Goal: Communication & Community: Answer question/provide support

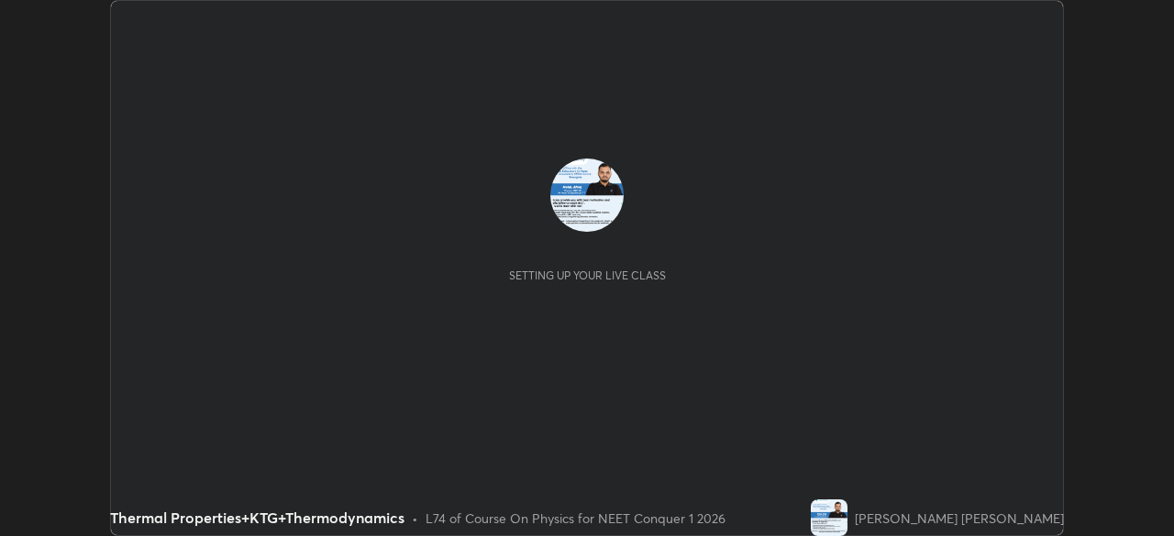
scroll to position [536, 1173]
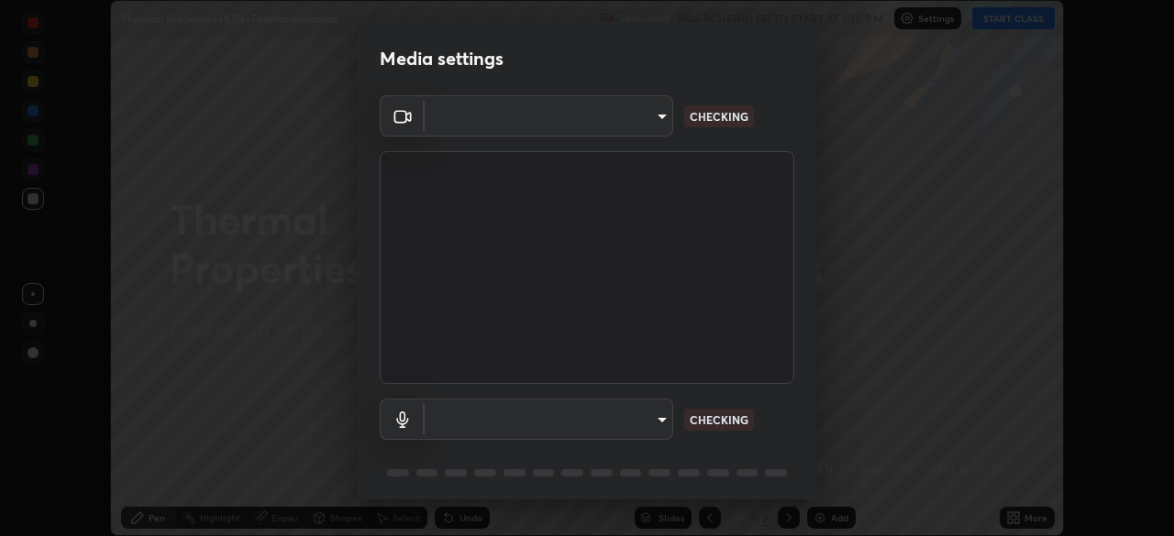
type input "878bb5f6a99355e2393efba74ceef3b3f7716bef1db07c11a5baaa90f242d193"
click at [652, 416] on body "Erase all Thermal Properties+KTG+Thermodynamics Recording WAS SCHEDULED TO STAR…" at bounding box center [587, 268] width 1174 height 536
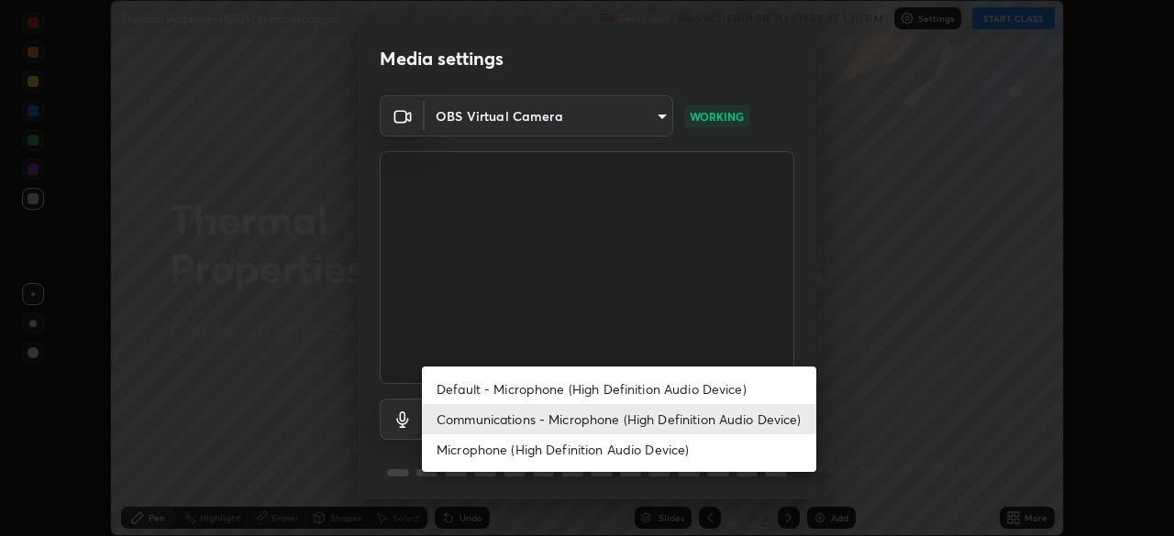
click at [665, 398] on li "Default - Microphone (High Definition Audio Device)" at bounding box center [619, 389] width 394 height 30
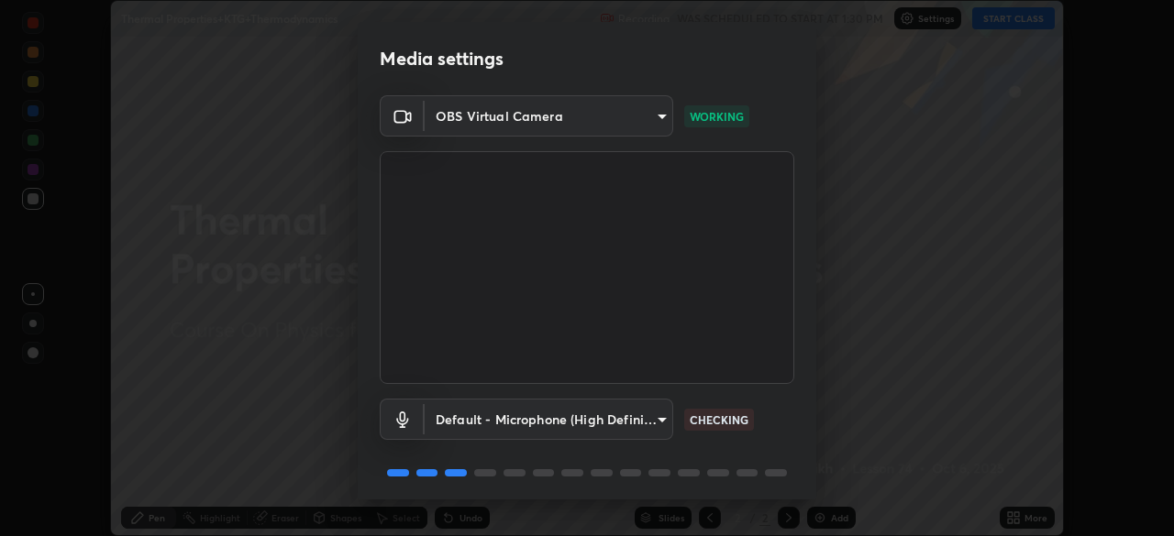
click at [655, 413] on body "Erase all Thermal Properties+KTG+Thermodynamics Recording WAS SCHEDULED TO STAR…" at bounding box center [587, 268] width 1174 height 536
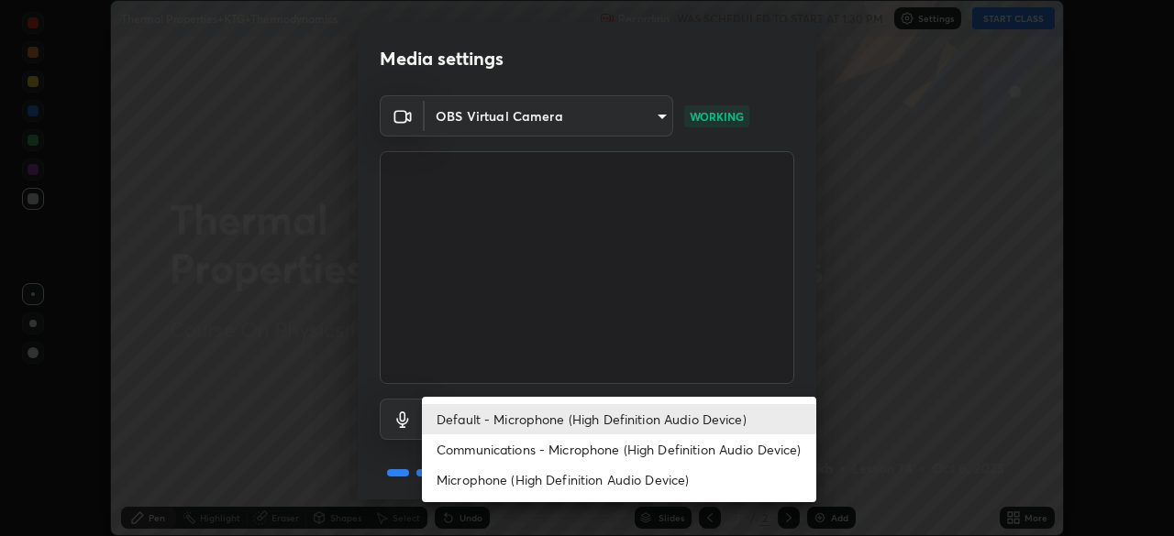
click at [715, 442] on li "Communications - Microphone (High Definition Audio Device)" at bounding box center [619, 450] width 394 height 30
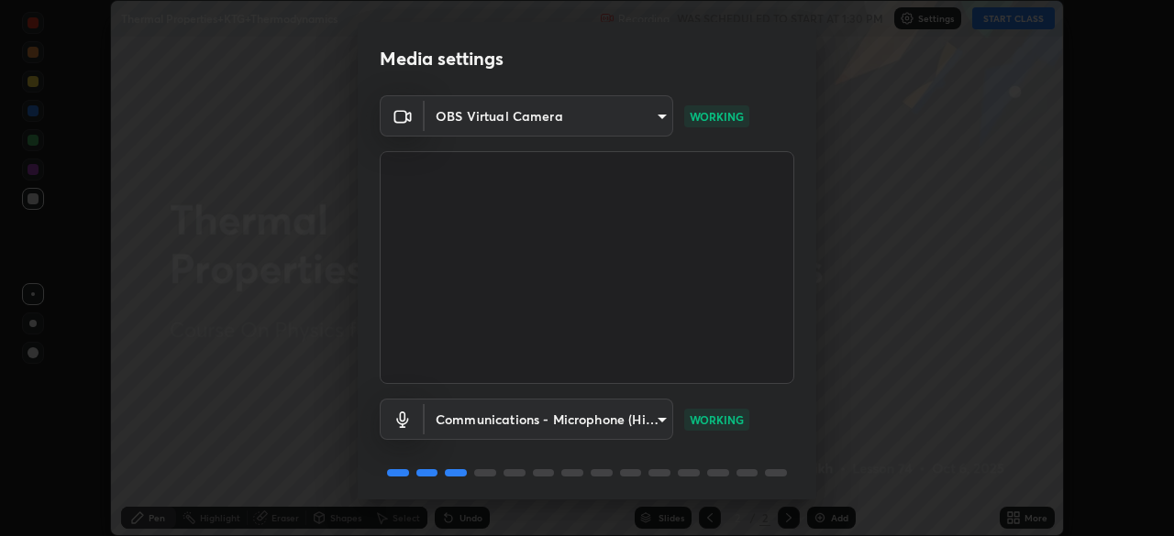
type input "communications"
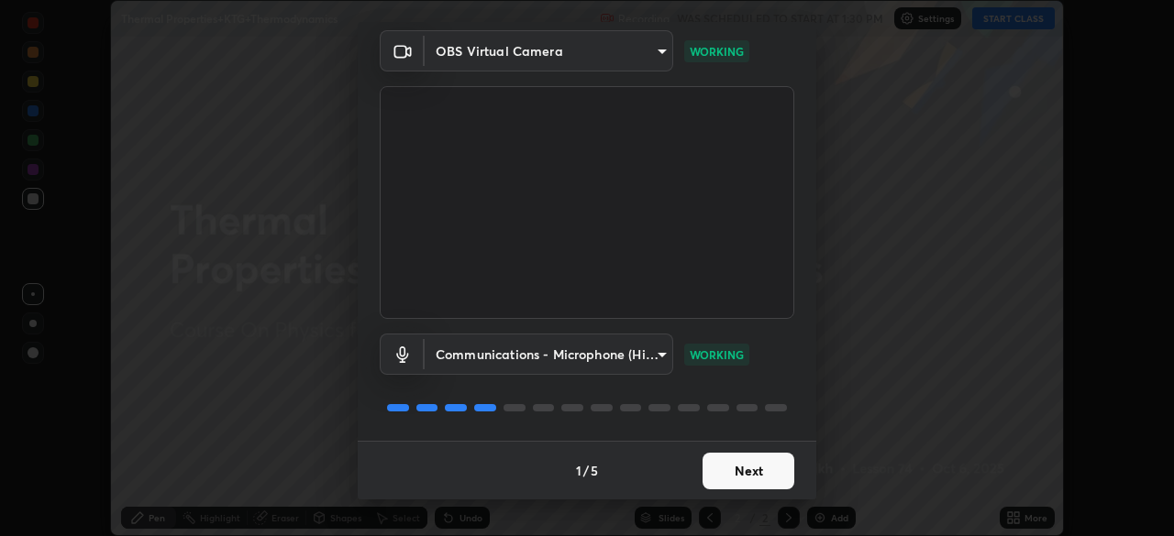
click at [752, 474] on button "Next" at bounding box center [748, 471] width 92 height 37
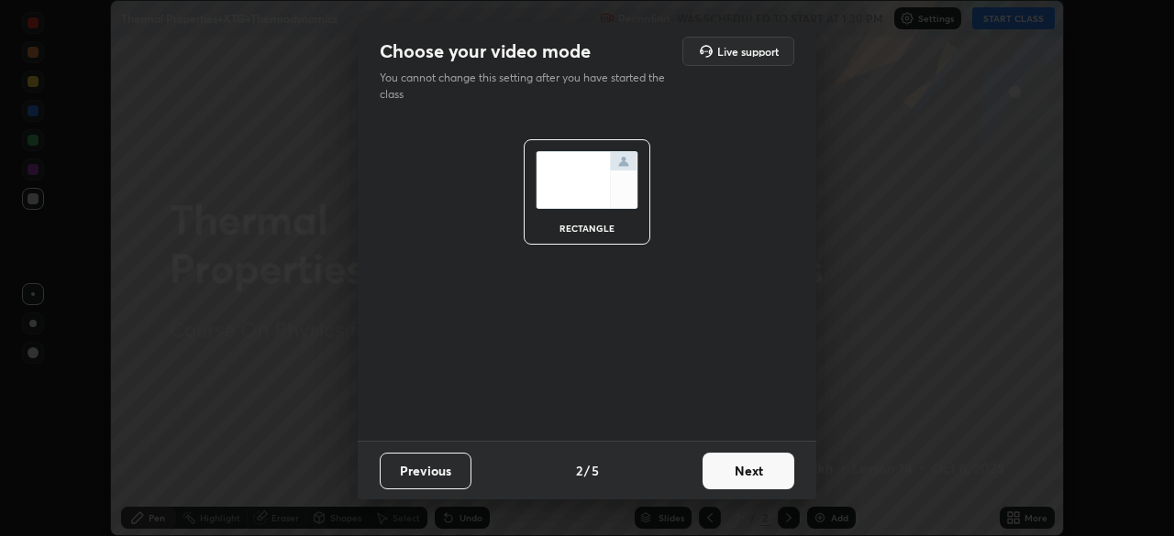
click at [759, 474] on button "Next" at bounding box center [748, 471] width 92 height 37
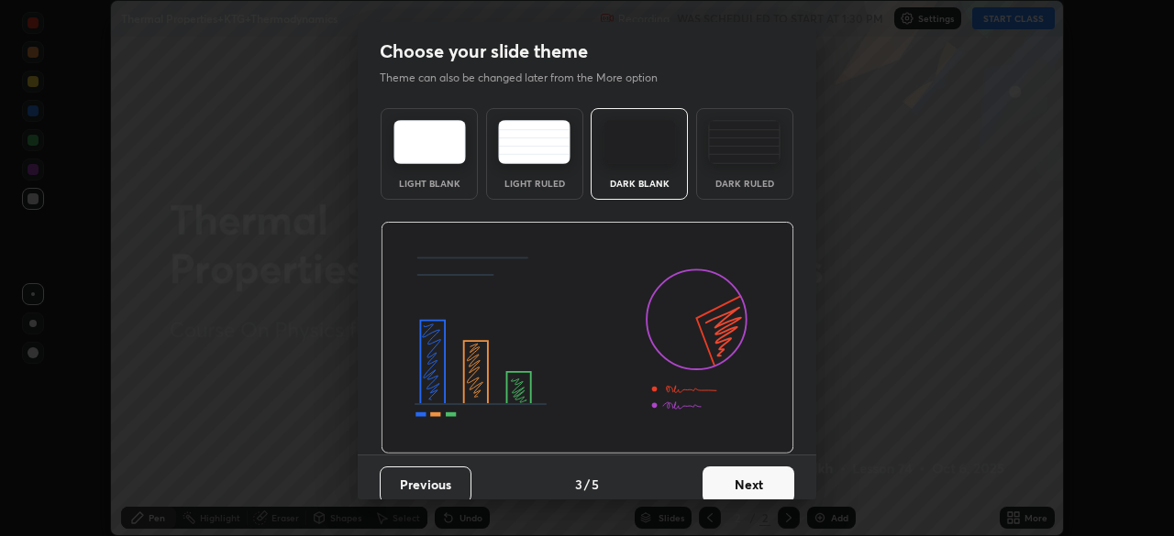
click at [760, 473] on button "Next" at bounding box center [748, 485] width 92 height 37
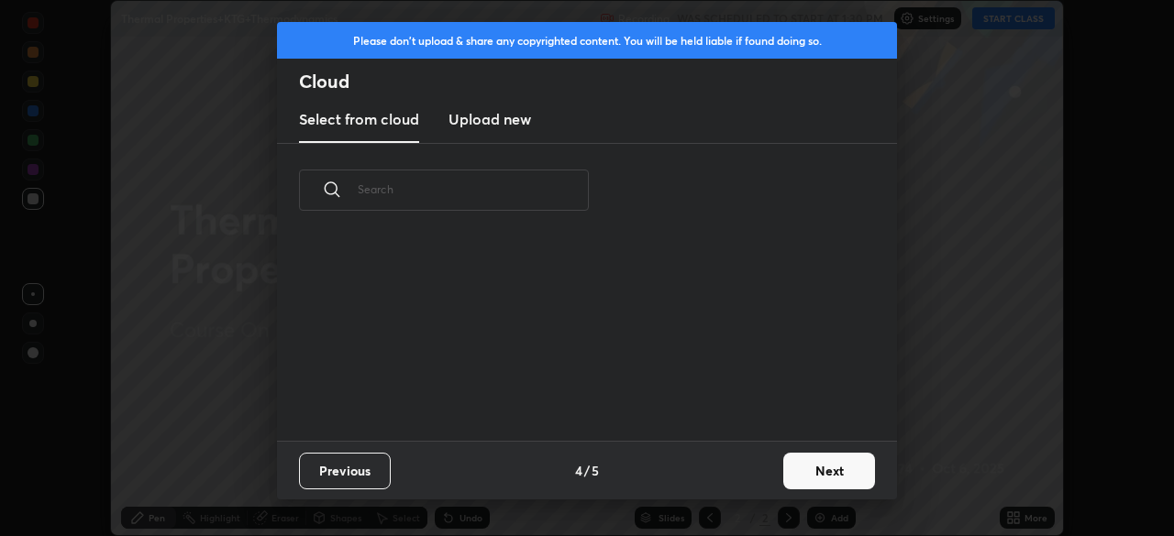
click at [800, 465] on button "Next" at bounding box center [829, 471] width 92 height 37
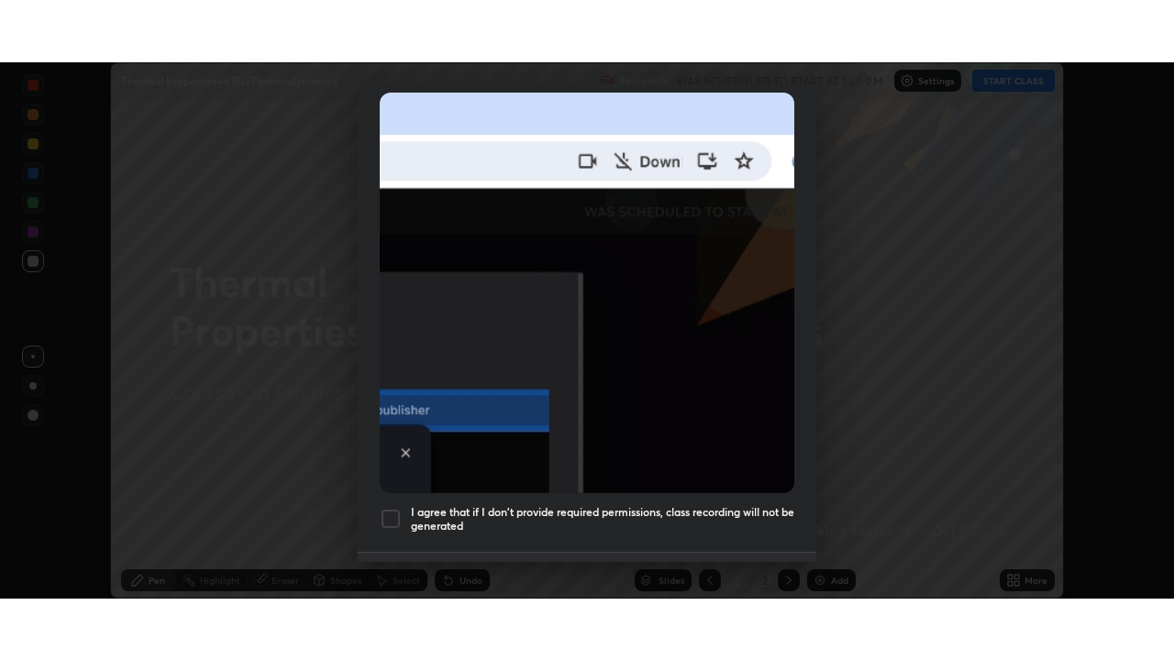
scroll to position [439, 0]
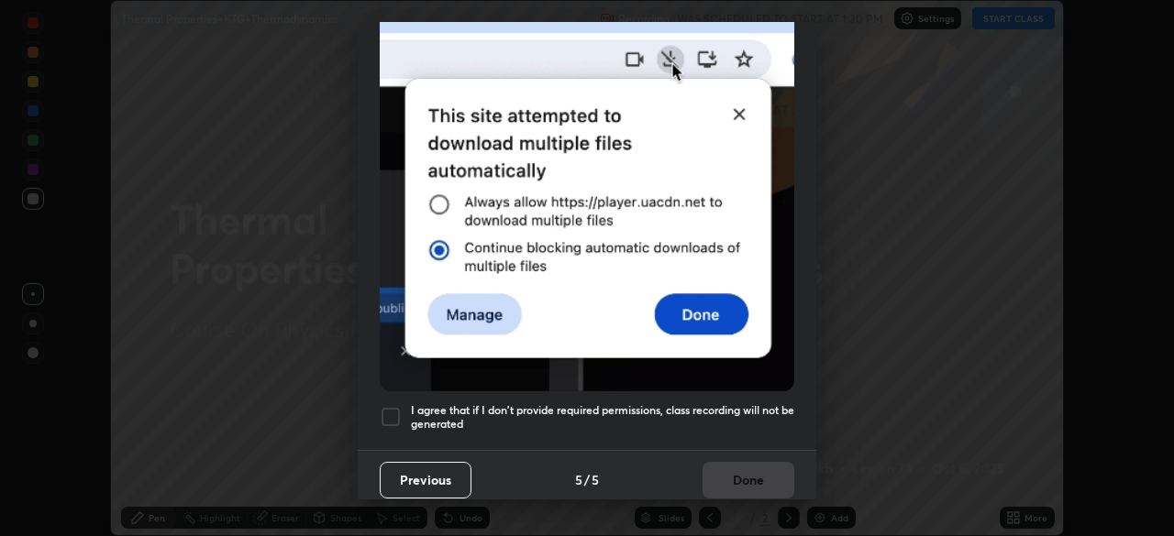
click at [398, 407] on div at bounding box center [391, 417] width 22 height 22
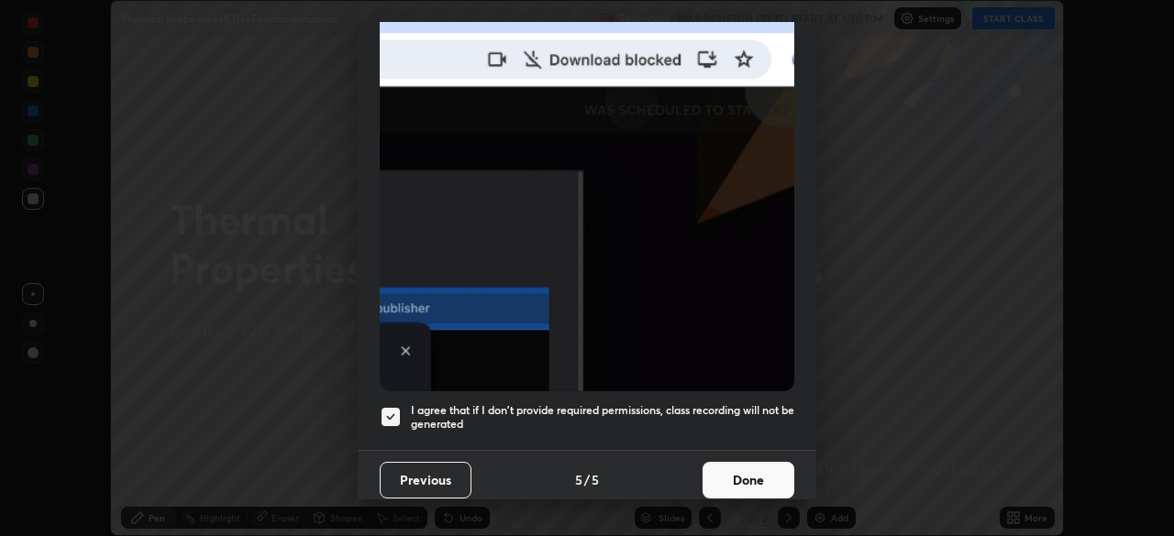
click at [723, 474] on button "Done" at bounding box center [748, 480] width 92 height 37
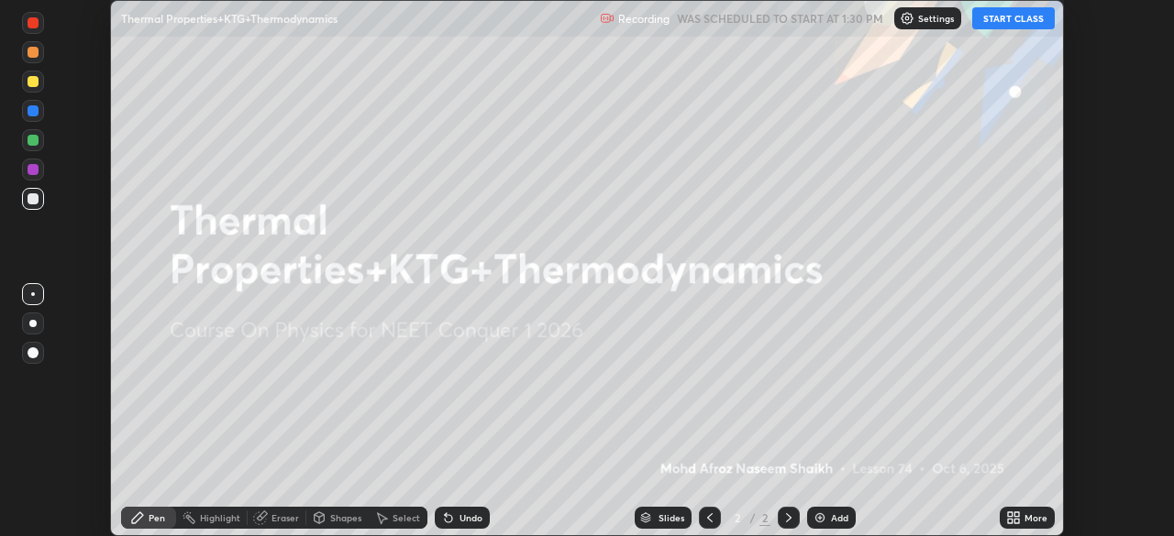
click at [1002, 25] on button "START CLASS" at bounding box center [1013, 18] width 83 height 22
click at [1012, 522] on icon at bounding box center [1010, 521] width 5 height 5
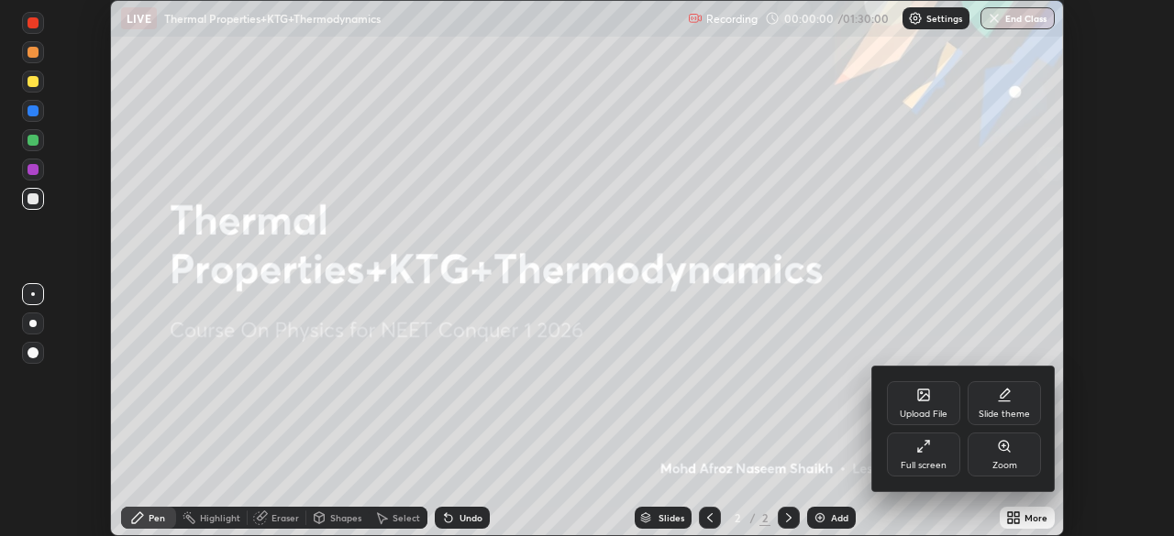
click at [935, 457] on div "Full screen" at bounding box center [923, 455] width 73 height 44
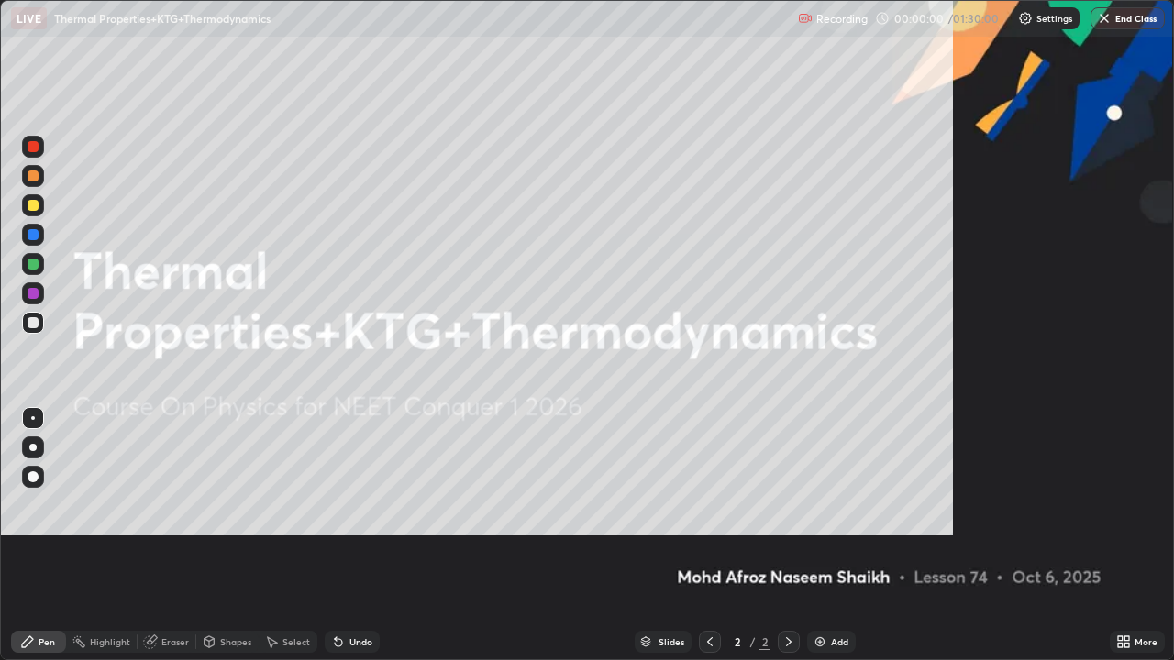
scroll to position [660, 1174]
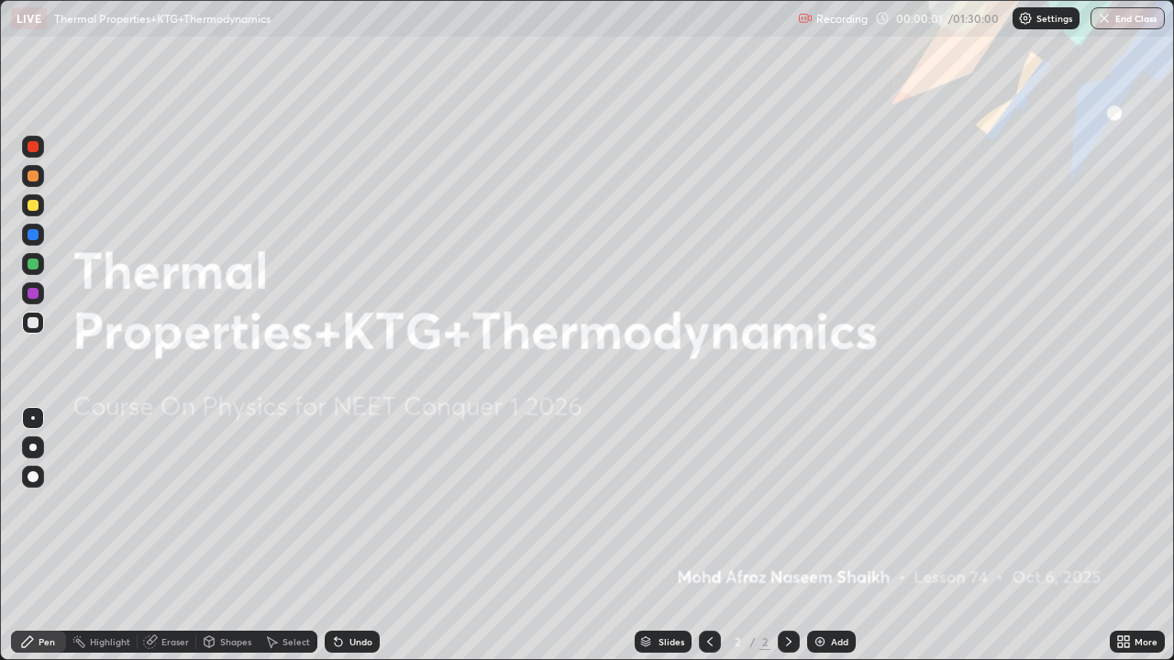
click at [825, 536] on img at bounding box center [819, 642] width 15 height 15
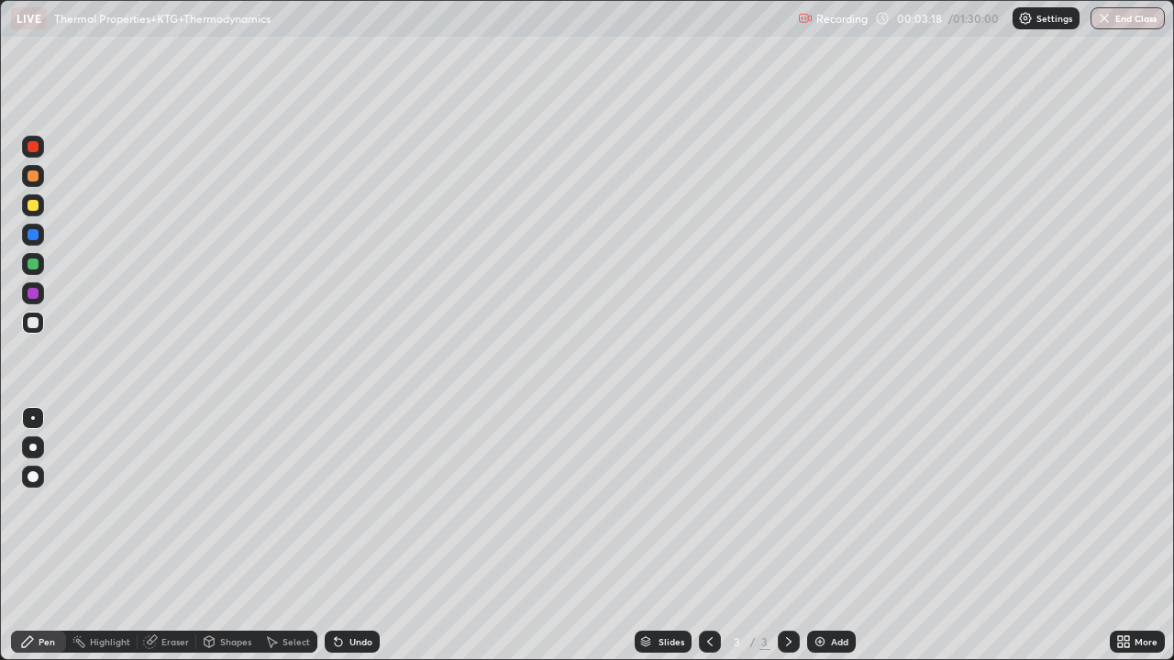
click at [38, 208] on div at bounding box center [33, 205] width 11 height 11
click at [171, 536] on div "Eraser" at bounding box center [167, 642] width 59 height 22
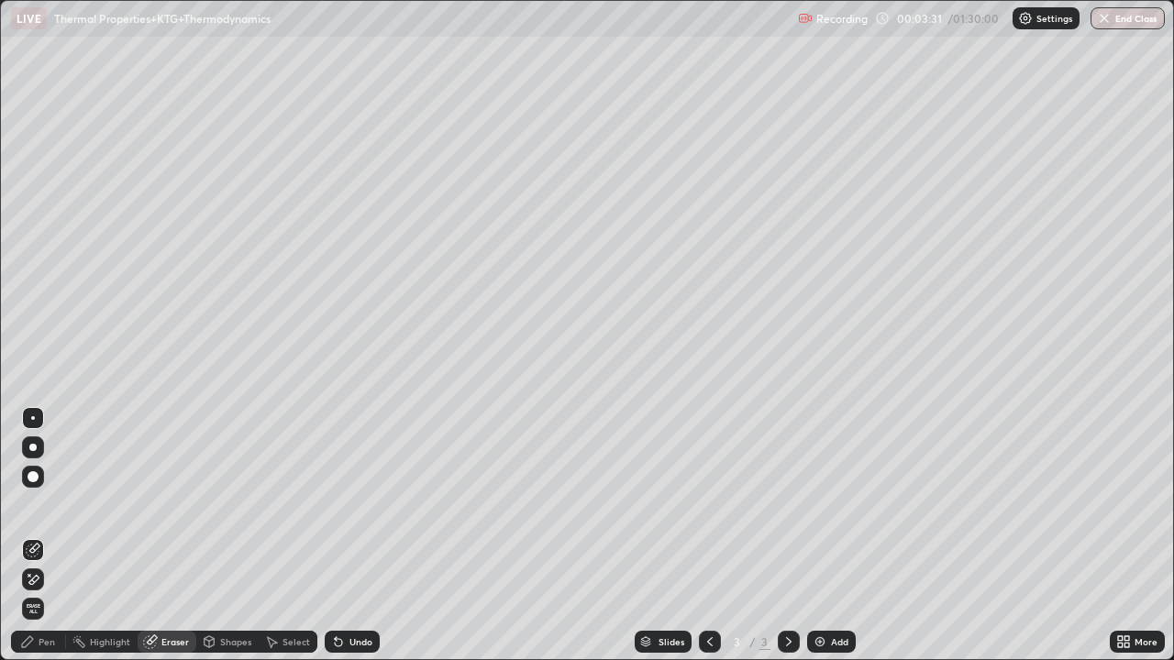
click at [56, 536] on div "Pen" at bounding box center [38, 642] width 55 height 22
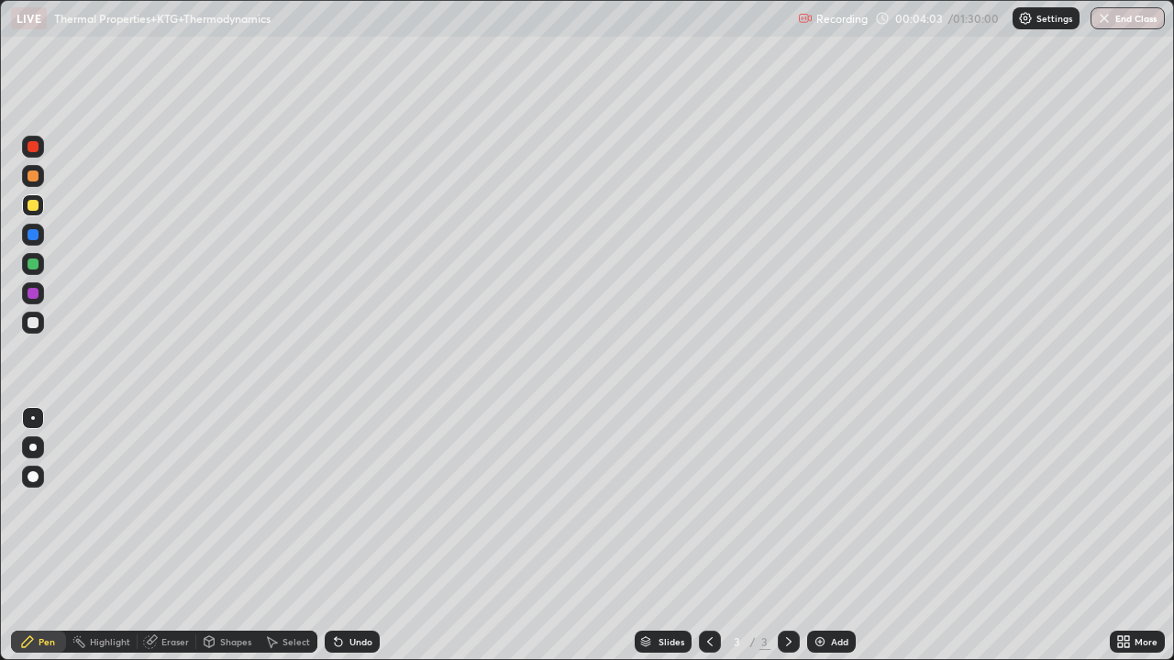
click at [37, 326] on div at bounding box center [33, 322] width 11 height 11
click at [34, 322] on div at bounding box center [33, 322] width 11 height 11
click at [32, 210] on div at bounding box center [33, 205] width 11 height 11
click at [337, 536] on div "Undo" at bounding box center [352, 642] width 55 height 22
click at [34, 331] on div at bounding box center [33, 323] width 22 height 22
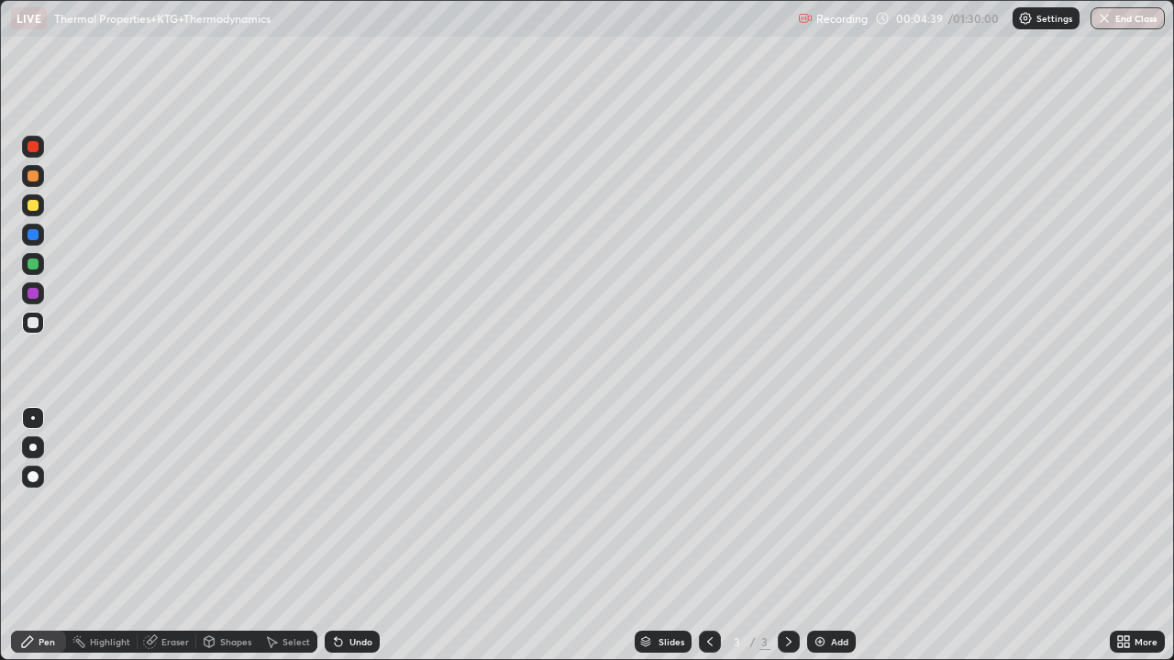
click at [338, 536] on div "Undo" at bounding box center [352, 642] width 55 height 22
click at [335, 536] on icon at bounding box center [336, 638] width 2 height 2
click at [346, 536] on div "Undo" at bounding box center [352, 642] width 55 height 22
click at [29, 179] on div at bounding box center [33, 176] width 11 height 11
click at [38, 317] on div at bounding box center [33, 323] width 22 height 22
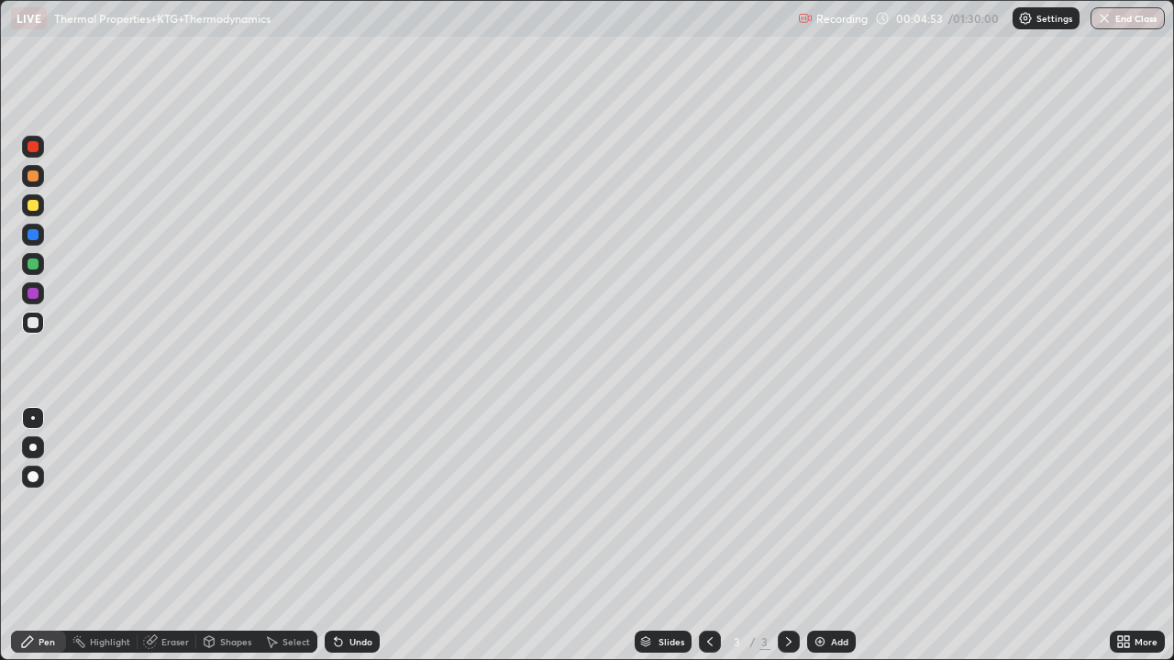
click at [32, 300] on div at bounding box center [33, 293] width 22 height 22
click at [336, 536] on icon at bounding box center [338, 642] width 7 height 7
click at [34, 321] on div at bounding box center [33, 322] width 11 height 11
click at [335, 536] on icon at bounding box center [338, 642] width 7 height 7
click at [28, 181] on div at bounding box center [33, 176] width 22 height 22
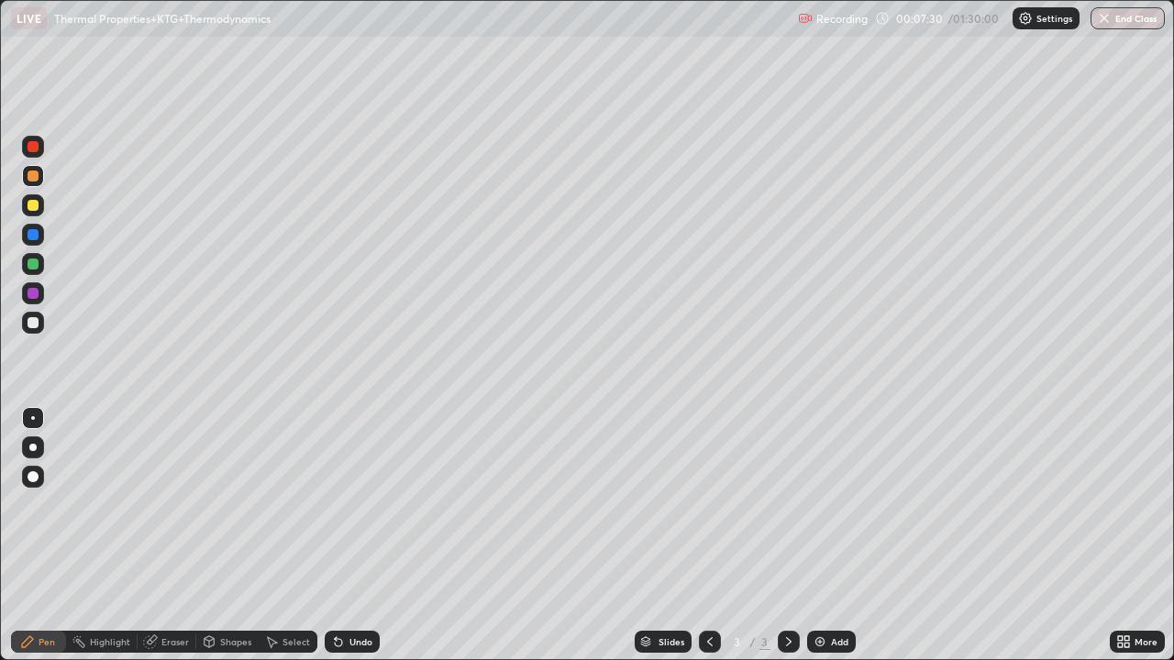
click at [348, 536] on div "Undo" at bounding box center [352, 642] width 55 height 22
click at [349, 536] on div "Undo" at bounding box center [360, 641] width 23 height 9
click at [344, 536] on div "Undo" at bounding box center [352, 642] width 55 height 22
click at [350, 536] on div "Undo" at bounding box center [352, 642] width 55 height 22
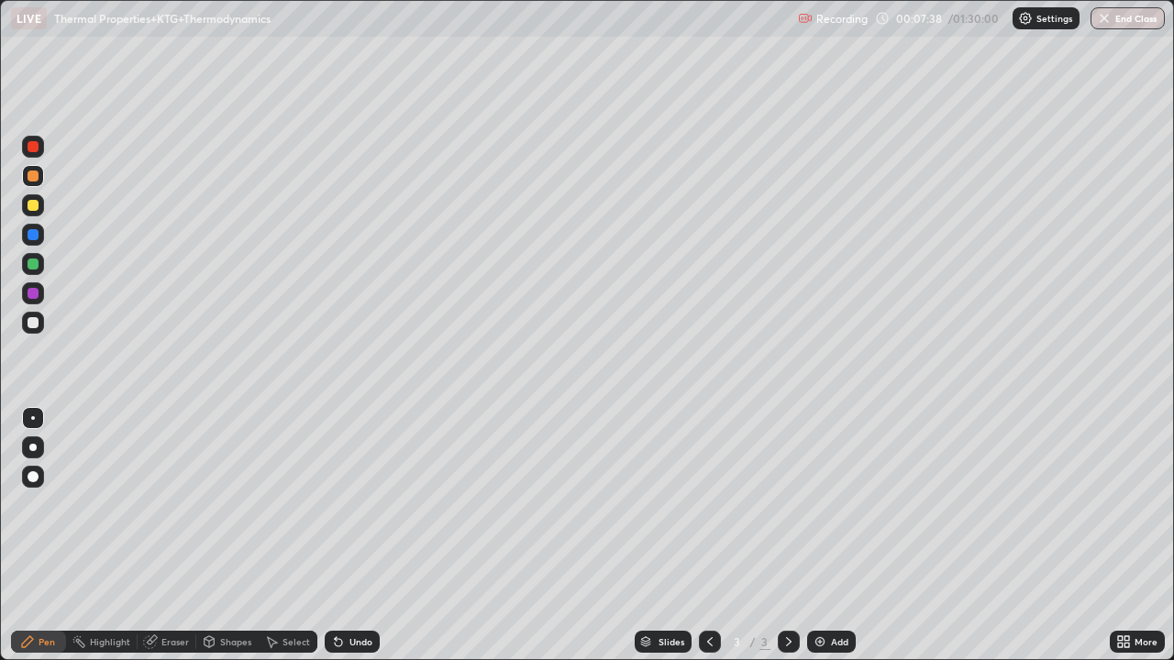
click at [355, 536] on div "Undo" at bounding box center [352, 642] width 55 height 22
click at [353, 536] on div "Undo" at bounding box center [360, 641] width 23 height 9
click at [357, 536] on div "Undo" at bounding box center [360, 641] width 23 height 9
click at [361, 536] on div "Undo" at bounding box center [360, 641] width 23 height 9
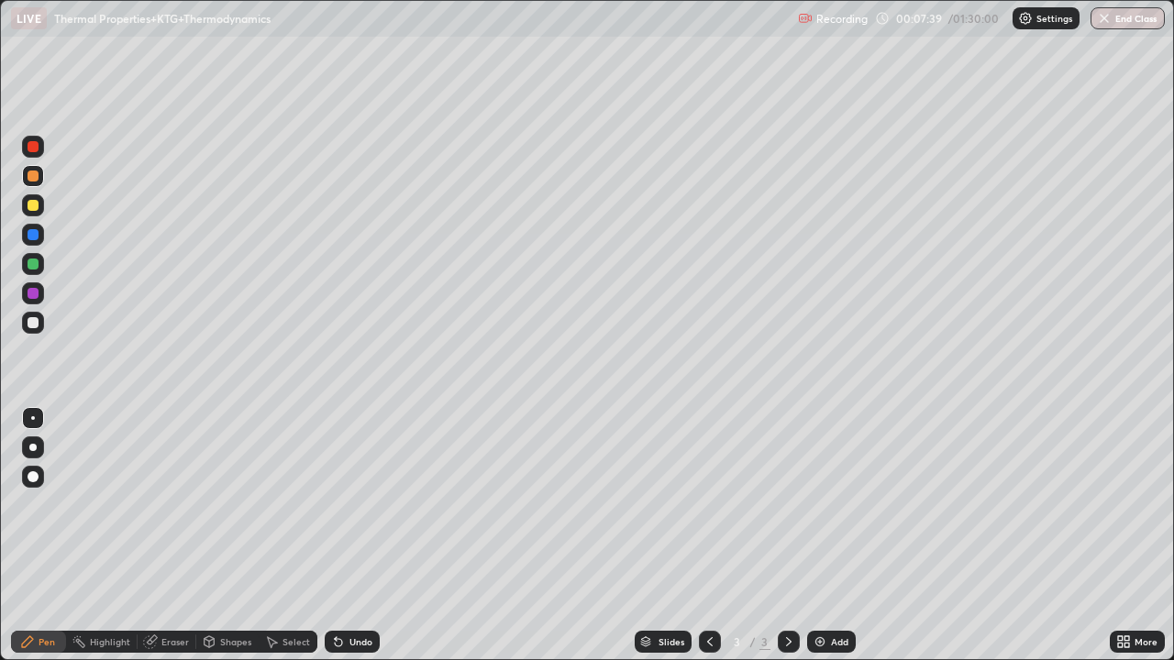
click at [351, 536] on div "Undo" at bounding box center [352, 642] width 55 height 22
click at [344, 536] on div "Undo" at bounding box center [352, 642] width 55 height 22
click at [31, 324] on div at bounding box center [33, 322] width 11 height 11
click at [33, 174] on div at bounding box center [33, 176] width 11 height 11
click at [41, 318] on div at bounding box center [33, 323] width 22 height 22
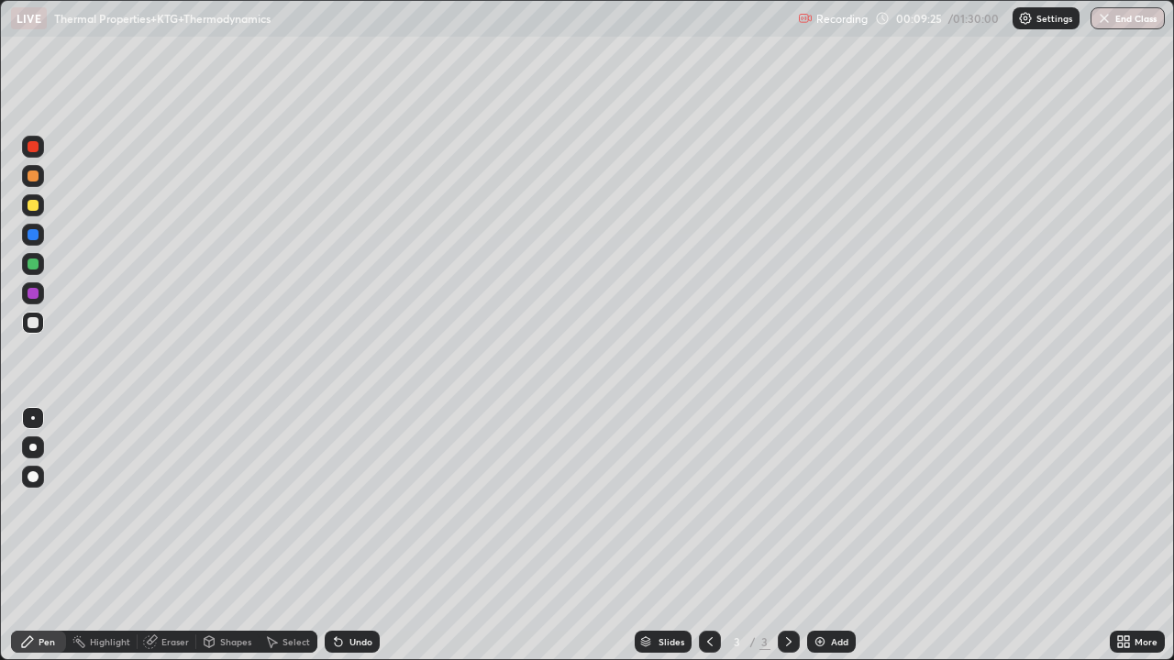
click at [348, 536] on div "Undo" at bounding box center [352, 642] width 55 height 22
click at [27, 205] on div at bounding box center [33, 205] width 22 height 22
click at [185, 536] on div "Eraser" at bounding box center [167, 642] width 59 height 22
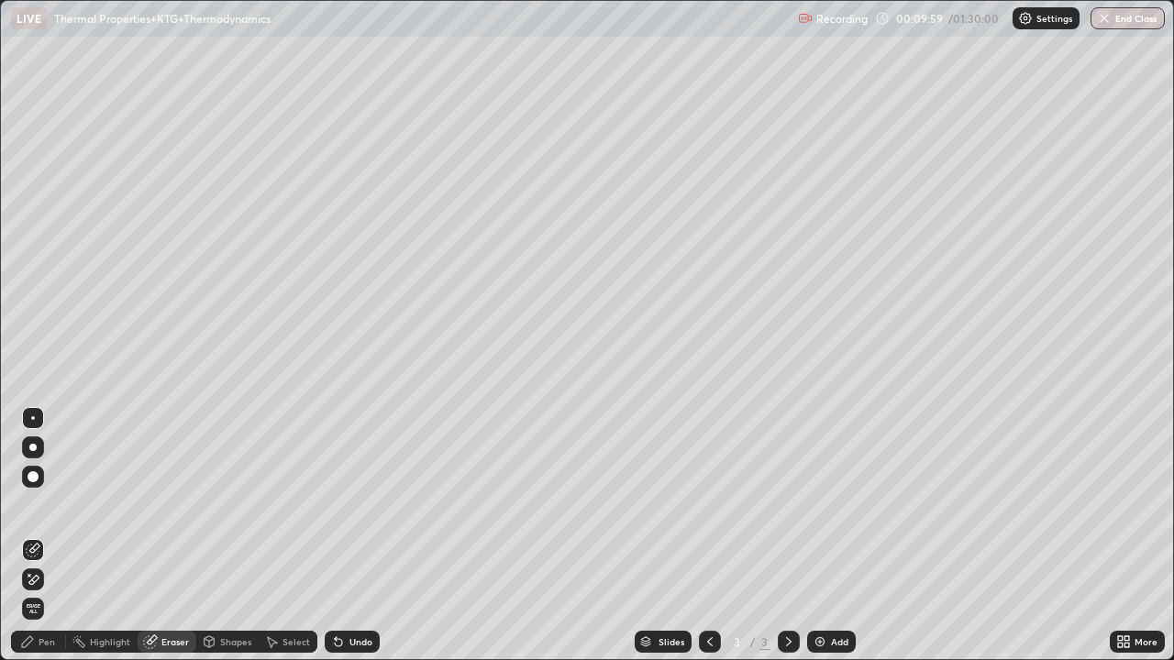
click at [53, 536] on div "Pen" at bounding box center [47, 641] width 17 height 9
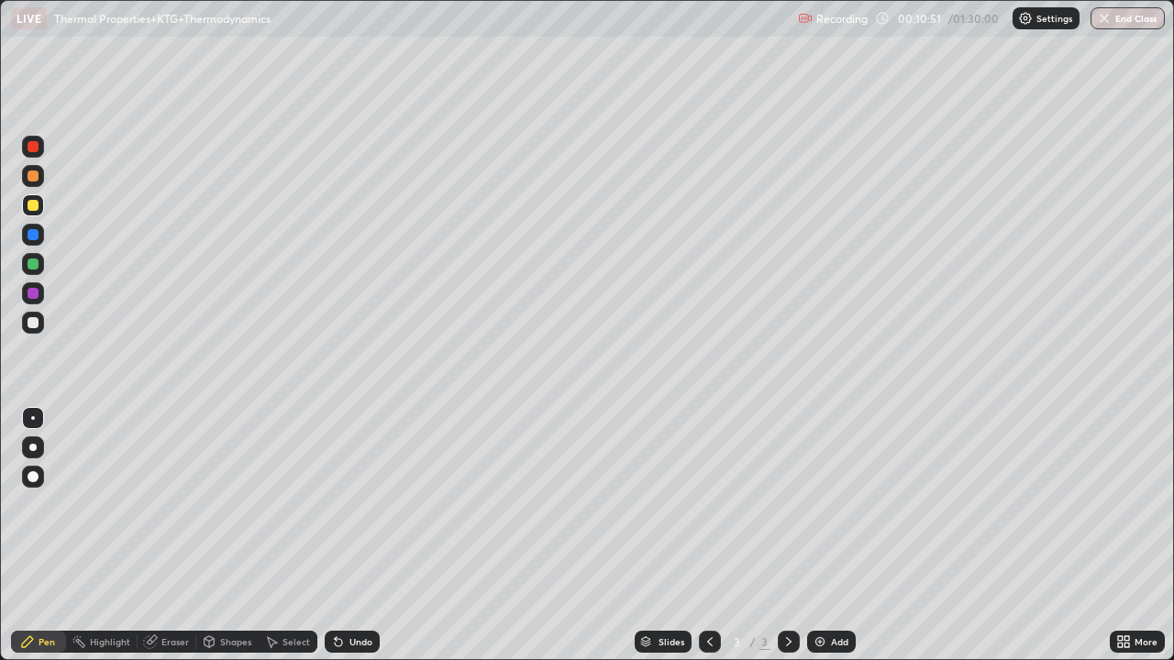
click at [285, 536] on div "Select" at bounding box center [296, 641] width 28 height 9
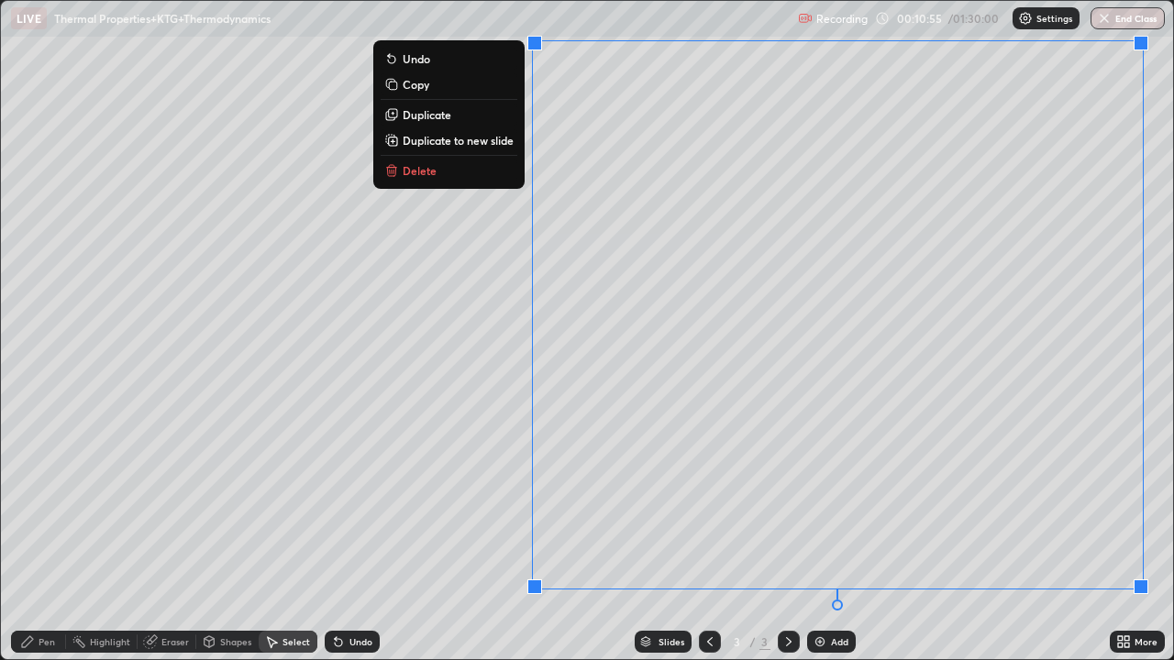
click at [496, 137] on p "Duplicate to new slide" at bounding box center [458, 140] width 111 height 15
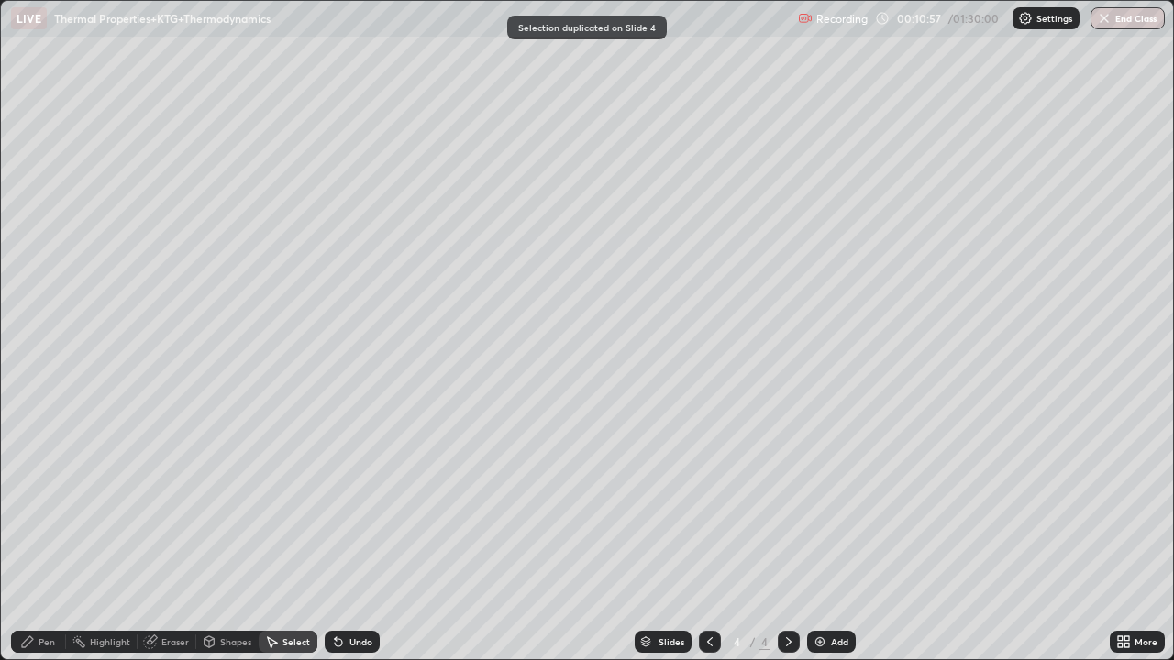
click at [164, 536] on div "Eraser" at bounding box center [175, 641] width 28 height 9
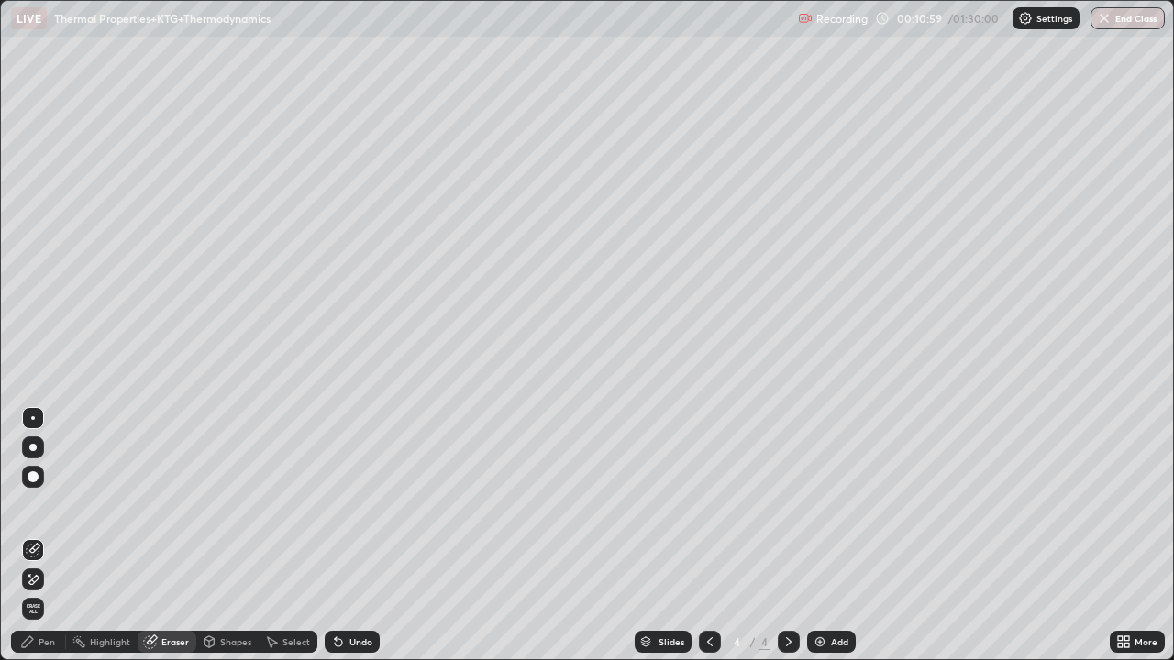
click at [42, 536] on div "Pen" at bounding box center [38, 642] width 55 height 22
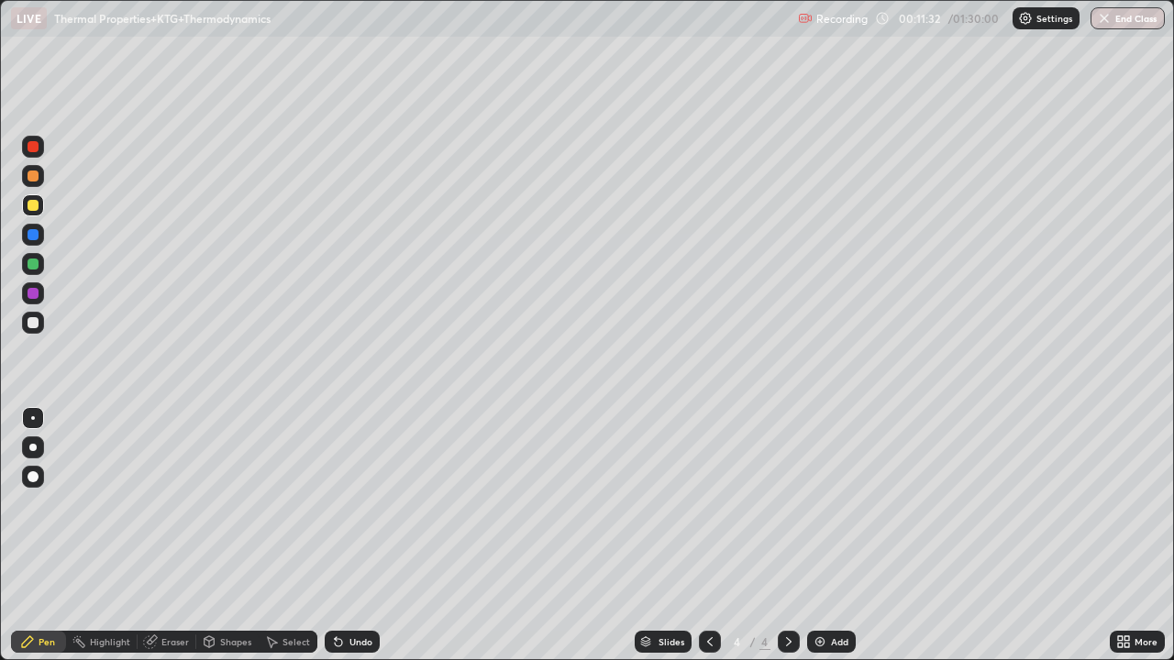
click at [24, 174] on div at bounding box center [33, 176] width 22 height 22
click at [30, 144] on div at bounding box center [33, 146] width 11 height 11
click at [31, 322] on div at bounding box center [33, 322] width 11 height 11
click at [37, 293] on div at bounding box center [33, 293] width 11 height 11
click at [708, 536] on icon at bounding box center [709, 642] width 15 height 15
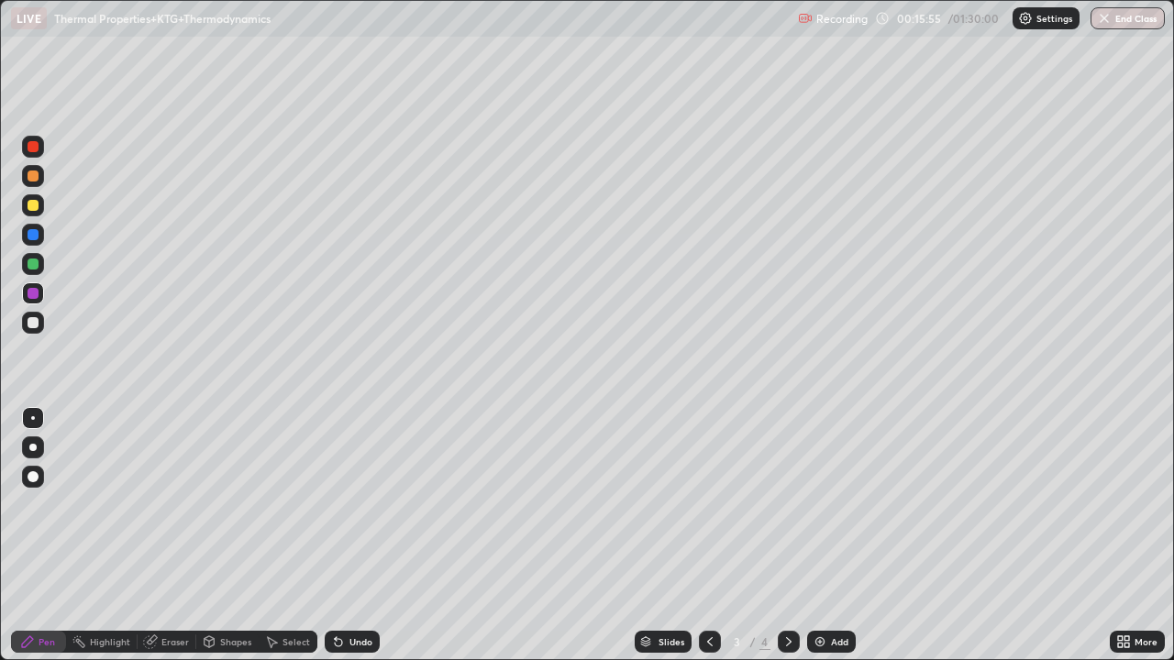
click at [787, 536] on icon at bounding box center [788, 642] width 15 height 15
click at [282, 536] on div "Select" at bounding box center [288, 642] width 59 height 22
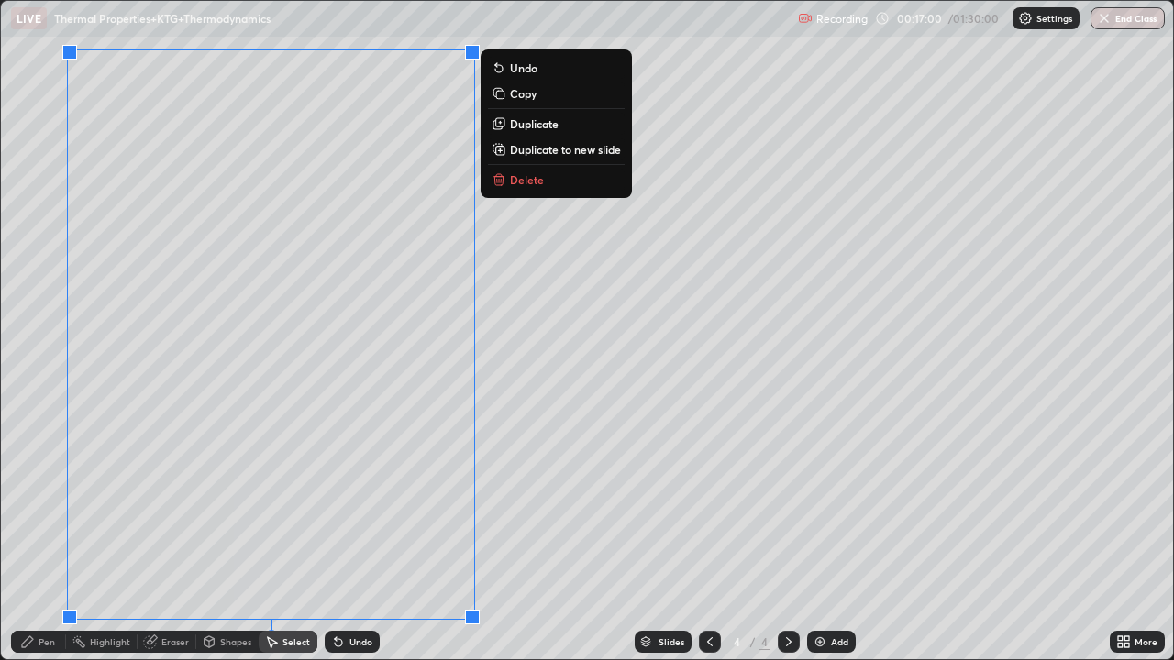
click at [549, 149] on p "Duplicate to new slide" at bounding box center [565, 149] width 111 height 15
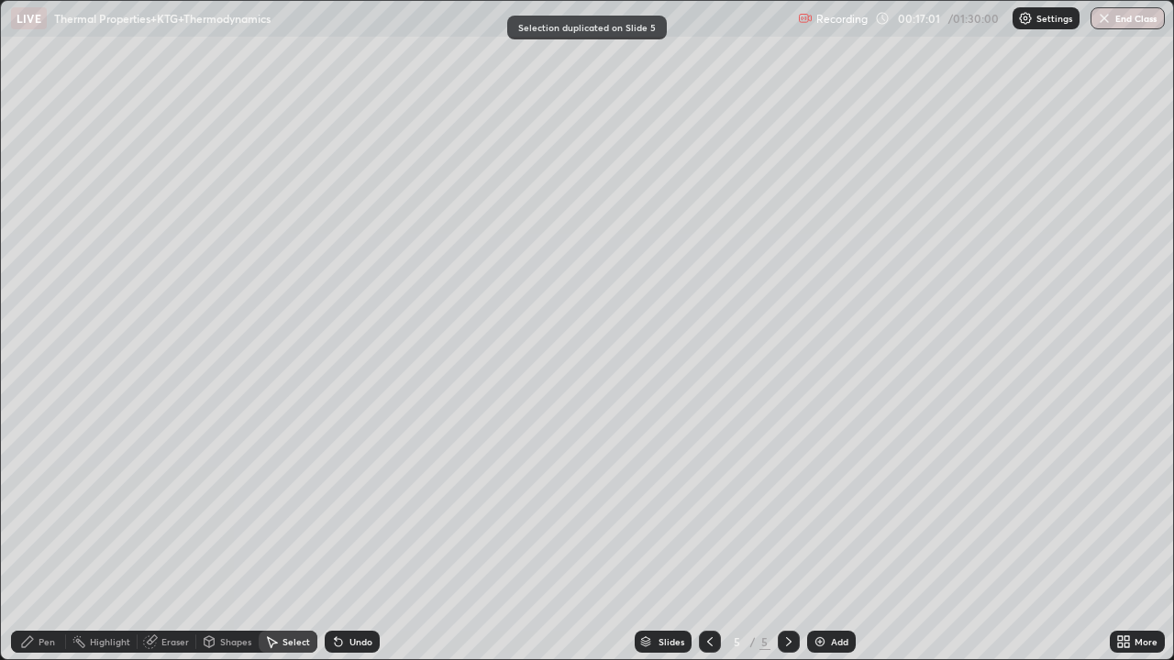
click at [29, 536] on icon at bounding box center [27, 641] width 11 height 11
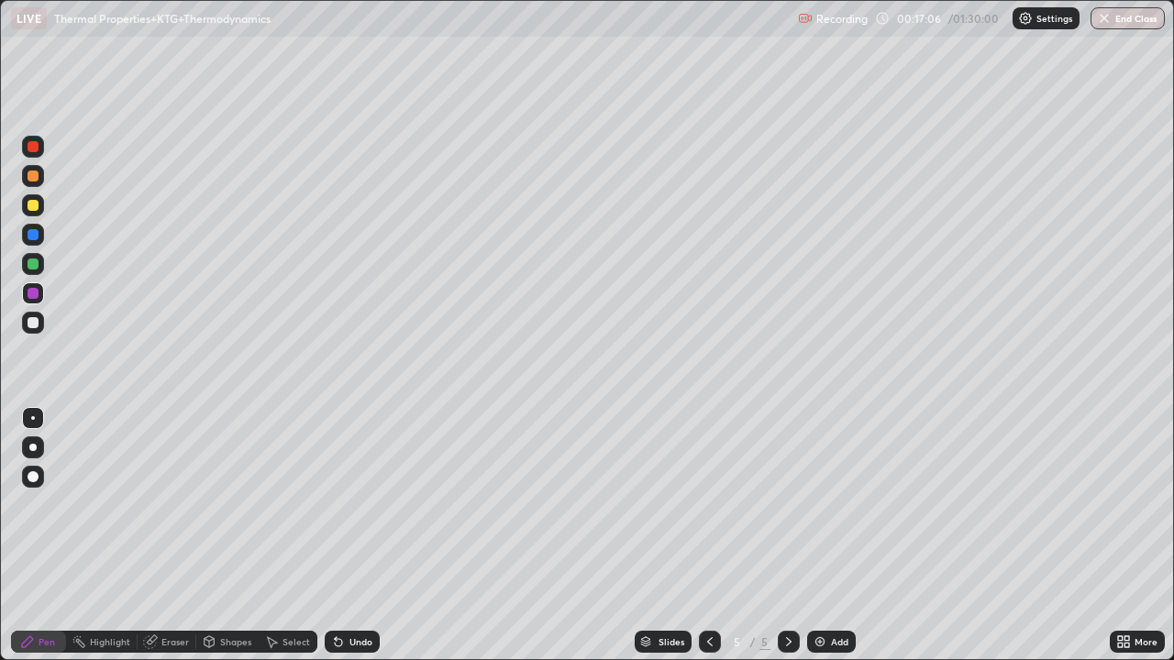
click at [37, 326] on div at bounding box center [33, 322] width 11 height 11
click at [33, 145] on div at bounding box center [33, 146] width 11 height 11
click at [36, 321] on div at bounding box center [33, 322] width 11 height 11
click at [347, 536] on div "Undo" at bounding box center [352, 642] width 55 height 22
click at [346, 536] on div "Undo" at bounding box center [352, 642] width 55 height 22
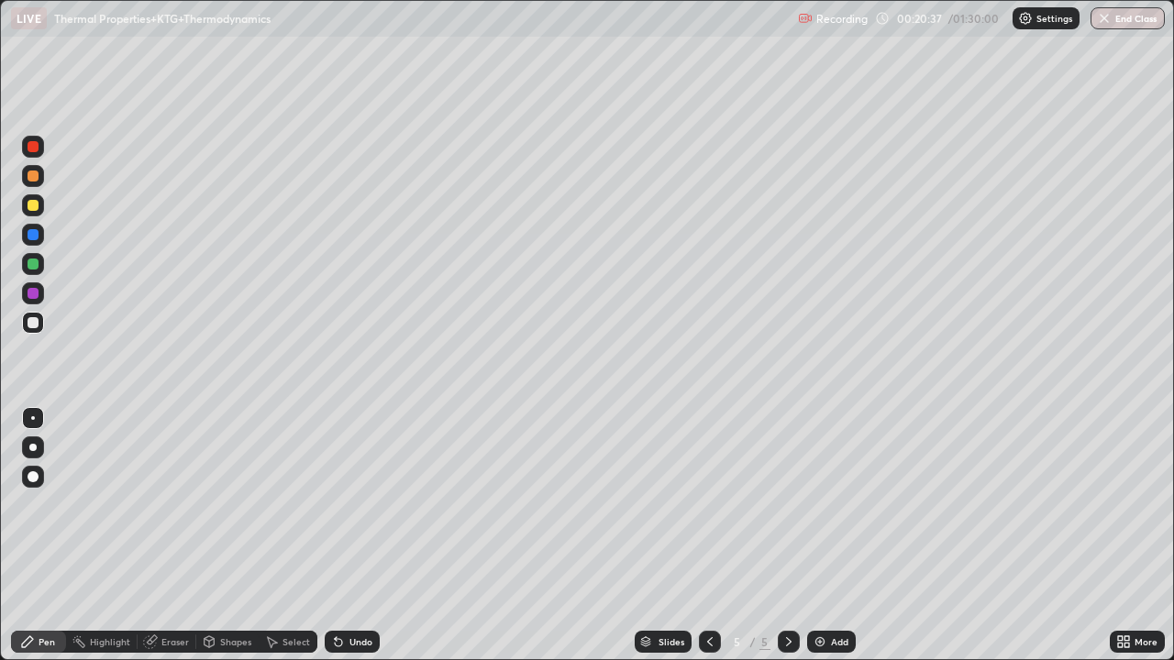
click at [347, 536] on div "Undo" at bounding box center [352, 642] width 55 height 22
click at [813, 536] on img at bounding box center [819, 642] width 15 height 15
click at [29, 206] on div at bounding box center [33, 205] width 11 height 11
click at [28, 181] on div at bounding box center [33, 176] width 22 height 22
click at [34, 212] on div at bounding box center [33, 205] width 22 height 22
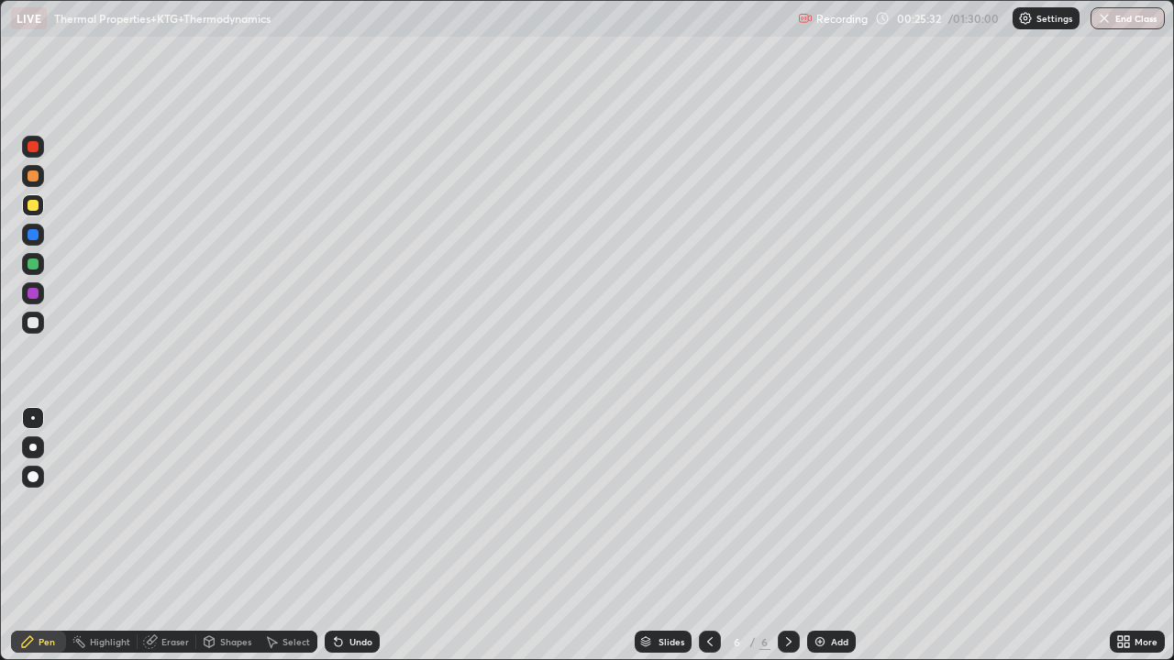
click at [349, 536] on div "Undo" at bounding box center [360, 641] width 23 height 9
click at [366, 536] on div "Undo" at bounding box center [352, 642] width 55 height 22
click at [32, 176] on div at bounding box center [33, 176] width 11 height 11
click at [153, 536] on icon at bounding box center [150, 642] width 12 height 12
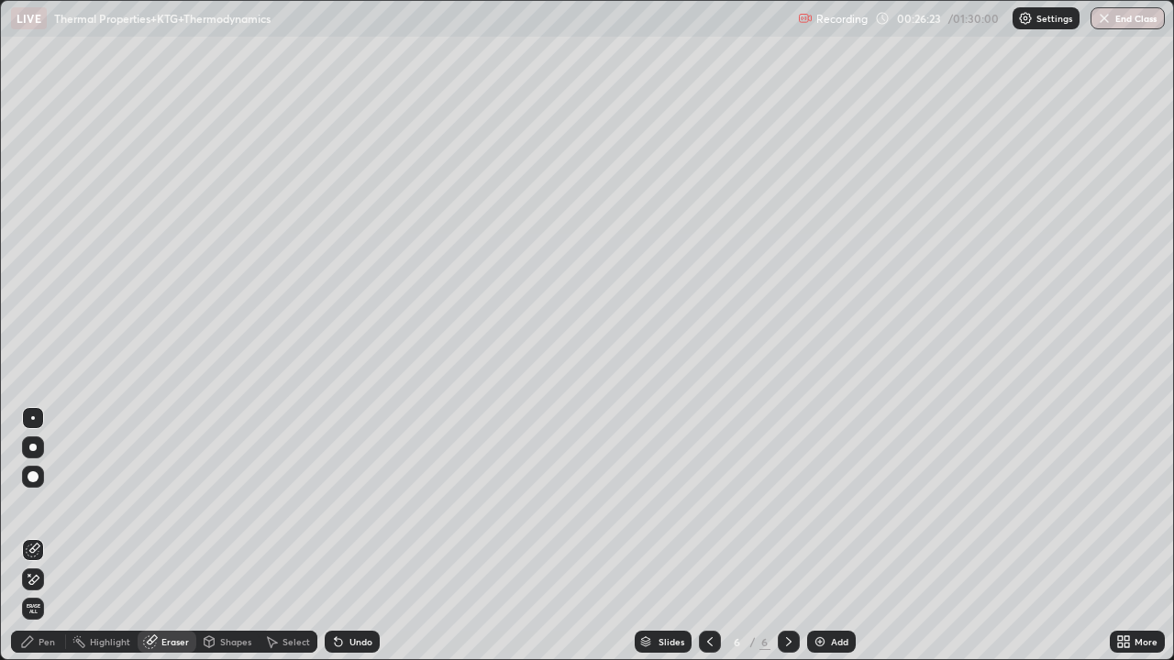
click at [57, 536] on div "Pen" at bounding box center [38, 642] width 55 height 22
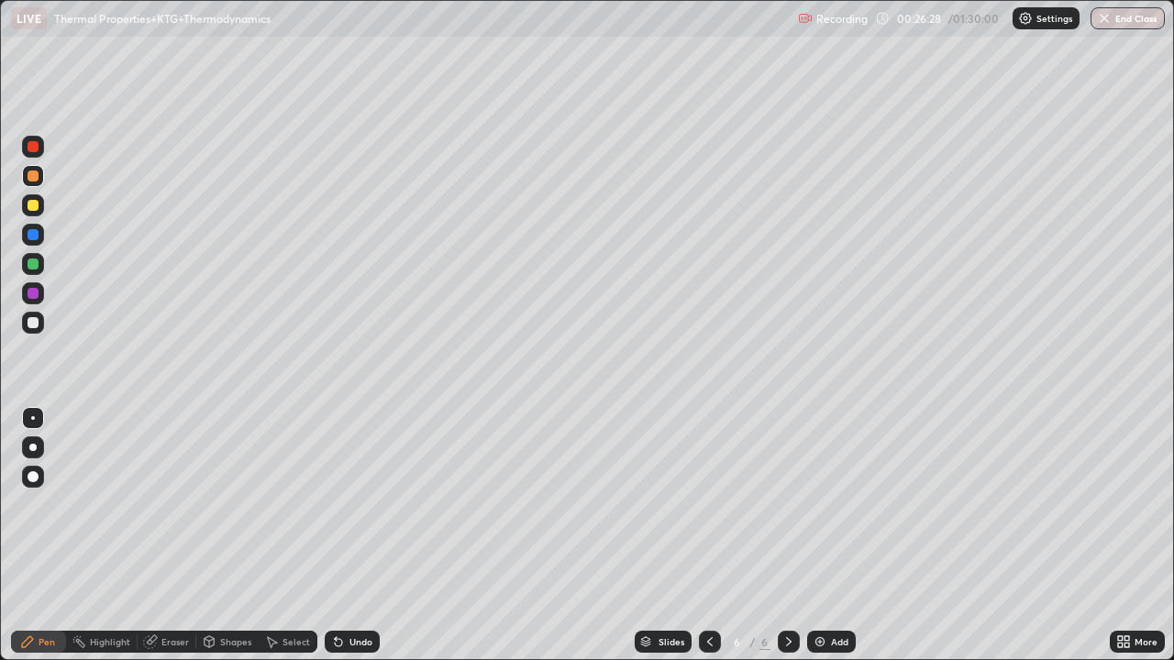
click at [36, 181] on div at bounding box center [33, 176] width 11 height 11
click at [31, 209] on div at bounding box center [33, 205] width 11 height 11
click at [170, 536] on div "Eraser" at bounding box center [175, 641] width 28 height 9
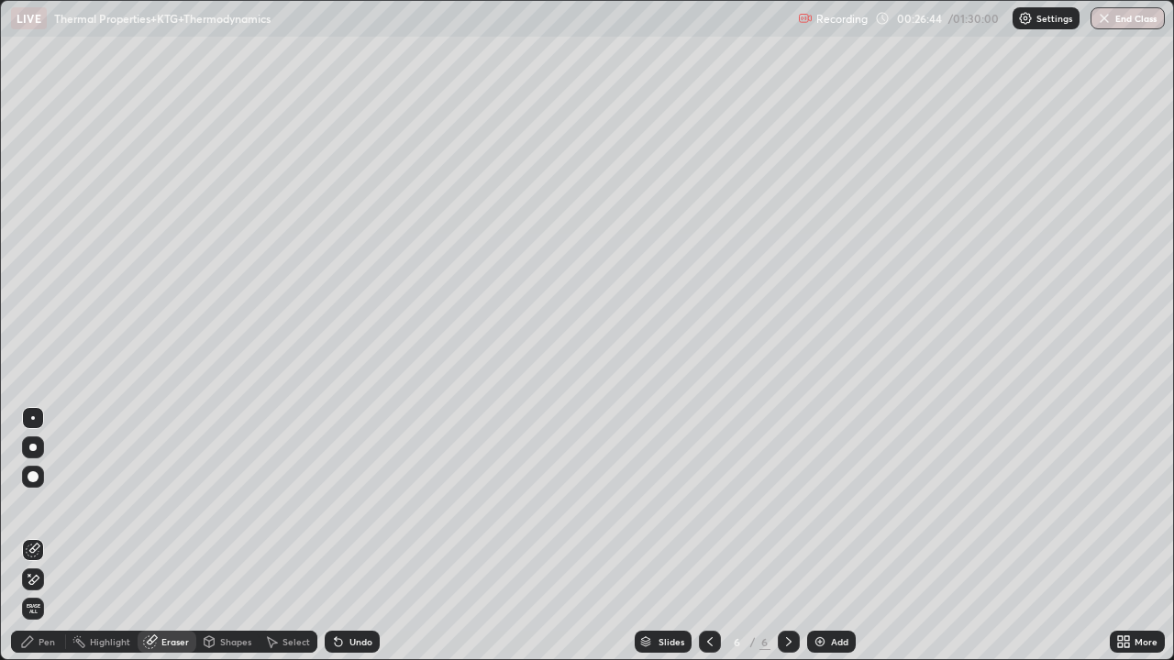
click at [42, 536] on div "Pen" at bounding box center [38, 642] width 55 height 22
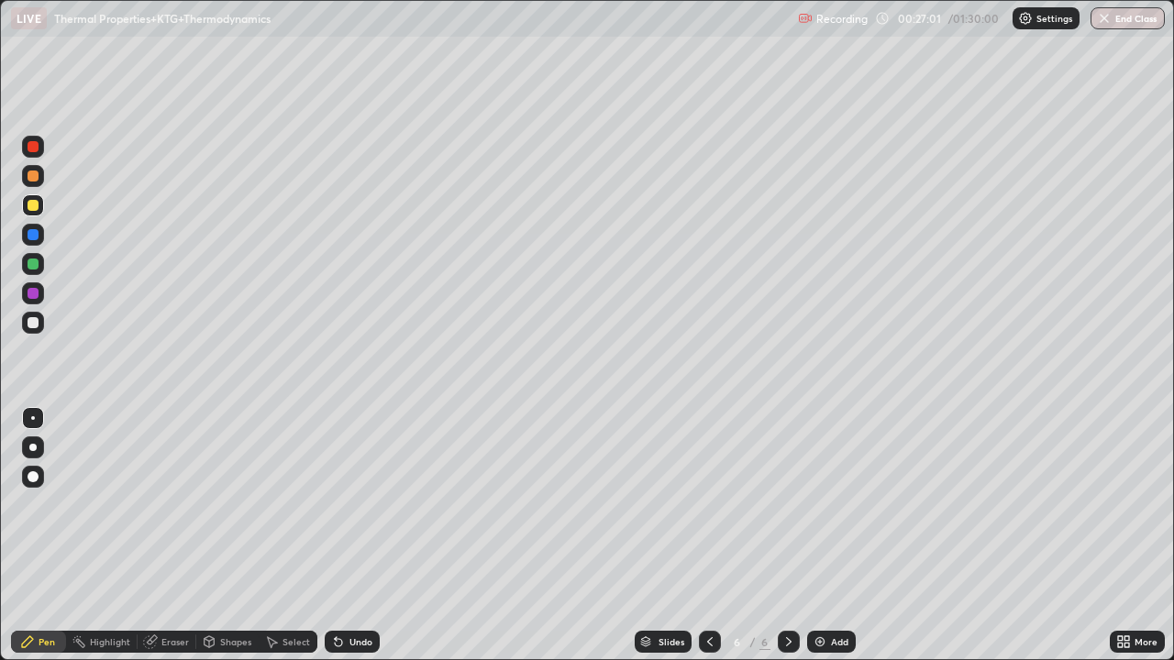
click at [350, 536] on div "Undo" at bounding box center [352, 642] width 55 height 22
click at [39, 149] on div at bounding box center [33, 147] width 22 height 22
click at [40, 323] on div at bounding box center [33, 323] width 22 height 22
click at [823, 536] on img at bounding box center [819, 642] width 15 height 15
click at [35, 181] on div at bounding box center [33, 176] width 11 height 11
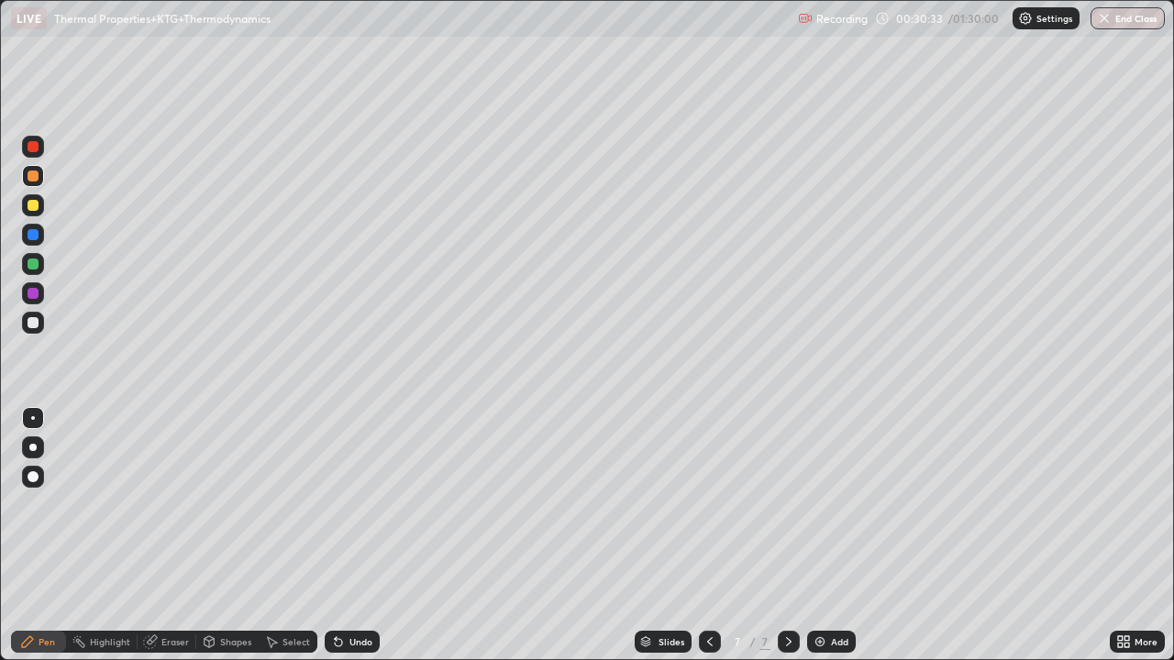
click at [33, 324] on div at bounding box center [33, 322] width 11 height 11
click at [37, 320] on div at bounding box center [33, 322] width 11 height 11
click at [335, 536] on icon at bounding box center [336, 638] width 2 height 2
click at [33, 321] on div at bounding box center [33, 322] width 11 height 11
click at [34, 212] on div at bounding box center [33, 205] width 22 height 22
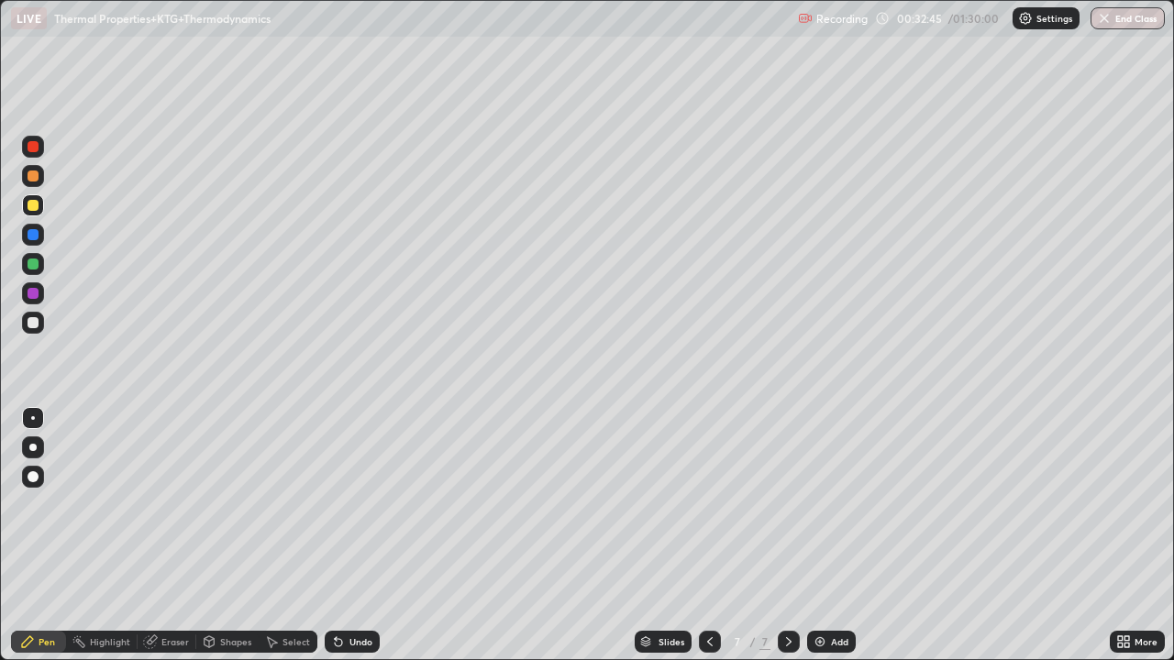
click at [36, 320] on div at bounding box center [33, 322] width 11 height 11
click at [32, 147] on div at bounding box center [33, 146] width 11 height 11
click at [31, 319] on div at bounding box center [33, 322] width 11 height 11
click at [37, 288] on div at bounding box center [33, 293] width 22 height 22
click at [335, 536] on icon at bounding box center [336, 638] width 2 height 2
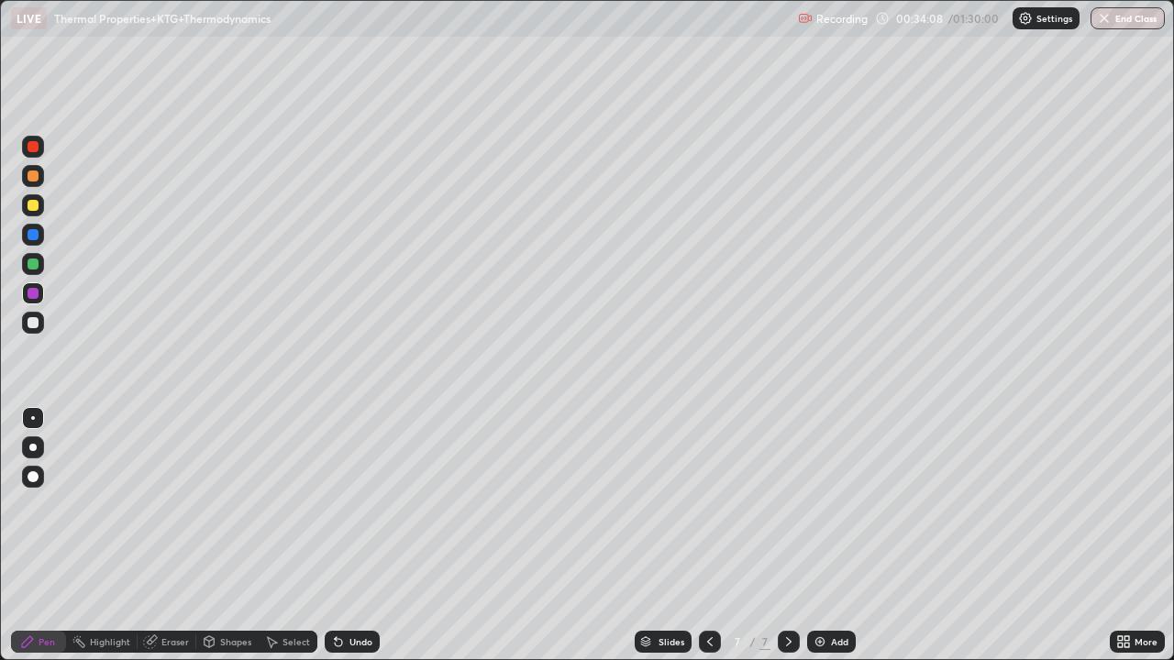
click at [31, 323] on div at bounding box center [33, 322] width 11 height 11
click at [823, 536] on img at bounding box center [819, 642] width 15 height 15
click at [711, 536] on div at bounding box center [710, 642] width 22 height 22
click at [787, 536] on icon at bounding box center [788, 642] width 15 height 15
click at [708, 536] on icon at bounding box center [709, 642] width 15 height 15
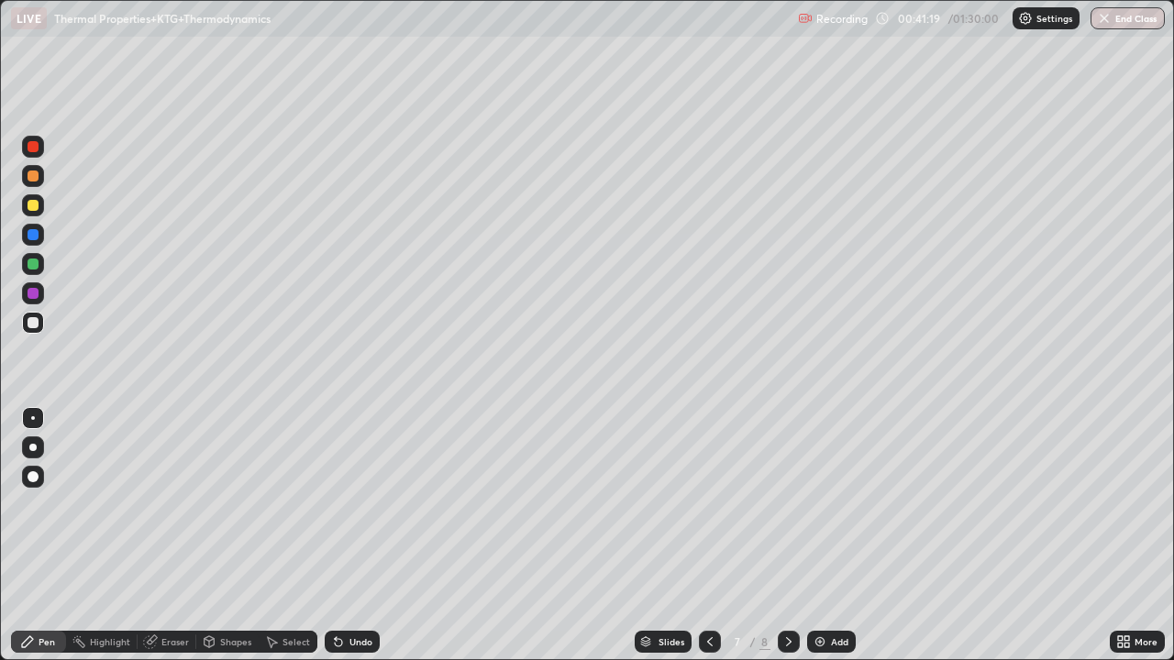
click at [782, 536] on icon at bounding box center [788, 642] width 15 height 15
click at [32, 177] on div at bounding box center [33, 176] width 11 height 11
click at [708, 536] on icon at bounding box center [709, 642] width 15 height 15
click at [778, 536] on div at bounding box center [789, 642] width 22 height 22
click at [33, 319] on div at bounding box center [33, 322] width 11 height 11
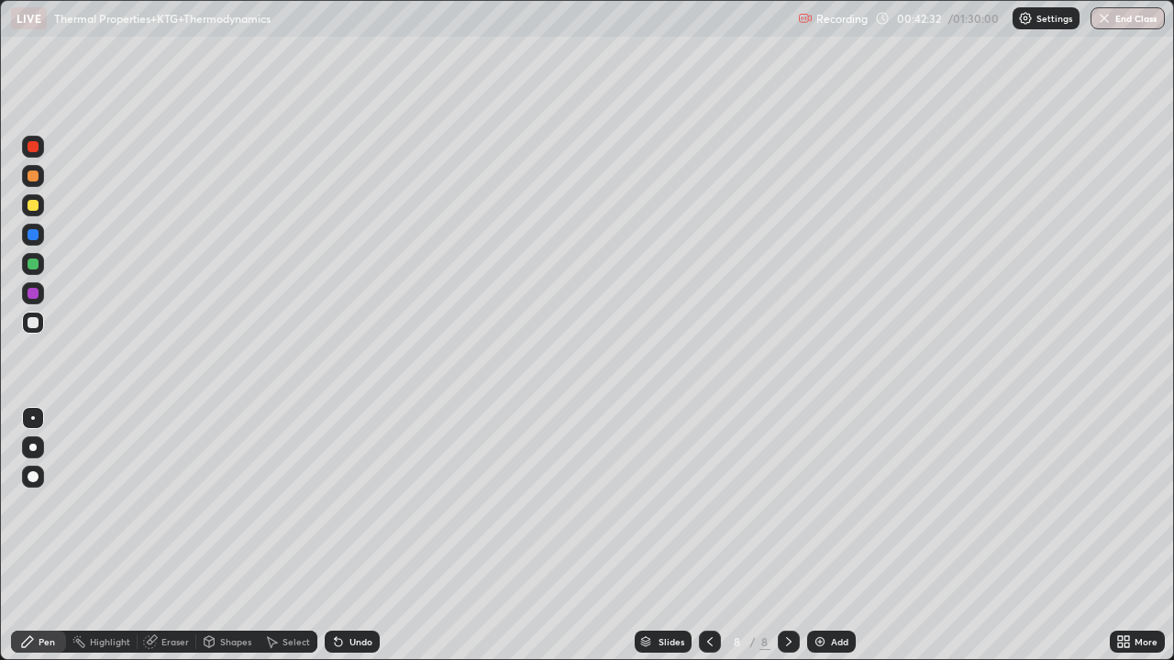
click at [36, 209] on div at bounding box center [33, 205] width 11 height 11
click at [36, 320] on div at bounding box center [33, 322] width 11 height 11
click at [34, 206] on div at bounding box center [33, 205] width 11 height 11
click at [33, 143] on div at bounding box center [33, 146] width 11 height 11
click at [32, 208] on div at bounding box center [33, 205] width 11 height 11
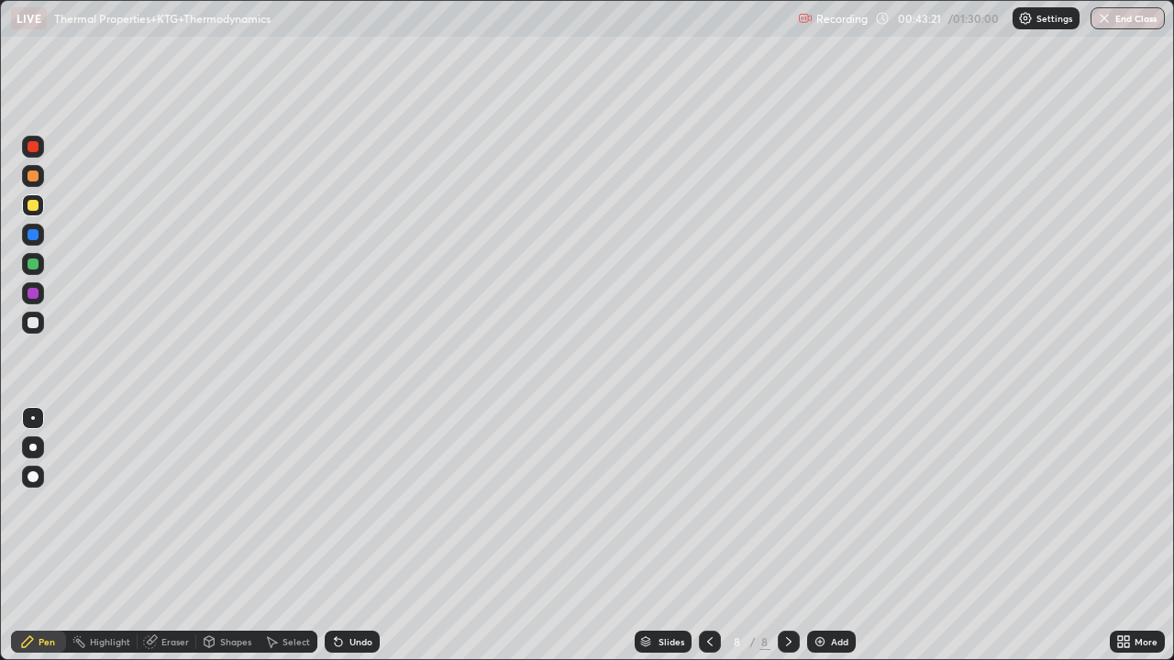
click at [36, 177] on div at bounding box center [33, 176] width 11 height 11
click at [30, 326] on div at bounding box center [33, 322] width 11 height 11
click at [41, 150] on div at bounding box center [33, 147] width 22 height 22
click at [335, 536] on icon at bounding box center [338, 642] width 7 height 7
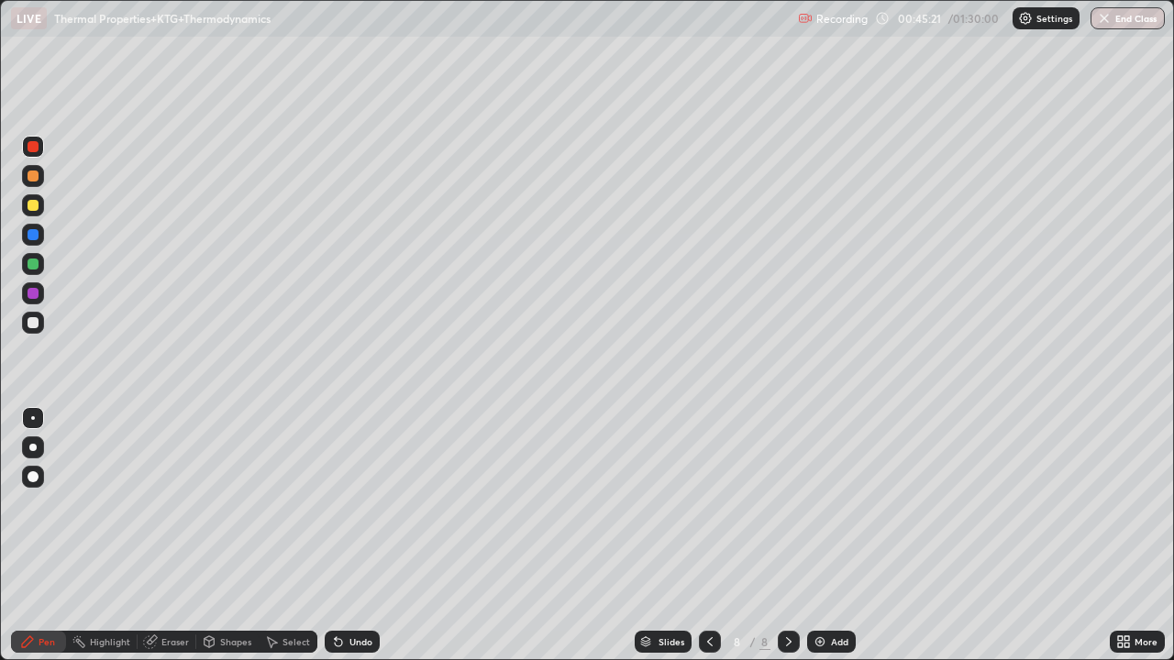
click at [335, 536] on icon at bounding box center [338, 642] width 7 height 7
click at [30, 238] on div at bounding box center [33, 234] width 11 height 11
click at [336, 536] on icon at bounding box center [338, 642] width 7 height 7
click at [331, 536] on icon at bounding box center [338, 642] width 15 height 15
click at [335, 536] on icon at bounding box center [338, 642] width 7 height 7
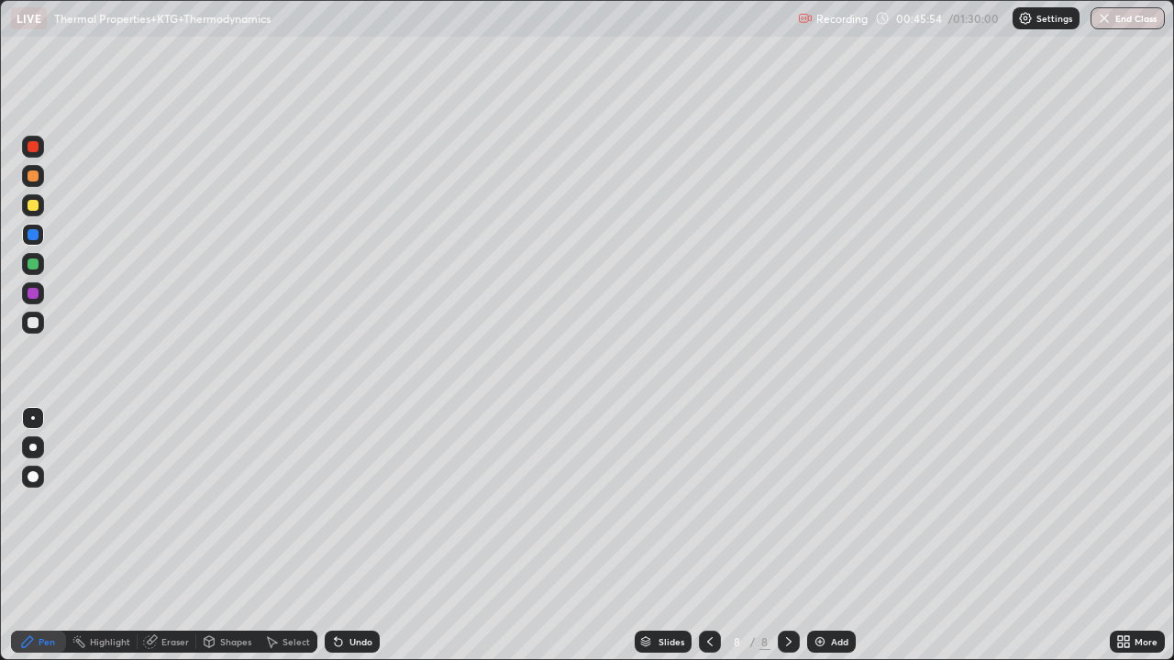
click at [335, 536] on icon at bounding box center [338, 642] width 7 height 7
click at [336, 536] on icon at bounding box center [338, 642] width 7 height 7
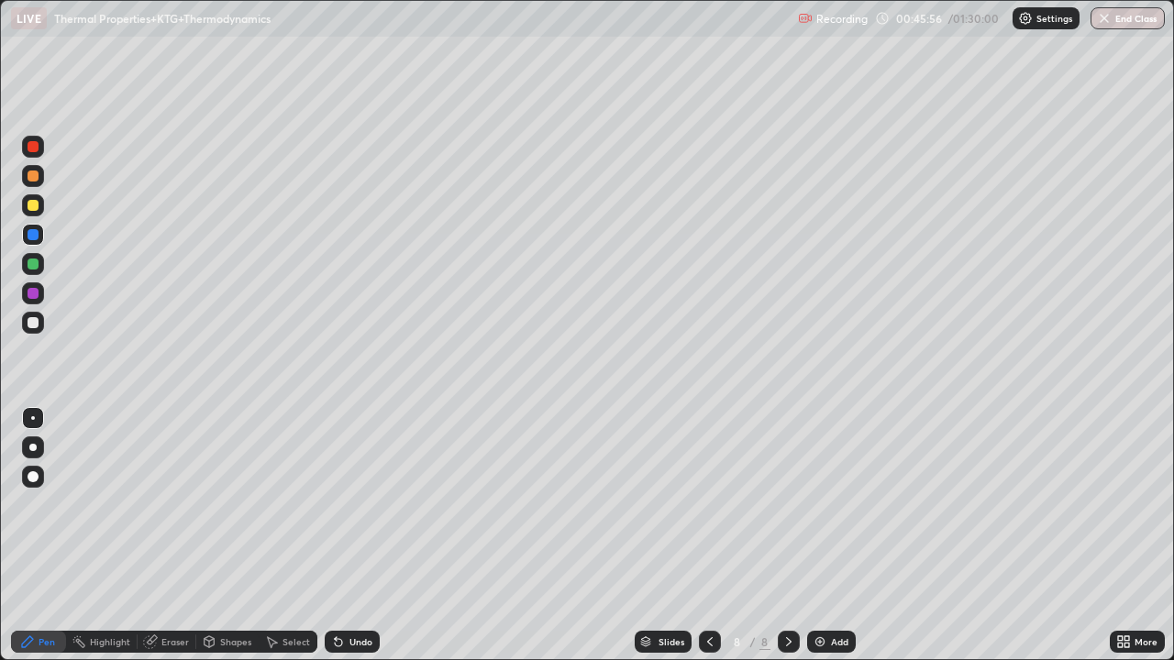
click at [336, 536] on icon at bounding box center [338, 642] width 7 height 7
click at [335, 536] on icon at bounding box center [338, 642] width 7 height 7
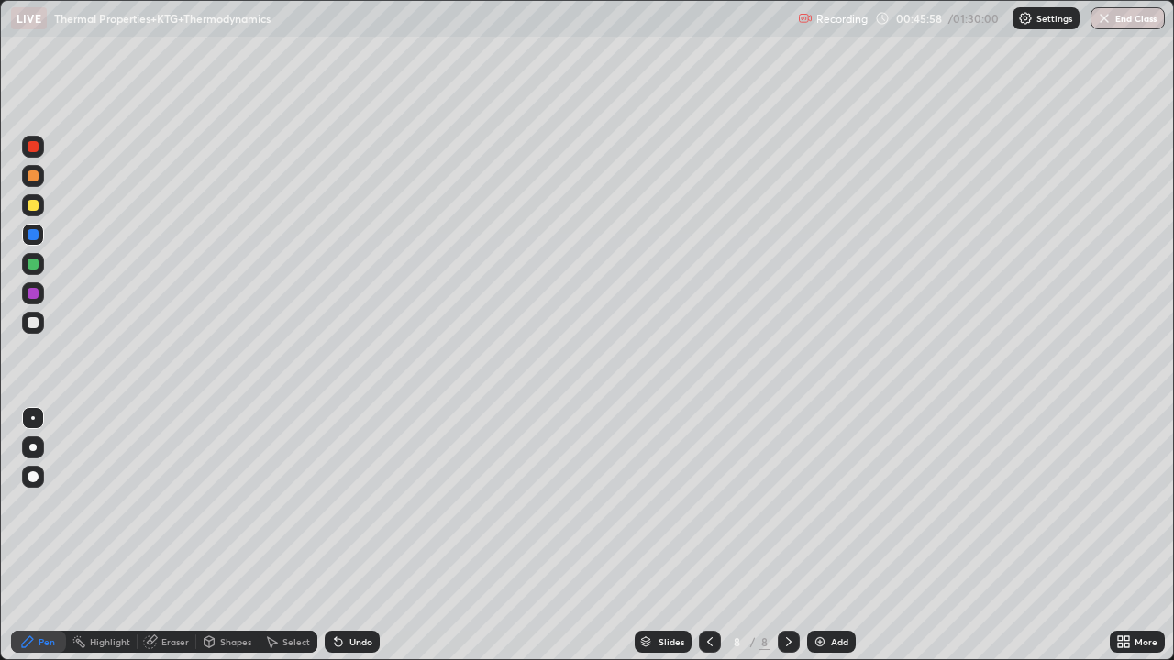
click at [334, 536] on icon at bounding box center [338, 642] width 15 height 15
click at [34, 323] on div at bounding box center [33, 322] width 11 height 11
click at [30, 209] on div at bounding box center [33, 205] width 11 height 11
click at [46, 321] on div at bounding box center [32, 322] width 29 height 29
click at [33, 289] on div at bounding box center [33, 293] width 11 height 11
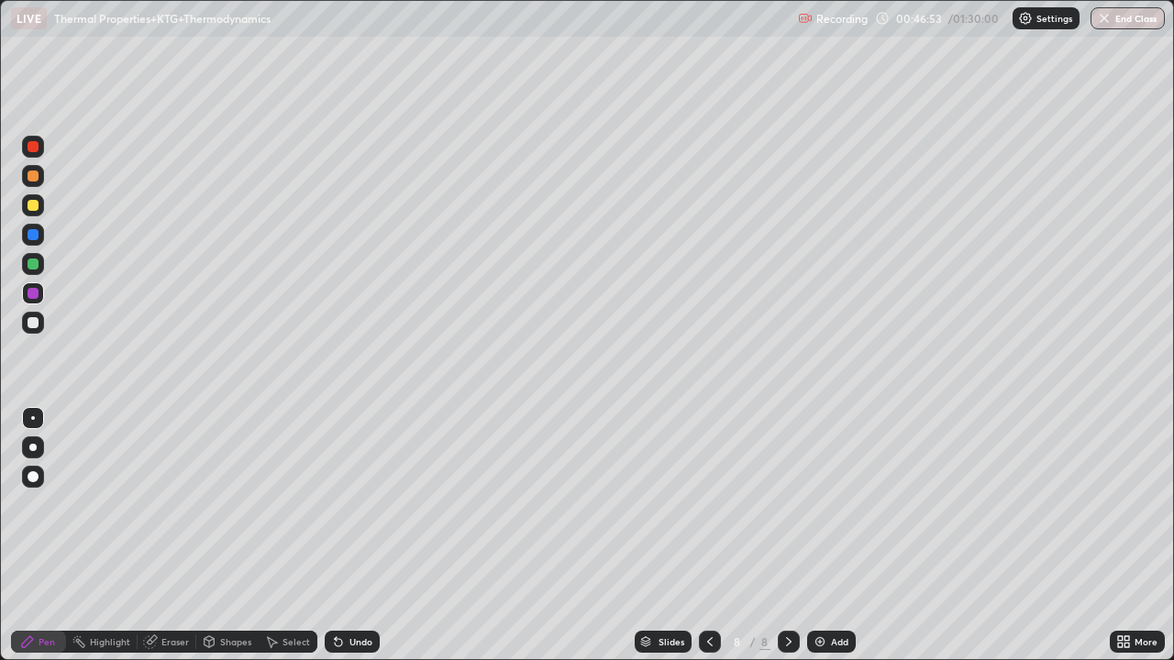
click at [40, 149] on div at bounding box center [33, 147] width 22 height 22
click at [28, 171] on div at bounding box center [33, 176] width 22 height 22
click at [31, 323] on div at bounding box center [33, 322] width 11 height 11
click at [338, 536] on icon at bounding box center [338, 642] width 7 height 7
click at [818, 536] on img at bounding box center [819, 642] width 15 height 15
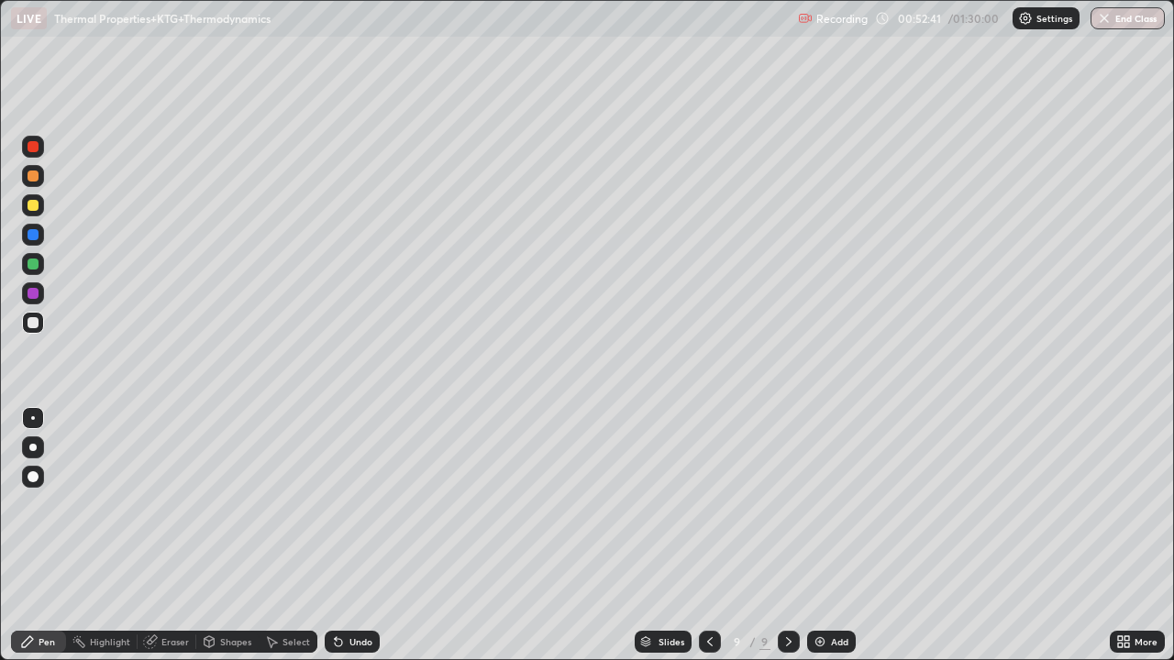
click at [34, 322] on div at bounding box center [33, 322] width 11 height 11
click at [336, 536] on icon at bounding box center [338, 642] width 7 height 7
click at [342, 536] on icon at bounding box center [338, 642] width 15 height 15
click at [339, 536] on icon at bounding box center [338, 642] width 7 height 7
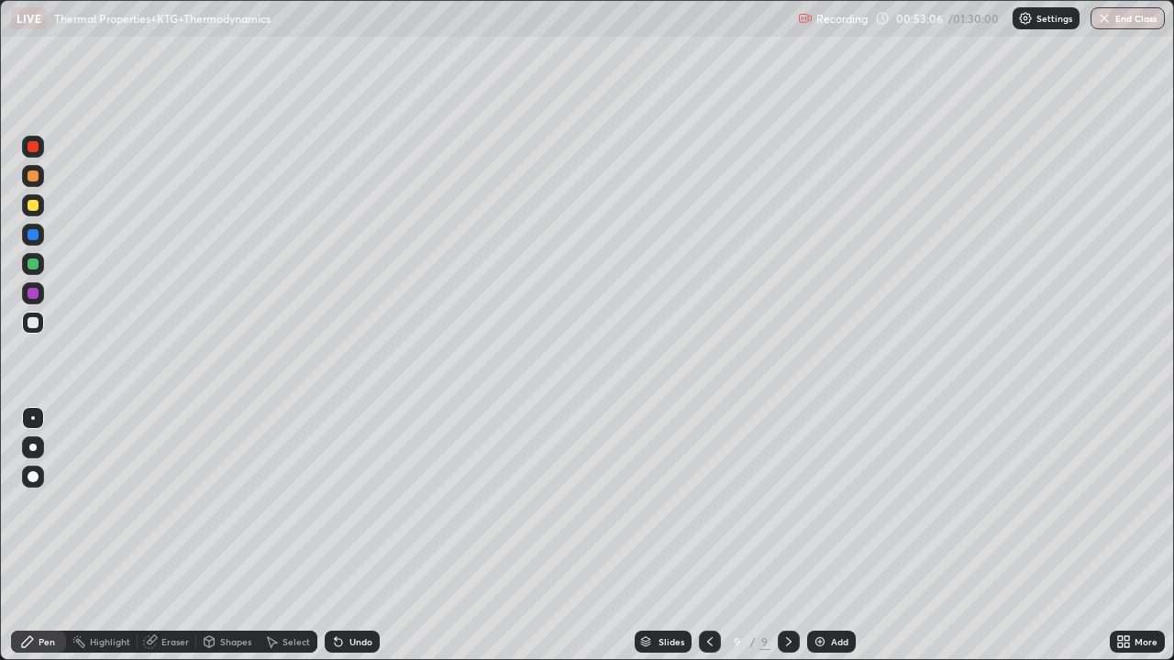
click at [35, 208] on div at bounding box center [33, 205] width 11 height 11
click at [36, 238] on div at bounding box center [33, 234] width 11 height 11
click at [32, 176] on div at bounding box center [33, 176] width 11 height 11
click at [333, 536] on icon at bounding box center [338, 642] width 15 height 15
click at [332, 536] on icon at bounding box center [338, 642] width 15 height 15
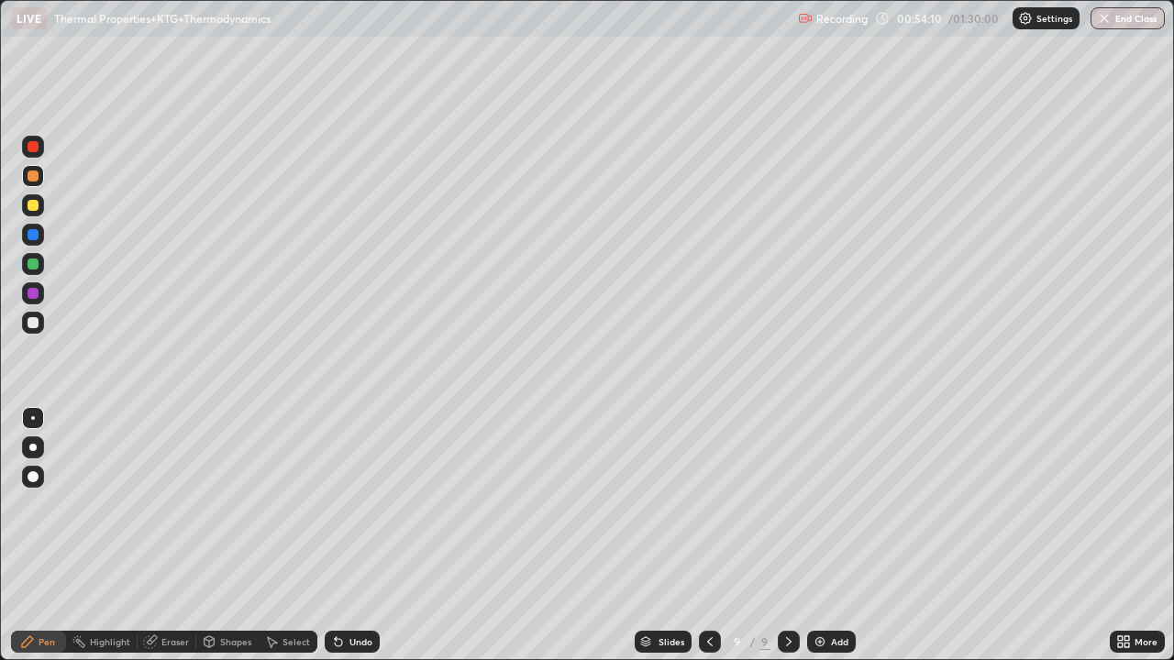
click at [34, 323] on div at bounding box center [33, 322] width 11 height 11
click at [36, 214] on div at bounding box center [33, 205] width 22 height 22
click at [32, 231] on div at bounding box center [33, 234] width 11 height 11
click at [32, 326] on div at bounding box center [33, 322] width 11 height 11
click at [32, 208] on div at bounding box center [33, 205] width 11 height 11
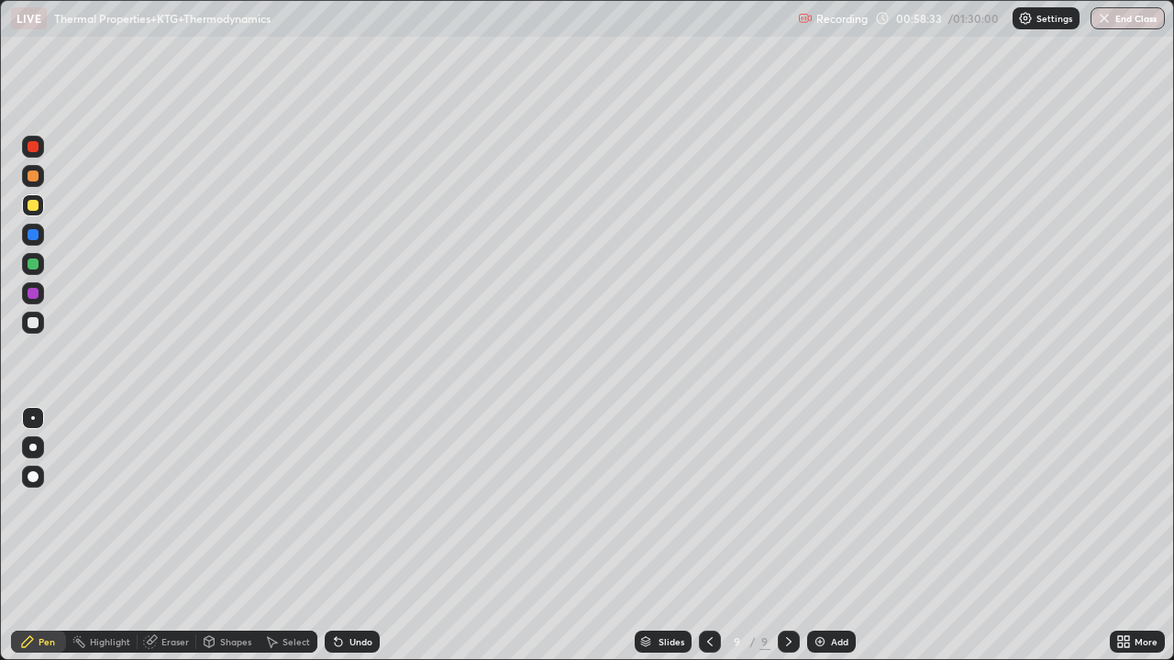
click at [39, 143] on div at bounding box center [33, 147] width 22 height 22
click at [817, 536] on img at bounding box center [819, 642] width 15 height 15
click at [34, 212] on div at bounding box center [33, 205] width 22 height 22
click at [33, 174] on div at bounding box center [33, 176] width 11 height 11
click at [31, 316] on div at bounding box center [33, 323] width 22 height 22
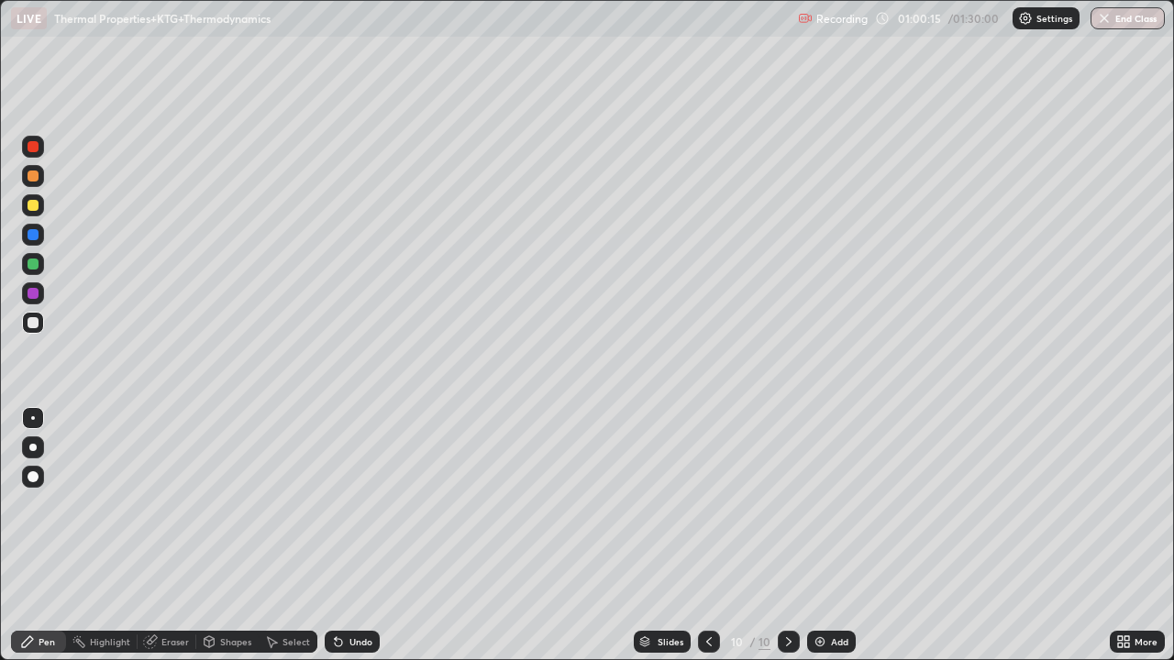
click at [36, 233] on div at bounding box center [33, 234] width 11 height 11
click at [34, 169] on div at bounding box center [33, 176] width 22 height 22
click at [32, 233] on div at bounding box center [33, 234] width 11 height 11
click at [33, 176] on div at bounding box center [33, 176] width 11 height 11
click at [31, 204] on div at bounding box center [33, 205] width 11 height 11
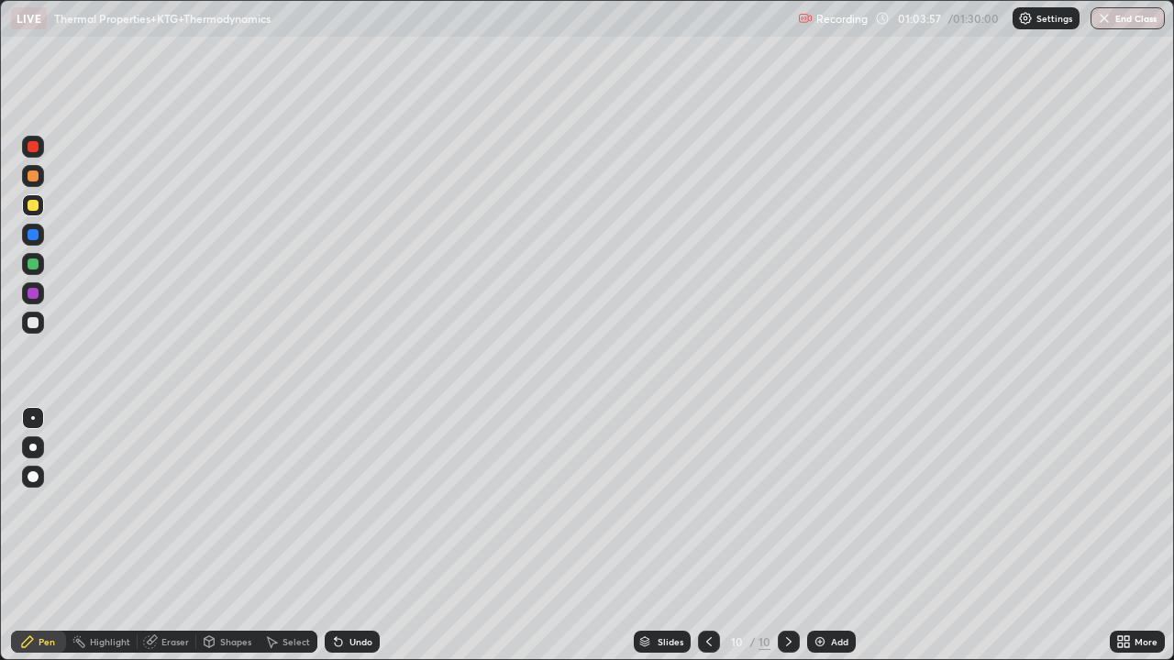
click at [38, 149] on div at bounding box center [33, 146] width 11 height 11
click at [707, 536] on icon at bounding box center [709, 642] width 15 height 15
click at [787, 536] on icon at bounding box center [788, 642] width 15 height 15
click at [706, 536] on icon at bounding box center [709, 642] width 15 height 15
click at [786, 536] on icon at bounding box center [788, 642] width 15 height 15
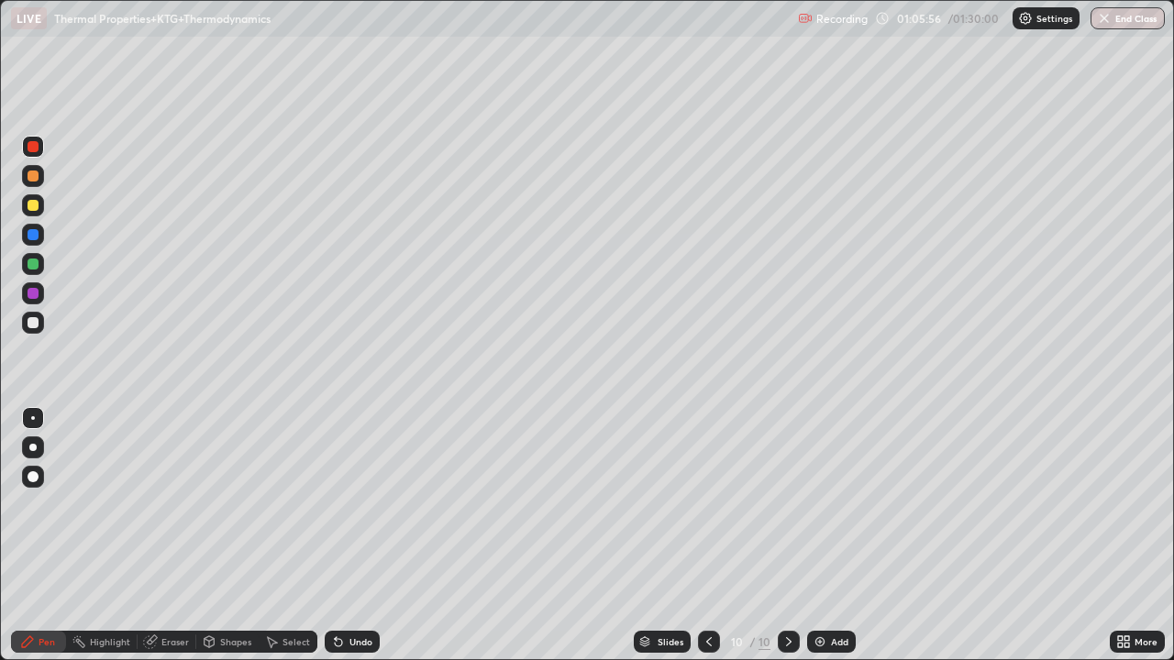
click at [788, 536] on icon at bounding box center [788, 642] width 15 height 15
click at [814, 536] on img at bounding box center [819, 642] width 15 height 15
click at [37, 180] on div at bounding box center [33, 176] width 11 height 11
click at [35, 313] on div at bounding box center [33, 323] width 22 height 22
click at [33, 204] on div at bounding box center [33, 205] width 11 height 11
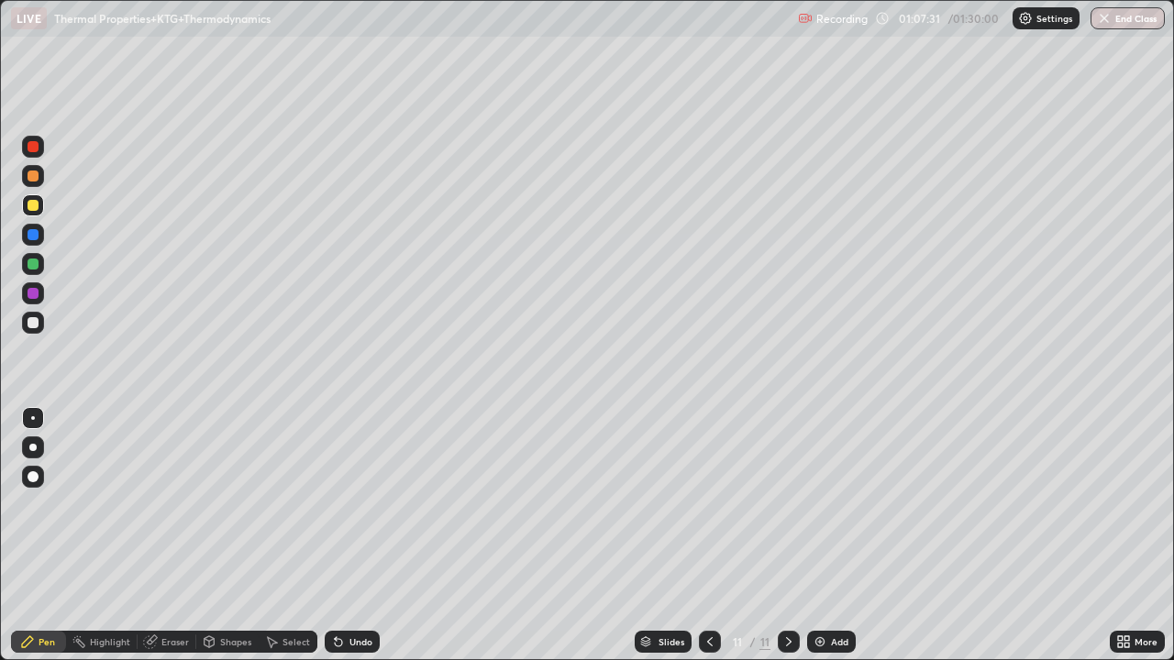
click at [34, 324] on div at bounding box center [33, 322] width 11 height 11
click at [37, 208] on div at bounding box center [33, 205] width 11 height 11
click at [30, 323] on div at bounding box center [33, 322] width 11 height 11
click at [335, 536] on icon at bounding box center [336, 638] width 2 height 2
click at [148, 536] on icon at bounding box center [150, 642] width 12 height 12
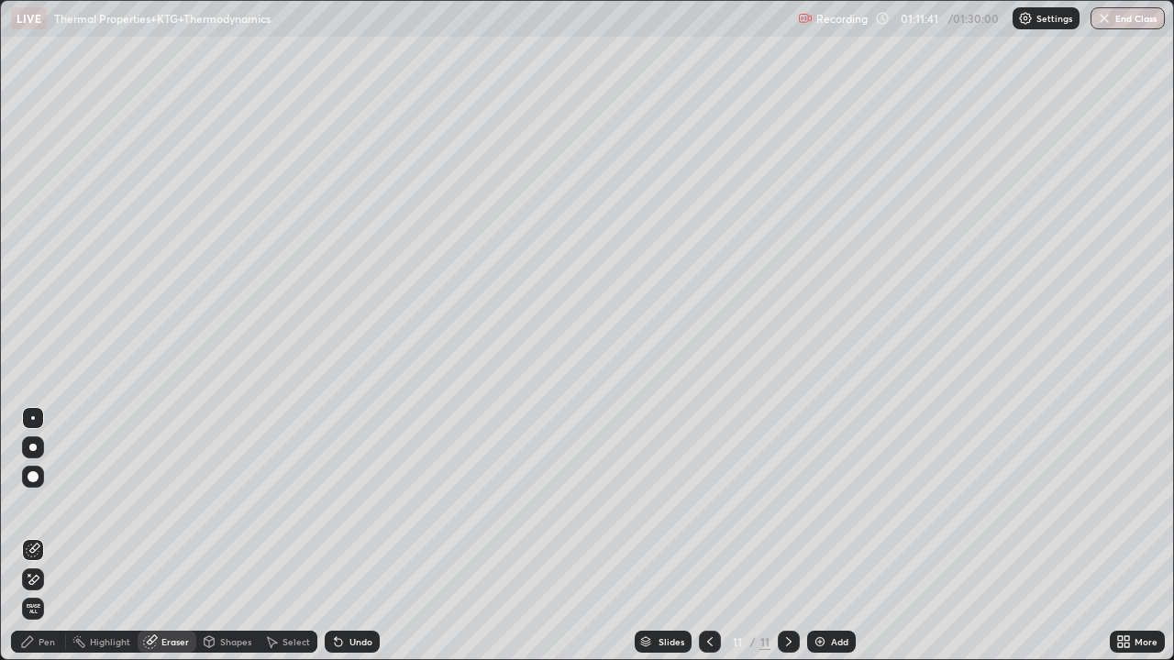
click at [30, 536] on icon at bounding box center [27, 642] width 15 height 15
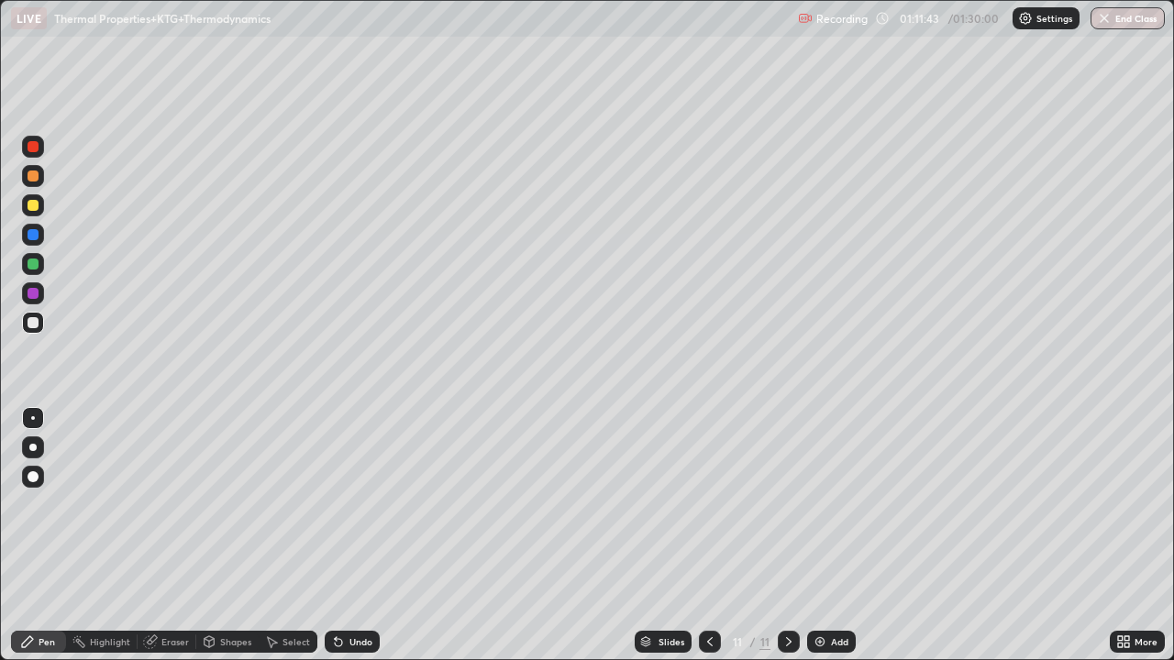
click at [31, 323] on div at bounding box center [33, 322] width 11 height 11
click at [28, 203] on div at bounding box center [33, 205] width 11 height 11
click at [336, 536] on icon at bounding box center [338, 642] width 7 height 7
click at [338, 536] on div "Undo" at bounding box center [352, 642] width 55 height 22
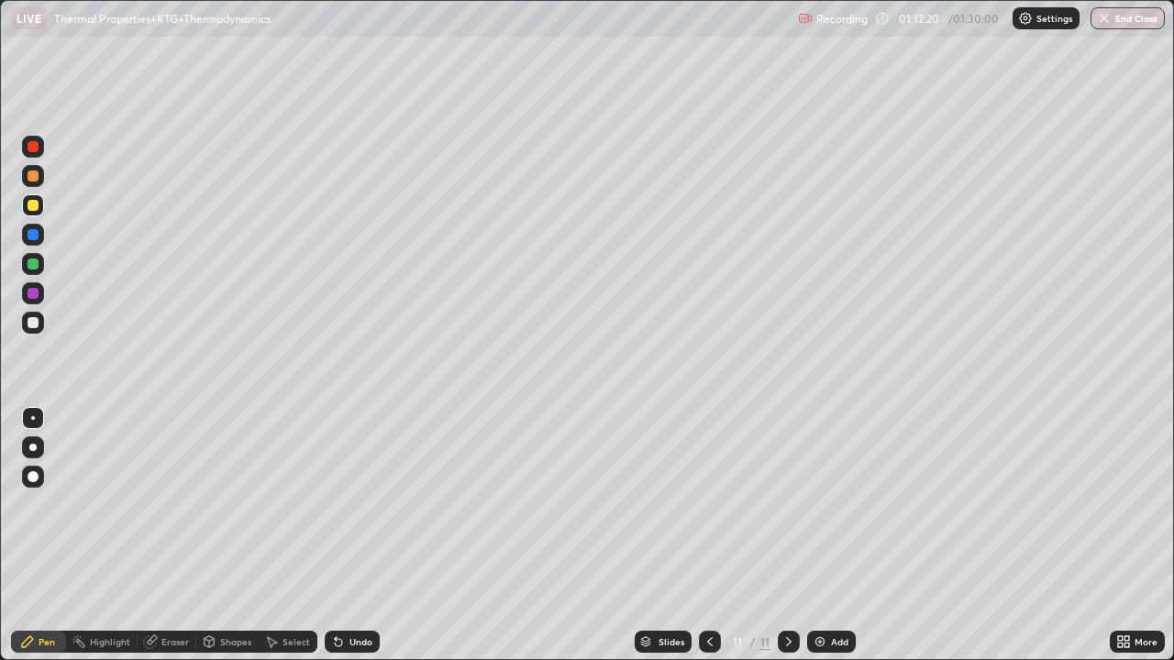
click at [343, 536] on div "Undo" at bounding box center [352, 642] width 55 height 22
click at [347, 536] on div "Undo" at bounding box center [352, 642] width 55 height 22
click at [34, 322] on div at bounding box center [33, 322] width 11 height 11
click at [34, 323] on div at bounding box center [33, 322] width 11 height 11
click at [283, 536] on div "Select" at bounding box center [288, 642] width 59 height 22
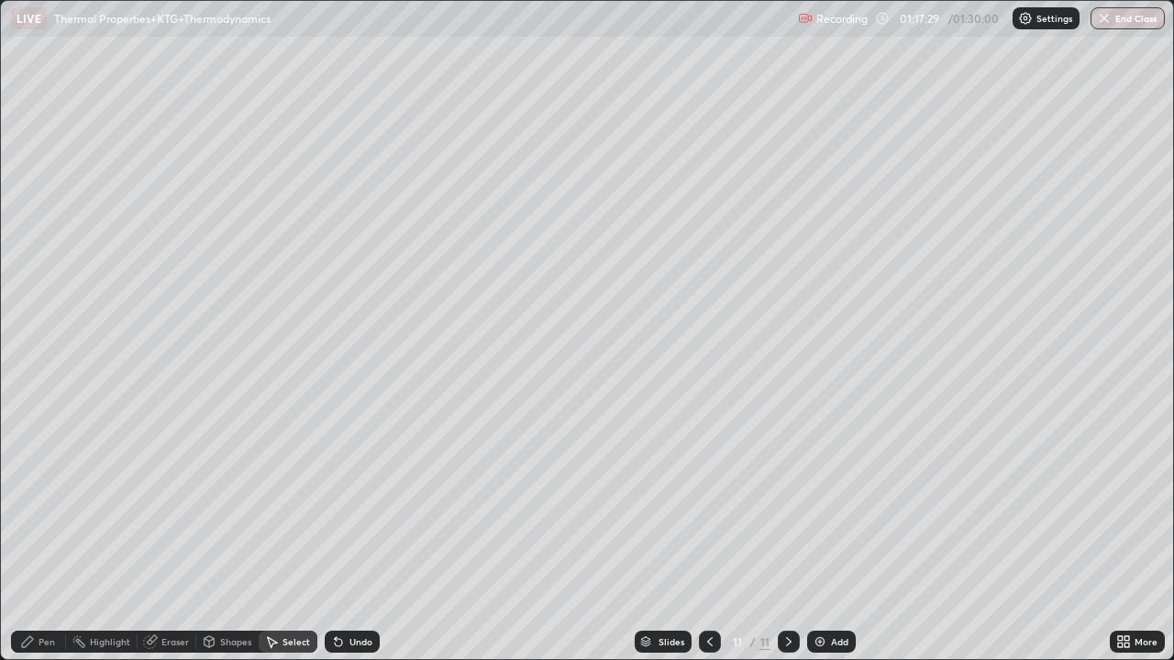
click at [196, 536] on div "Shapes" at bounding box center [227, 642] width 62 height 37
click at [170, 536] on div "Eraser" at bounding box center [175, 641] width 28 height 9
click at [39, 536] on div "Pen" at bounding box center [38, 642] width 55 height 22
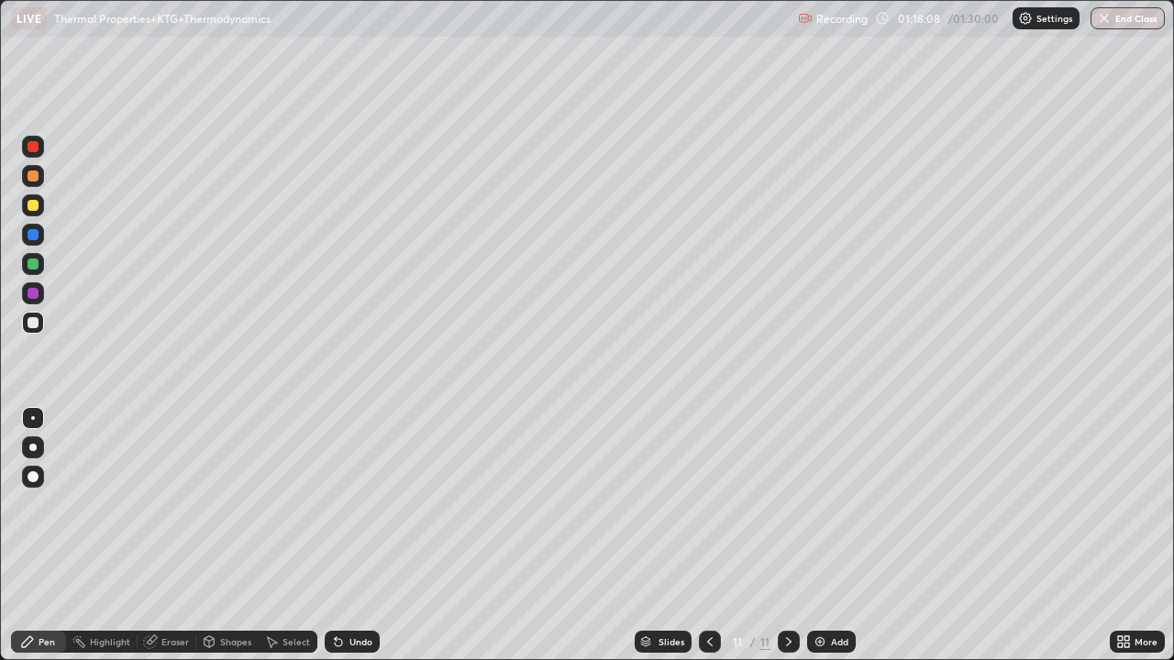
click at [821, 536] on img at bounding box center [819, 642] width 15 height 15
click at [31, 321] on div at bounding box center [33, 322] width 11 height 11
click at [37, 204] on div at bounding box center [33, 205] width 11 height 11
click at [30, 176] on div at bounding box center [33, 176] width 11 height 11
click at [31, 148] on div at bounding box center [33, 146] width 11 height 11
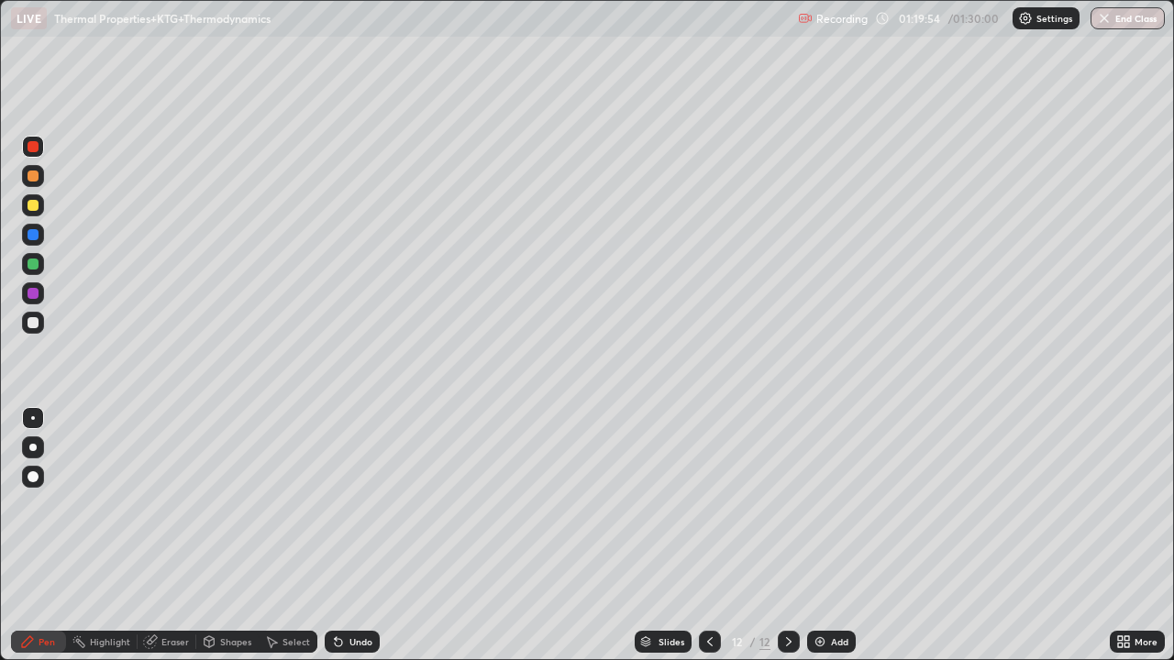
click at [36, 179] on div at bounding box center [33, 176] width 11 height 11
click at [38, 320] on div at bounding box center [33, 322] width 11 height 11
click at [41, 149] on div at bounding box center [33, 147] width 22 height 22
click at [37, 322] on div at bounding box center [33, 322] width 11 height 11
click at [827, 536] on div "Add" at bounding box center [831, 642] width 49 height 22
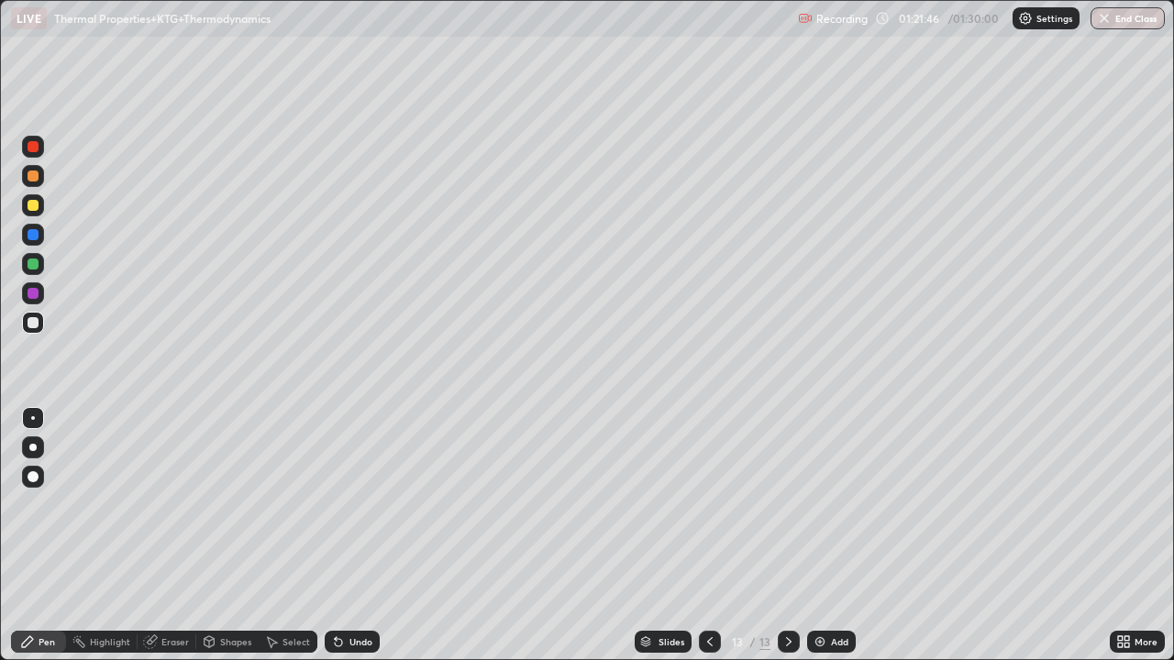
click at [708, 536] on icon at bounding box center [709, 642] width 15 height 15
click at [969, 19] on div "/ 01:30:00" at bounding box center [974, 18] width 57 height 11
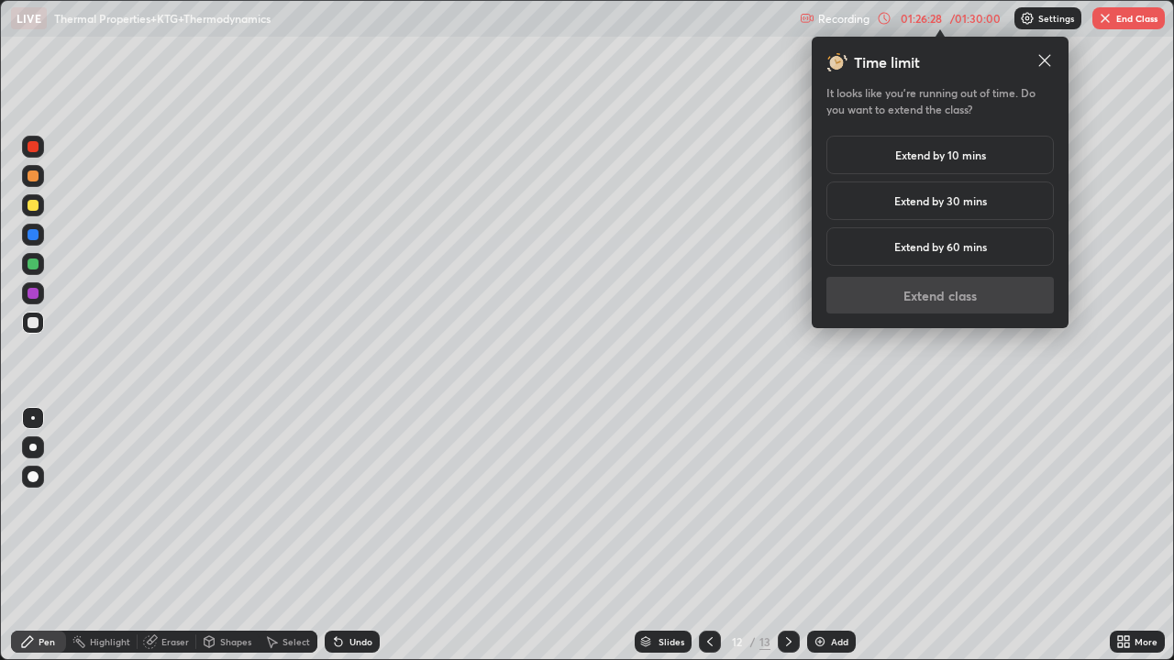
click at [974, 144] on div "Extend by 10 mins" at bounding box center [939, 155] width 227 height 39
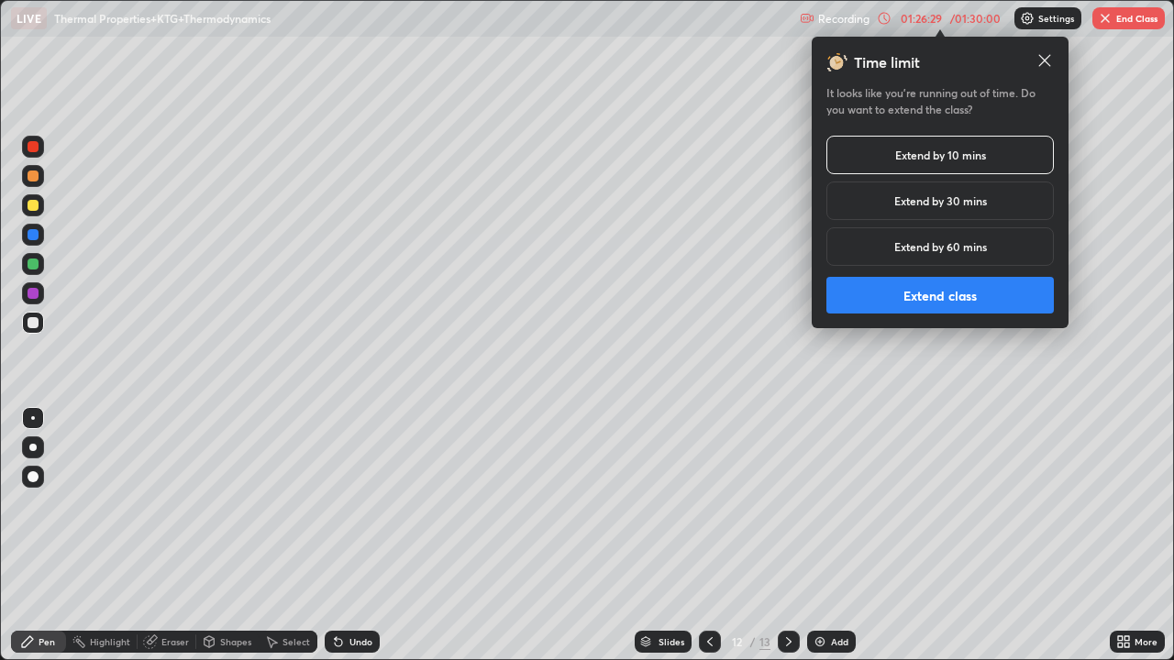
click at [918, 294] on button "Extend class" at bounding box center [939, 295] width 227 height 37
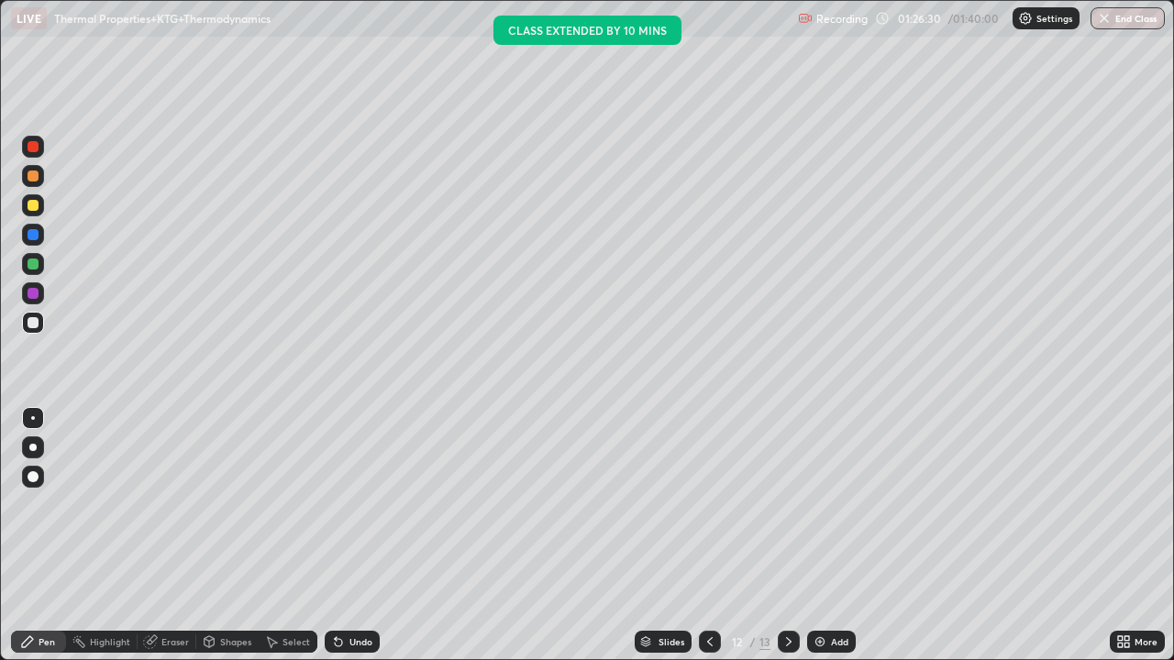
click at [789, 536] on icon at bounding box center [788, 642] width 15 height 15
click at [26, 321] on div at bounding box center [33, 323] width 22 height 22
click at [34, 202] on div at bounding box center [33, 205] width 11 height 11
click at [28, 210] on div at bounding box center [33, 205] width 22 height 22
click at [34, 176] on div at bounding box center [33, 176] width 11 height 11
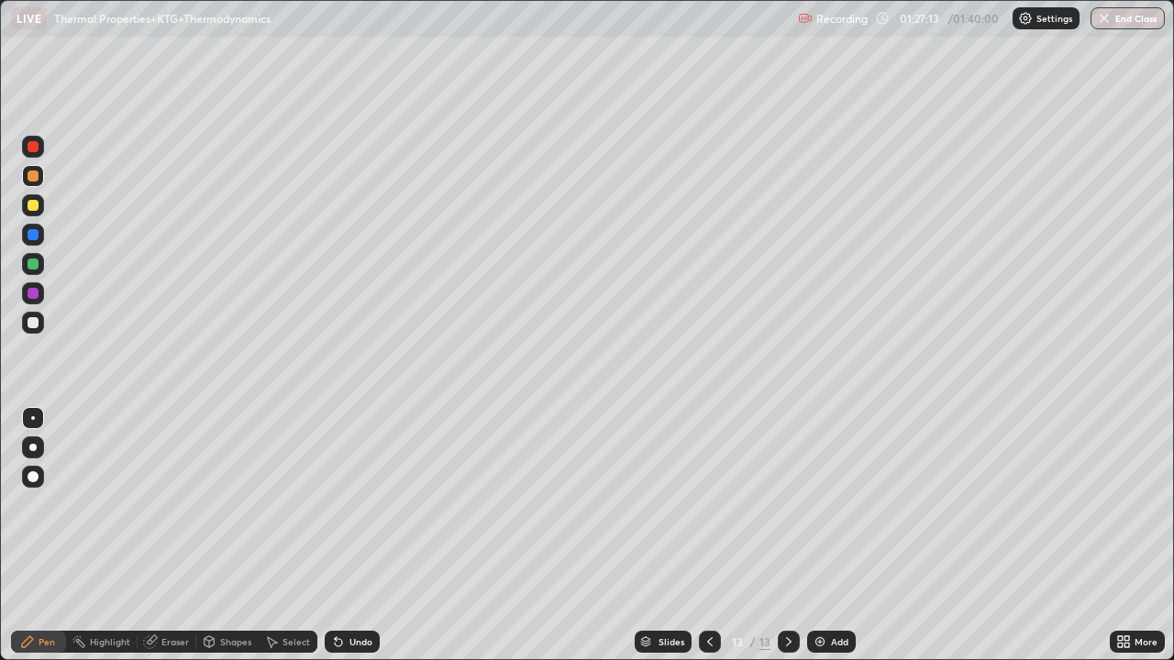
click at [155, 536] on icon at bounding box center [150, 642] width 15 height 15
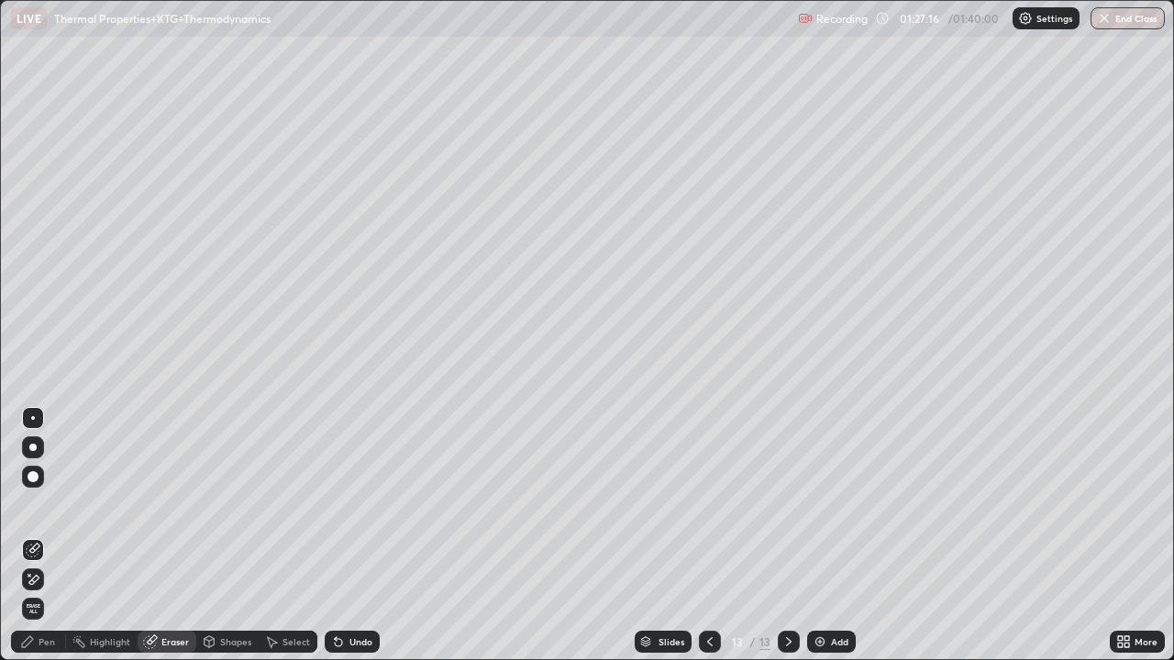
click at [42, 536] on div "Pen" at bounding box center [47, 641] width 17 height 9
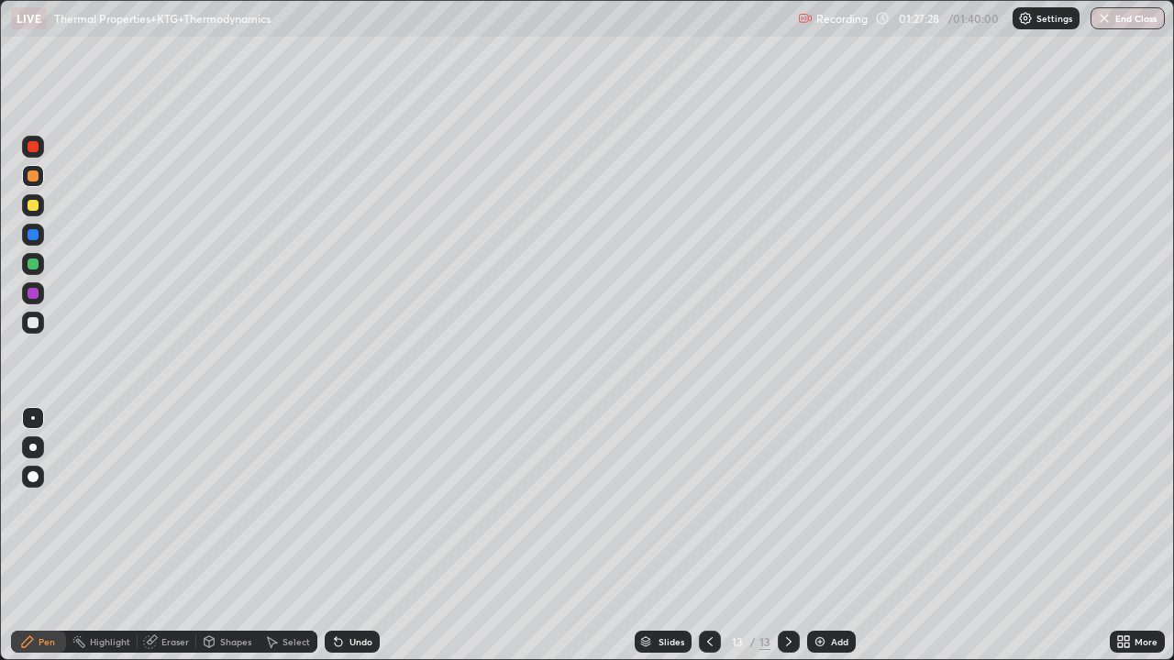
click at [31, 178] on div at bounding box center [33, 176] width 11 height 11
click at [335, 536] on icon at bounding box center [336, 638] width 2 height 2
click at [35, 318] on div at bounding box center [33, 322] width 11 height 11
click at [38, 146] on div at bounding box center [33, 146] width 11 height 11
click at [37, 326] on div at bounding box center [33, 322] width 11 height 11
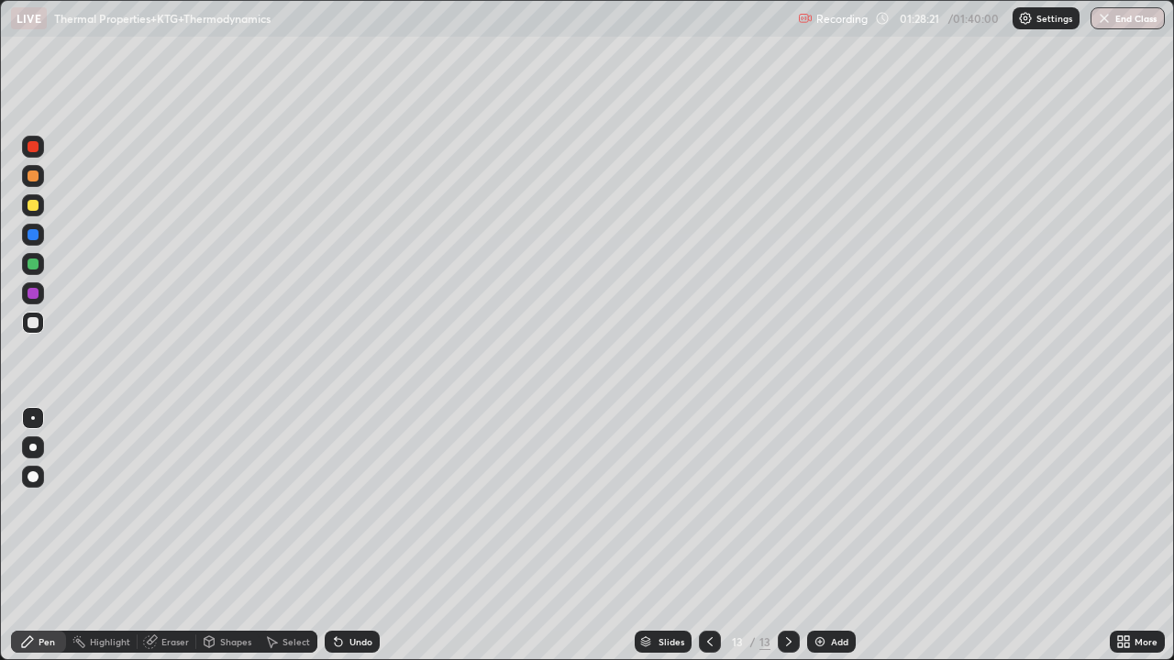
click at [335, 536] on icon at bounding box center [336, 638] width 2 height 2
click at [335, 536] on icon at bounding box center [338, 642] width 7 height 7
click at [31, 323] on div at bounding box center [33, 322] width 11 height 11
click at [33, 321] on div at bounding box center [33, 322] width 11 height 11
click at [40, 320] on div at bounding box center [33, 323] width 22 height 22
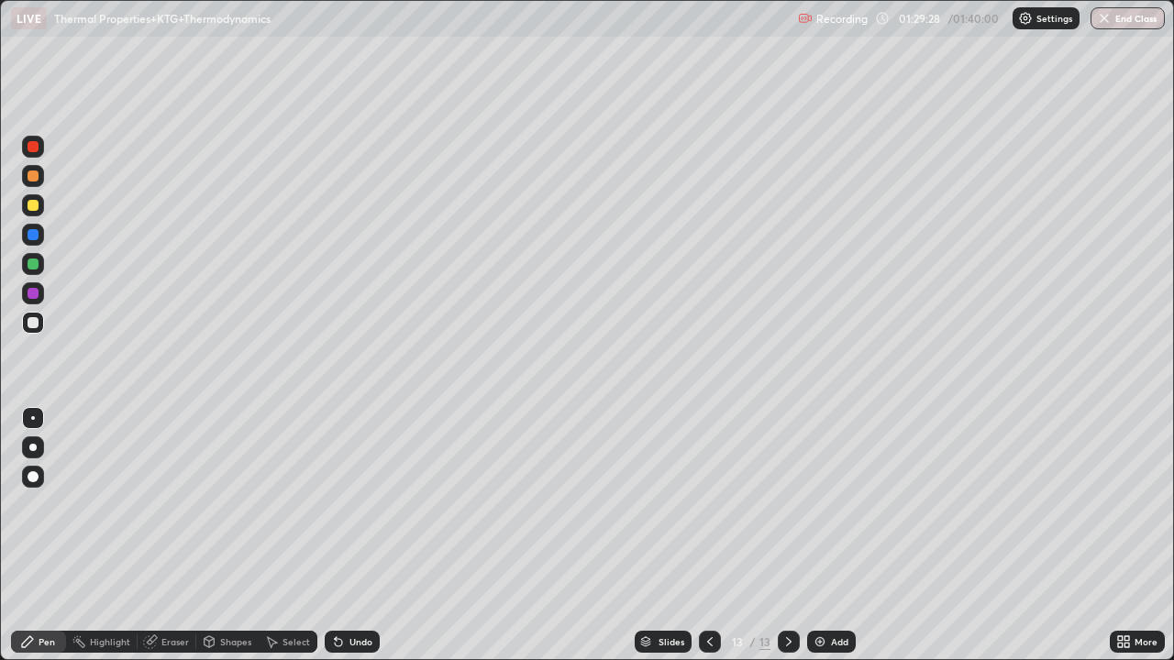
click at [31, 174] on div at bounding box center [33, 176] width 11 height 11
click at [711, 536] on div at bounding box center [710, 642] width 22 height 37
click at [708, 536] on icon at bounding box center [709, 642] width 15 height 15
click at [787, 536] on icon at bounding box center [788, 642] width 15 height 15
click at [786, 536] on icon at bounding box center [788, 642] width 15 height 15
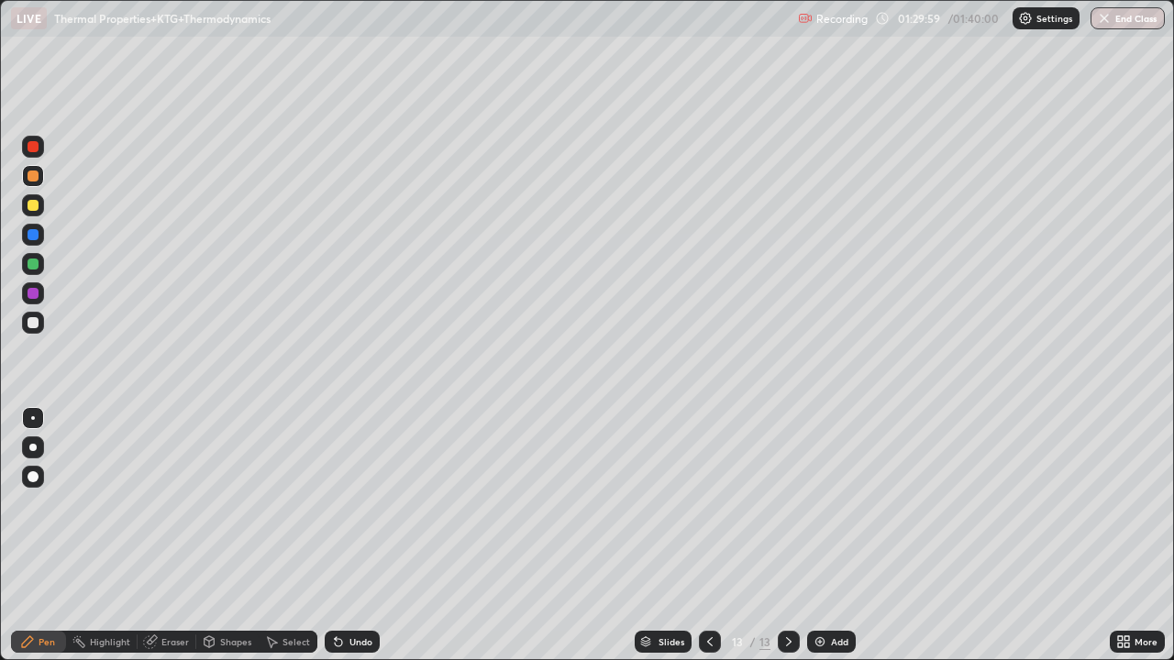
click at [31, 319] on div at bounding box center [33, 322] width 11 height 11
click at [335, 536] on icon at bounding box center [338, 642] width 7 height 7
click at [336, 536] on icon at bounding box center [338, 642] width 7 height 7
click at [1117, 17] on button "End Class" at bounding box center [1128, 18] width 72 height 22
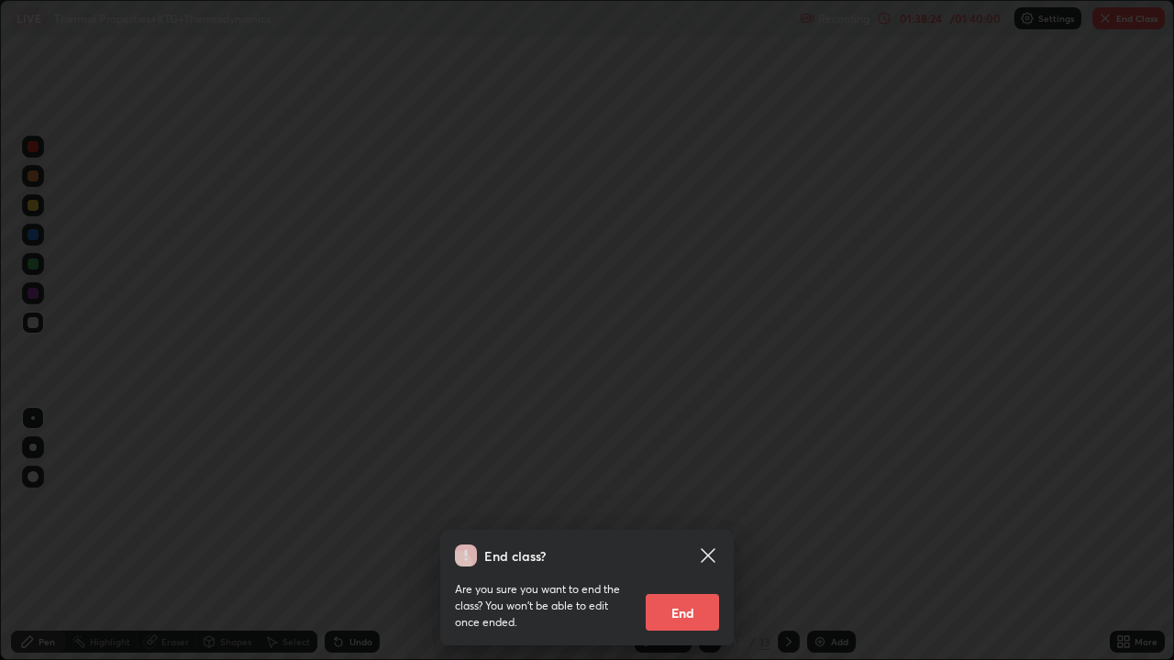
click at [696, 536] on button "End" at bounding box center [682, 612] width 73 height 37
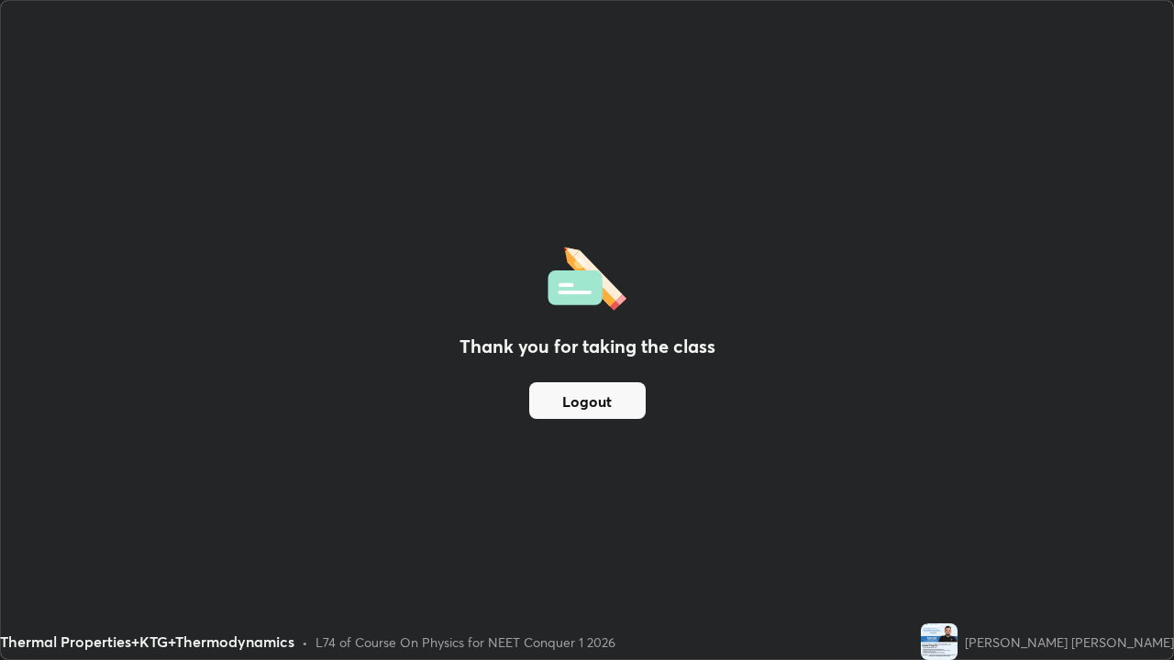
click at [681, 536] on div "Thermal Properties+KTG+Thermodynamics • L74 of Course On Physics for NEET Conqu…" at bounding box center [456, 642] width 913 height 37
click at [598, 408] on button "Logout" at bounding box center [587, 400] width 116 height 37
click at [608, 404] on button "Logout" at bounding box center [587, 400] width 116 height 37
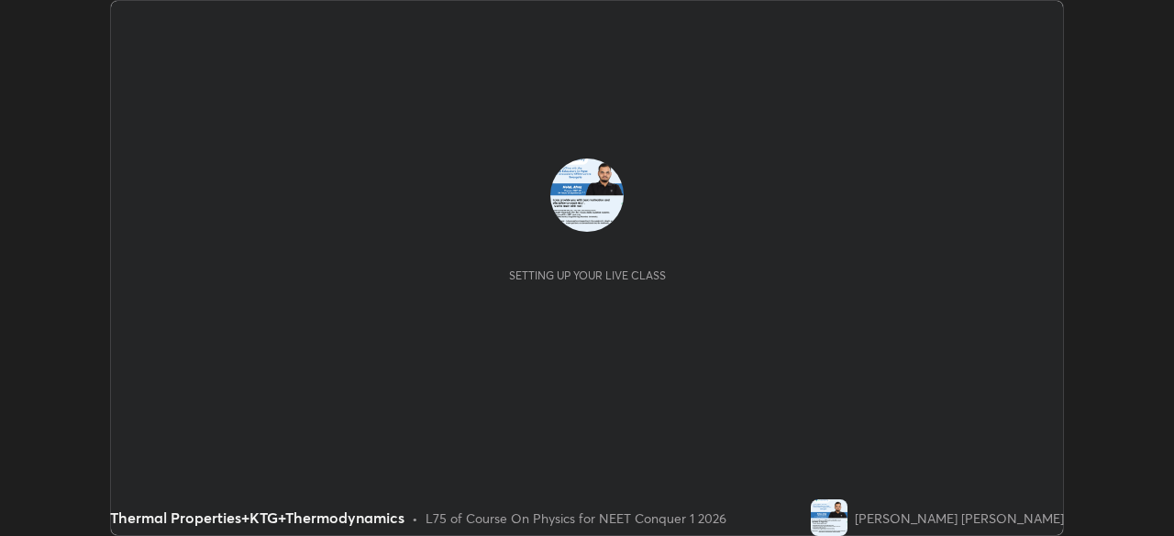
scroll to position [536, 1174]
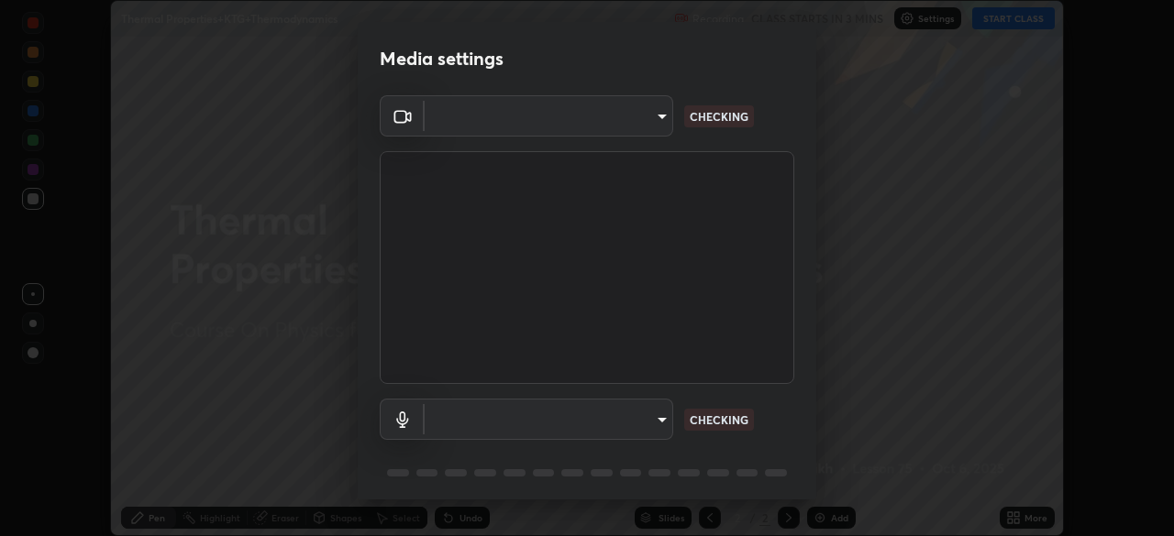
type input "878bb5f6a99355e2393efba74ceef3b3f7716bef1db07c11a5baaa90f242d193"
click at [633, 419] on body "Erase all Thermal Properties+KTG+Thermodynamics Recording CLASS STARTS IN 3 MIN…" at bounding box center [587, 268] width 1174 height 536
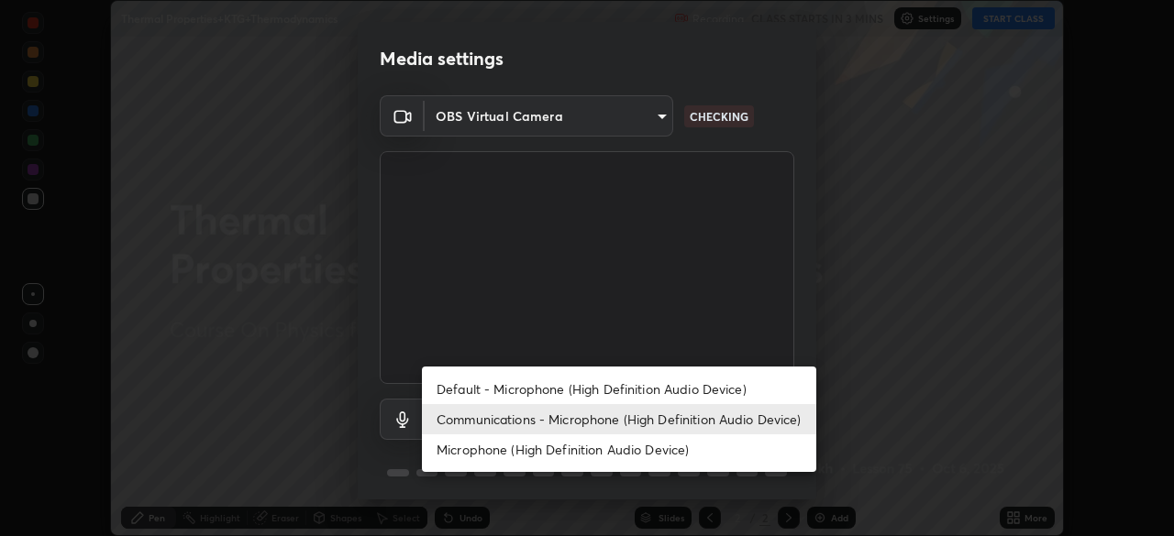
click at [702, 413] on li "Communications - Microphone (High Definition Audio Device)" at bounding box center [619, 419] width 394 height 30
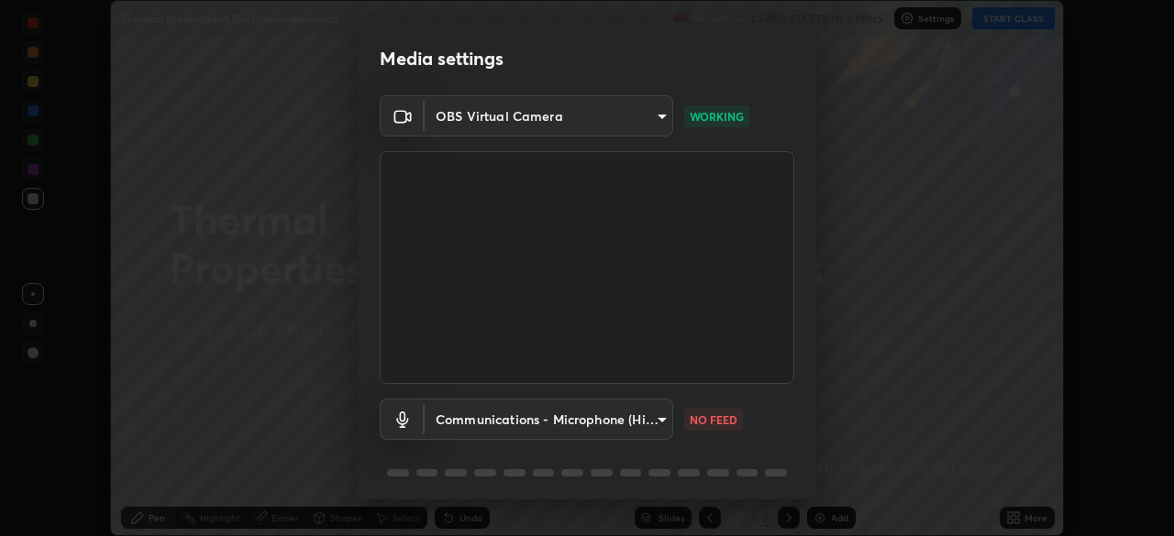
click at [658, 423] on body "Erase all Thermal Properties+KTG+Thermodynamics Recording CLASS STARTS IN 3 MIN…" at bounding box center [587, 268] width 1174 height 536
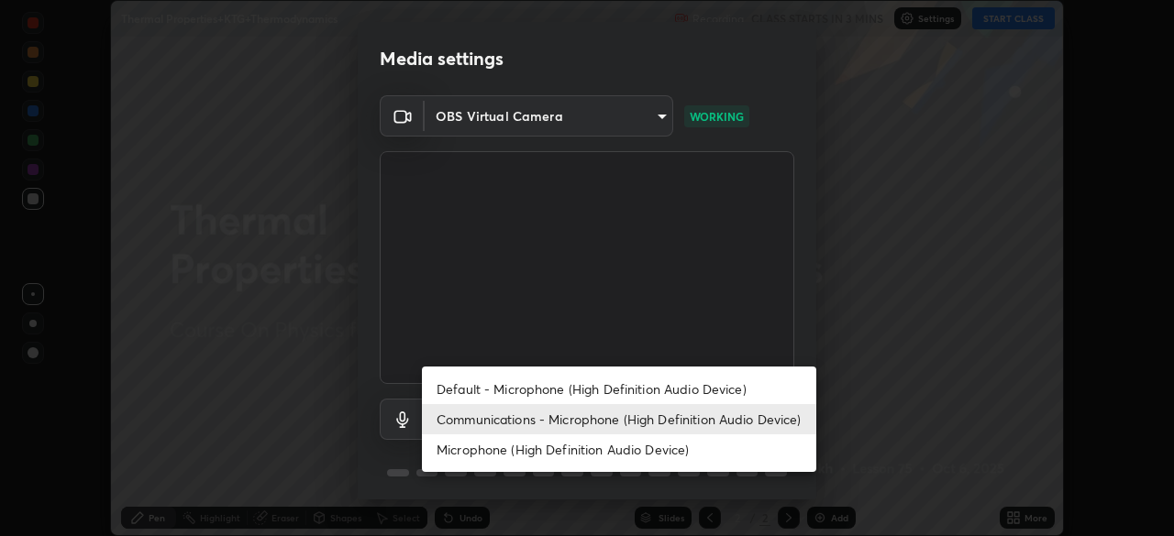
click at [721, 392] on li "Default - Microphone (High Definition Audio Device)" at bounding box center [619, 389] width 394 height 30
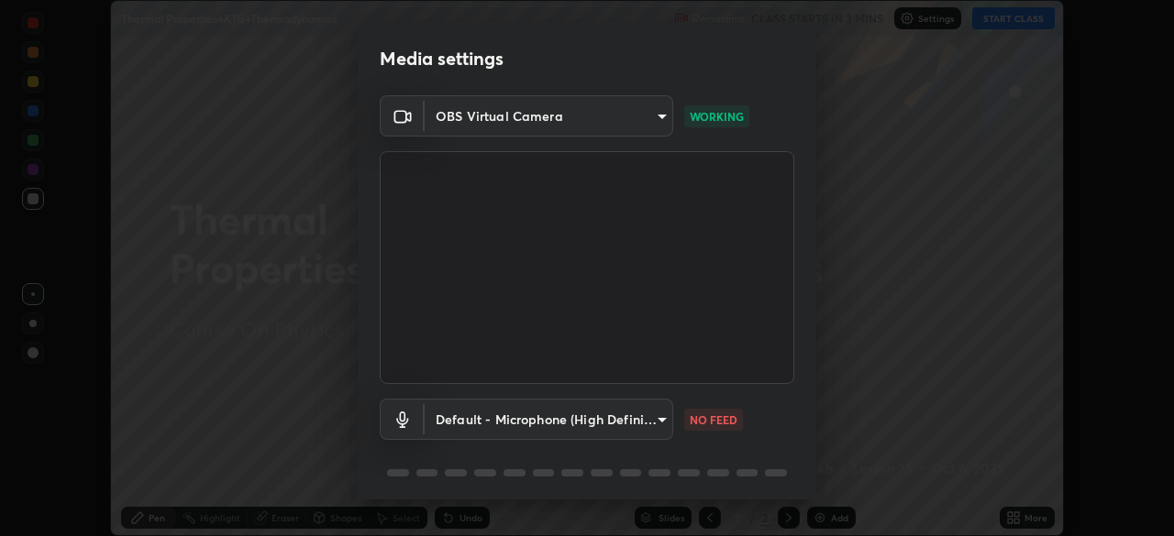
type input "default"
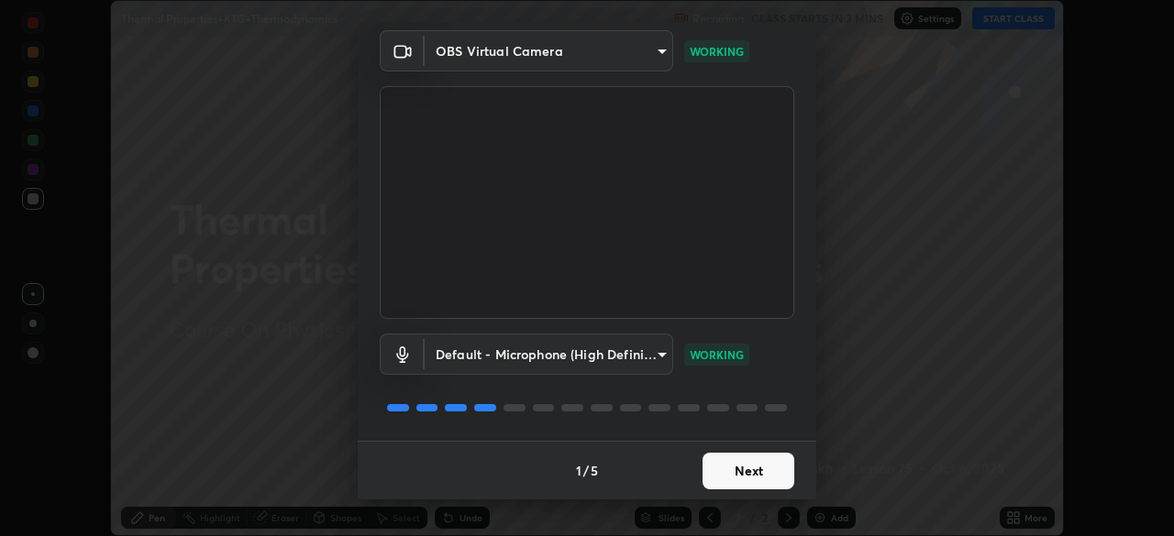
click at [750, 472] on button "Next" at bounding box center [748, 471] width 92 height 37
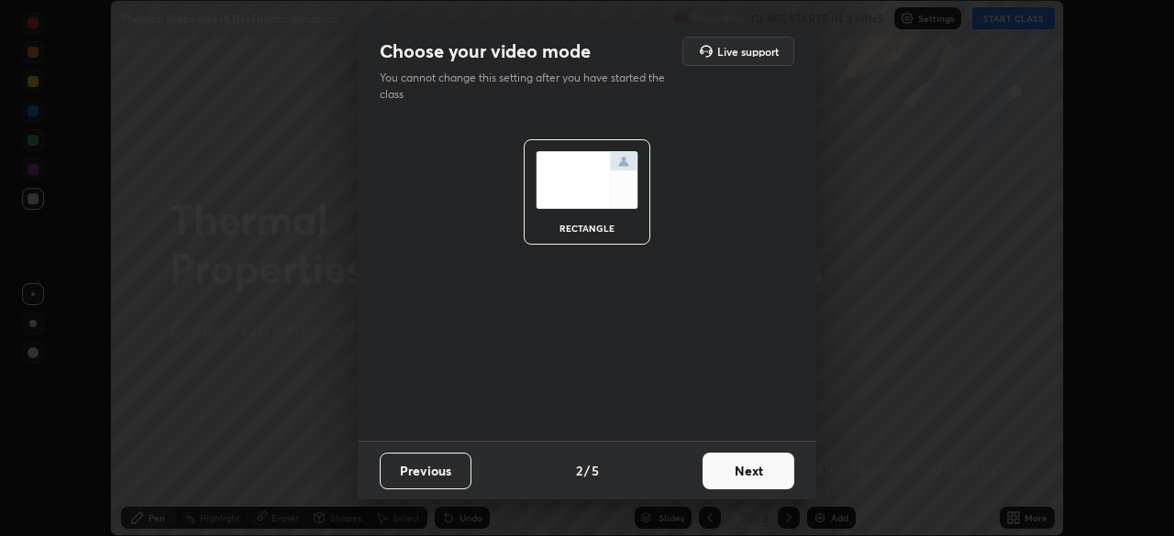
click at [757, 469] on button "Next" at bounding box center [748, 471] width 92 height 37
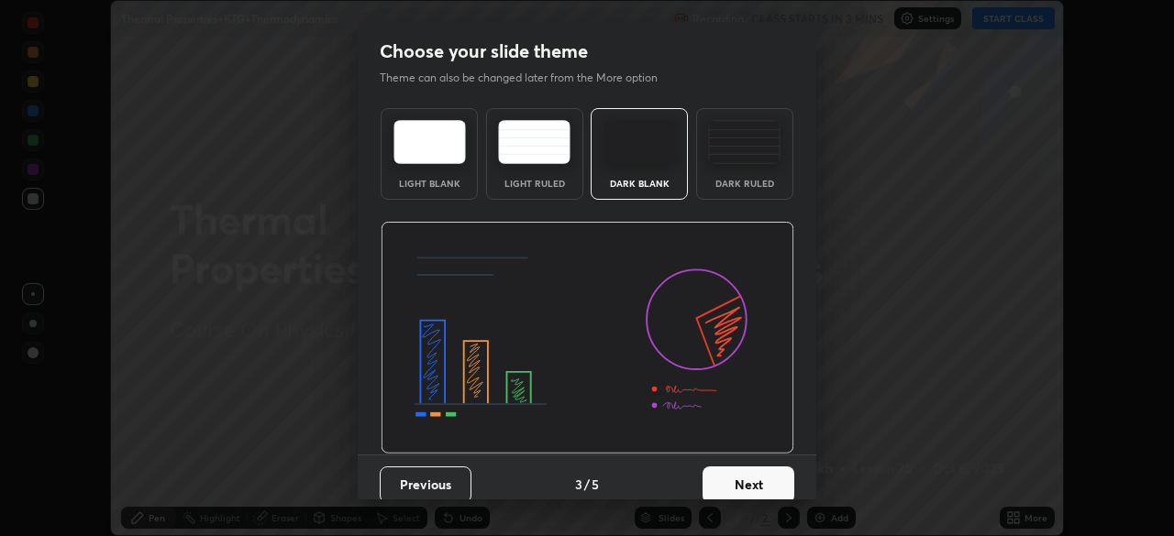
click at [762, 478] on button "Next" at bounding box center [748, 485] width 92 height 37
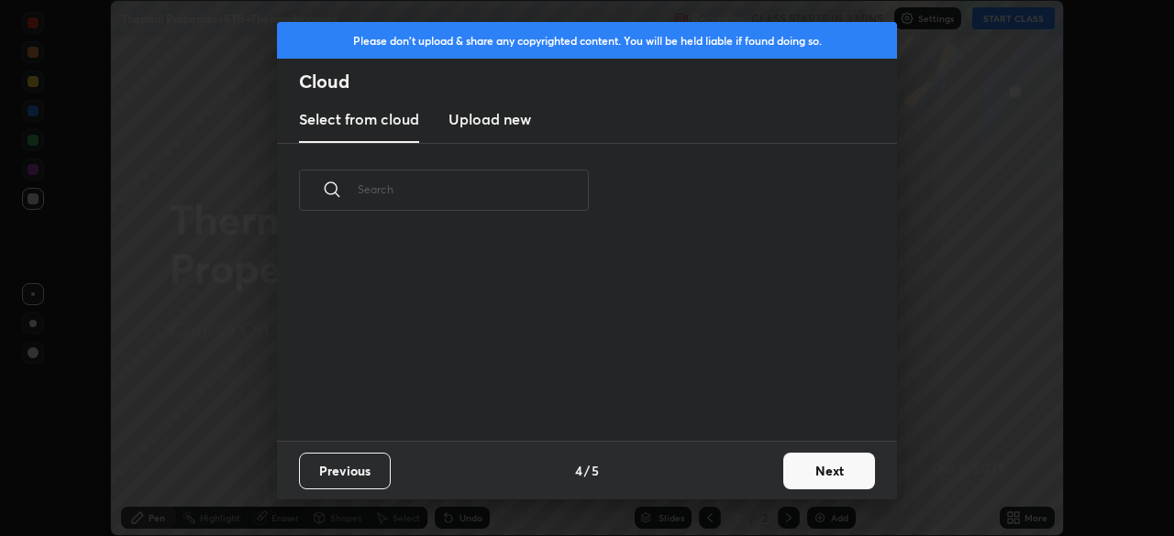
click at [805, 469] on button "Next" at bounding box center [829, 471] width 92 height 37
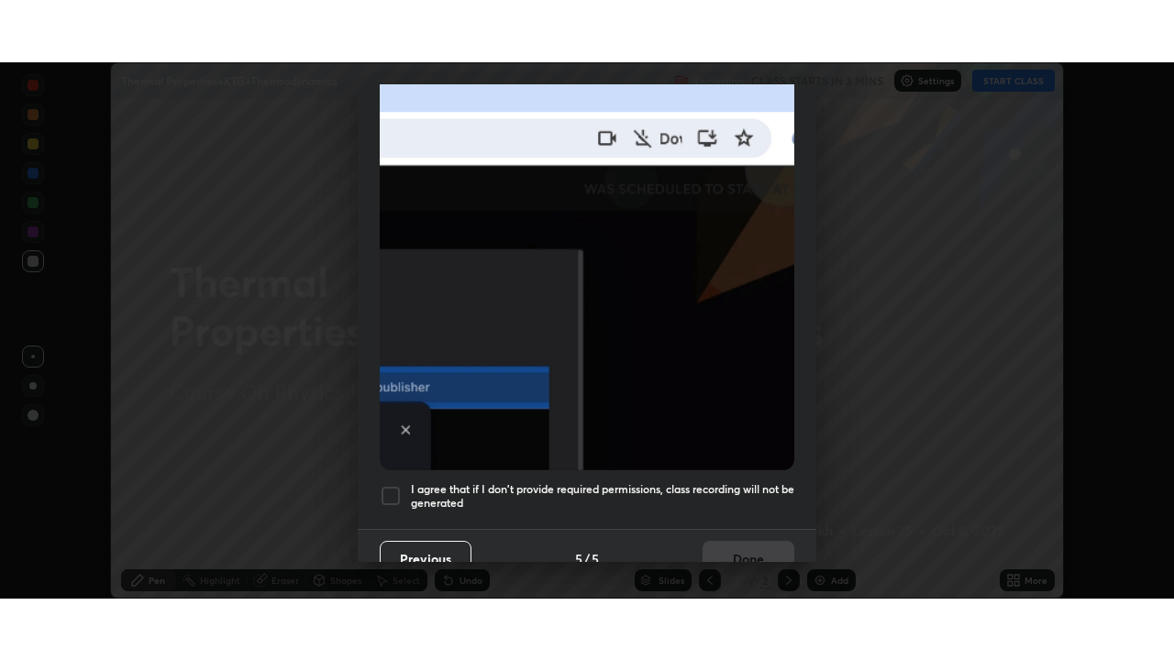
scroll to position [439, 0]
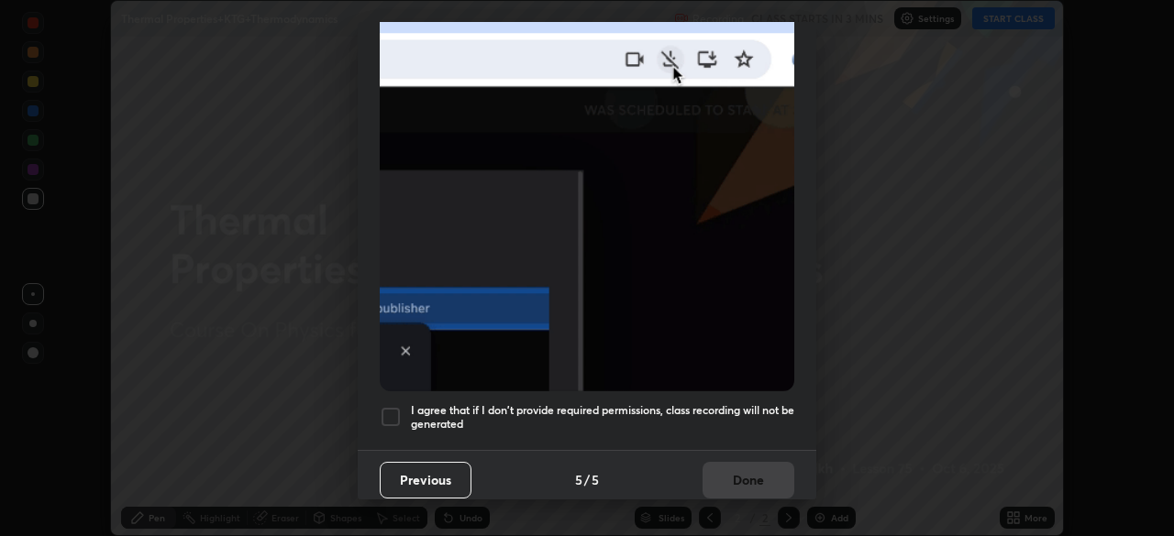
click at [390, 415] on div at bounding box center [391, 417] width 22 height 22
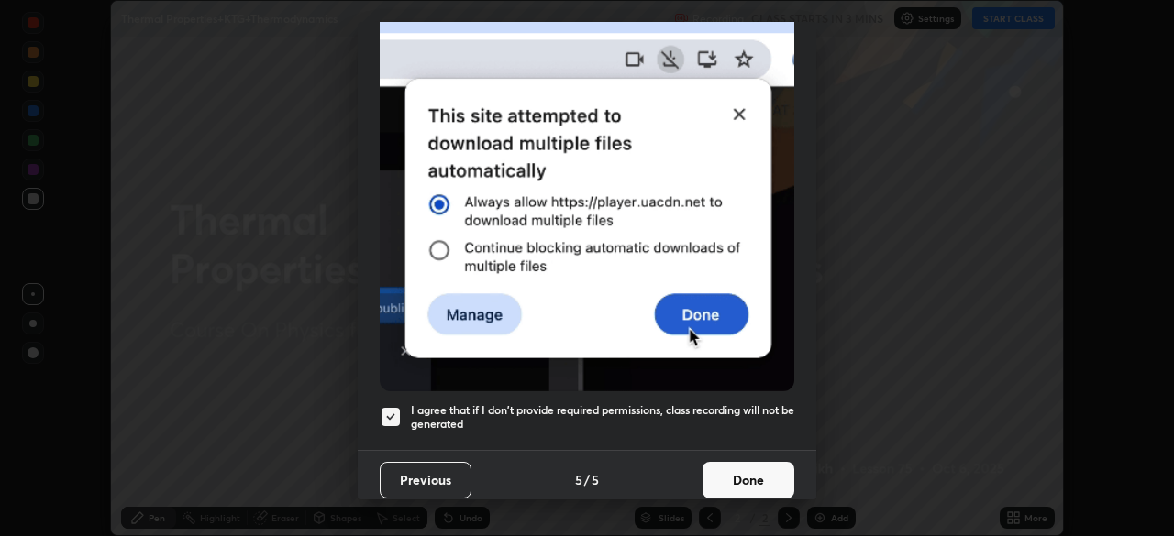
click at [758, 466] on button "Done" at bounding box center [748, 480] width 92 height 37
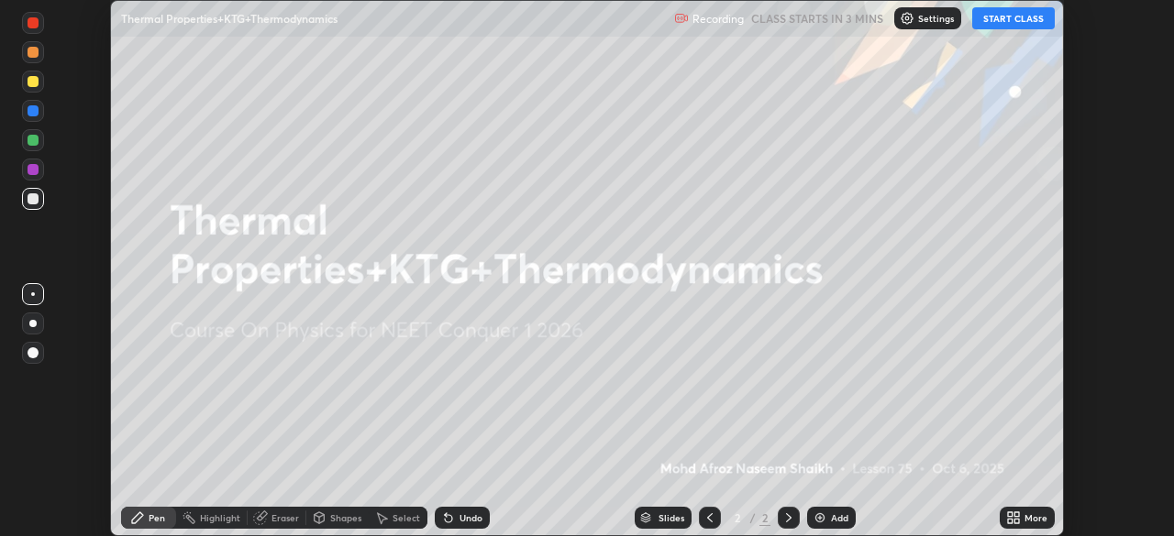
click at [990, 23] on button "START CLASS" at bounding box center [1013, 18] width 83 height 22
click at [1015, 519] on icon at bounding box center [1016, 521] width 5 height 5
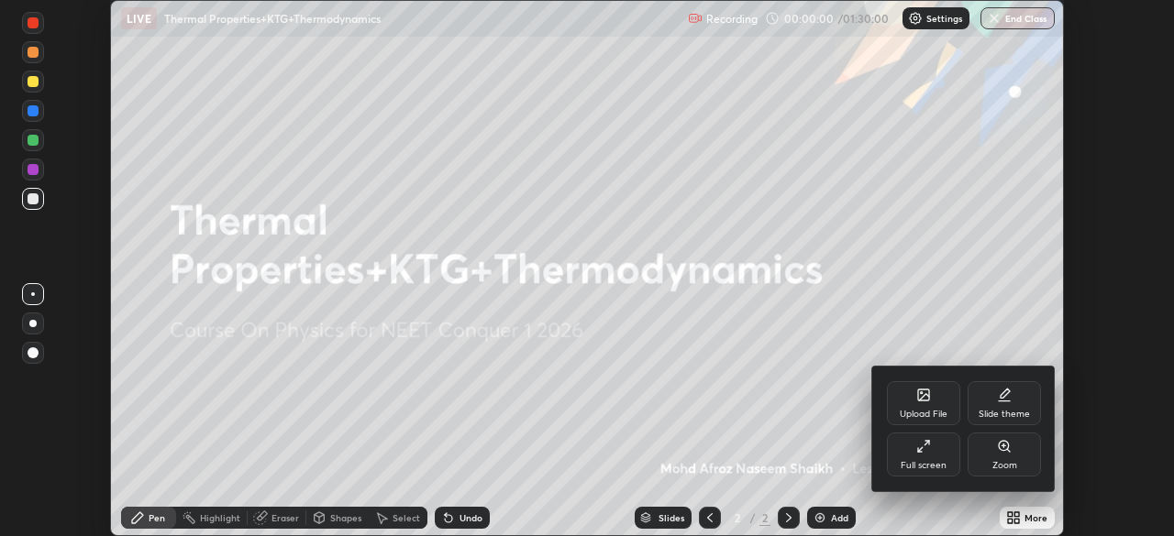
click at [913, 452] on div "Full screen" at bounding box center [923, 455] width 73 height 44
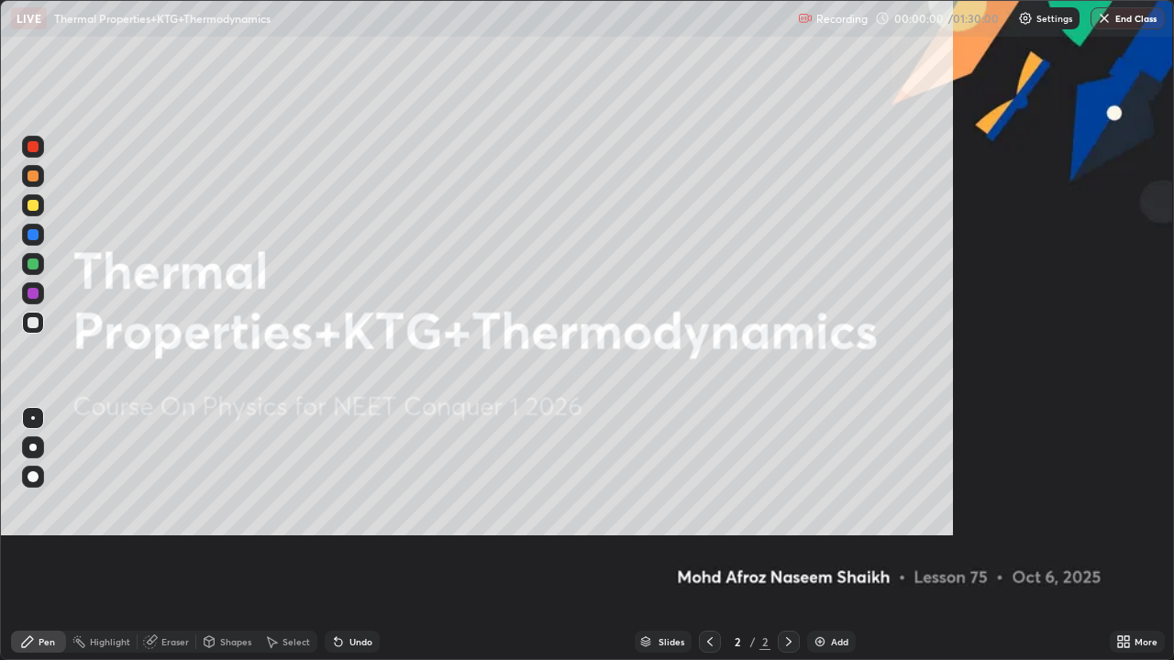
scroll to position [660, 1174]
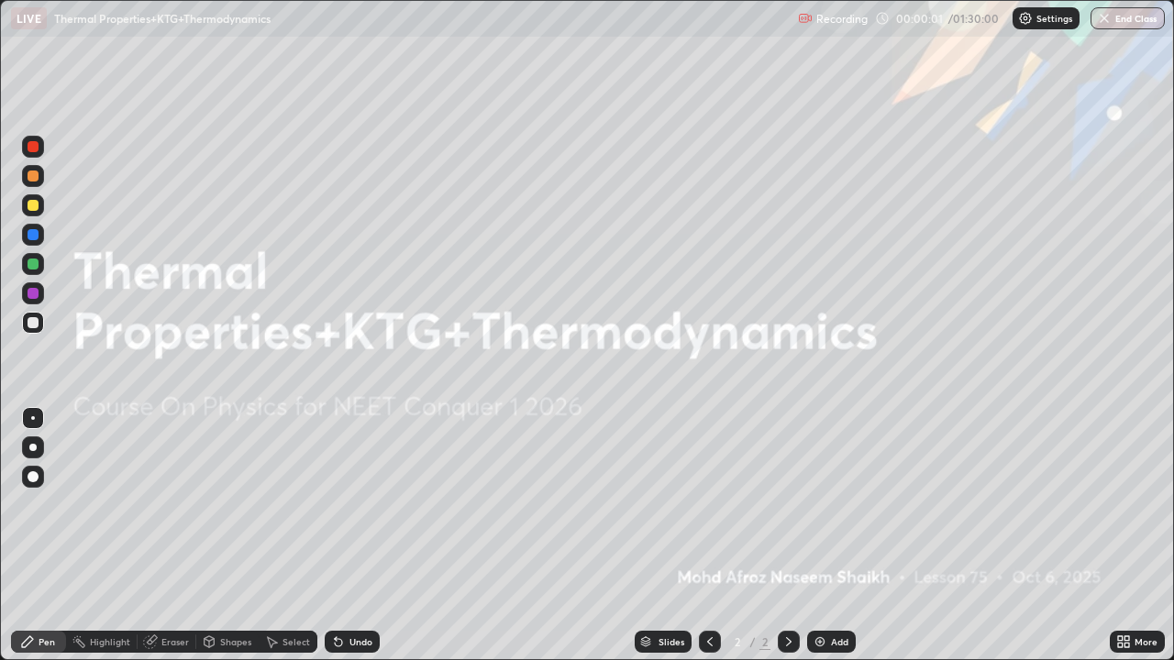
click at [820, 536] on img at bounding box center [819, 642] width 15 height 15
